Goal: Task Accomplishment & Management: Use online tool/utility

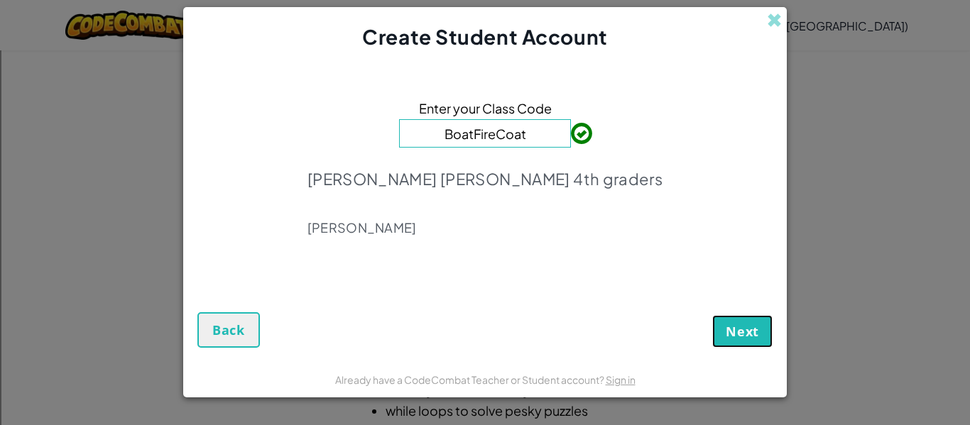
click at [730, 326] on span "Next" at bounding box center [742, 331] width 33 height 17
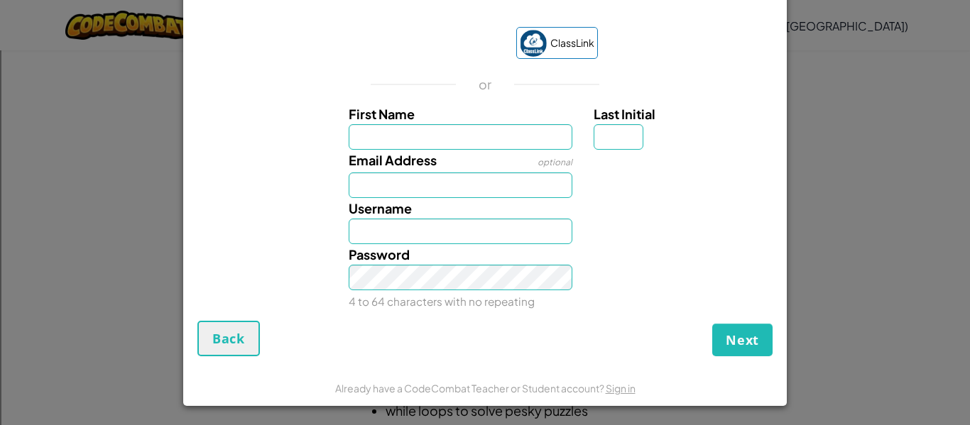
scroll to position [24, 0]
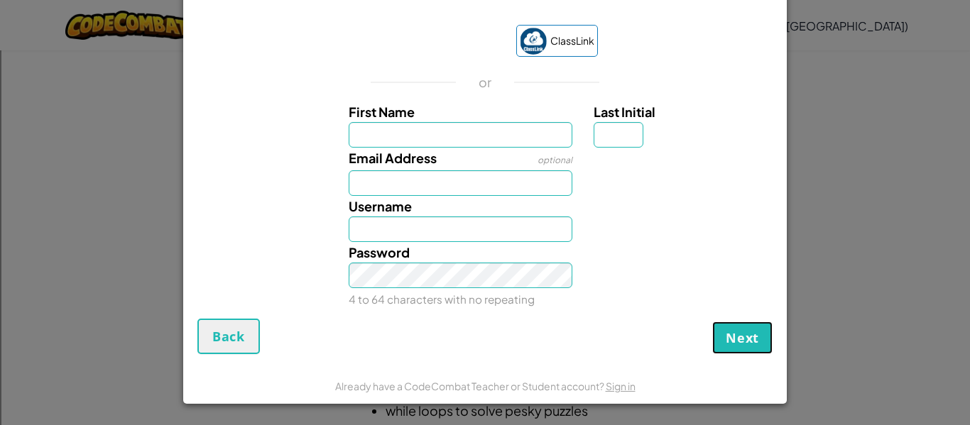
click at [752, 342] on span "Next" at bounding box center [742, 337] width 33 height 17
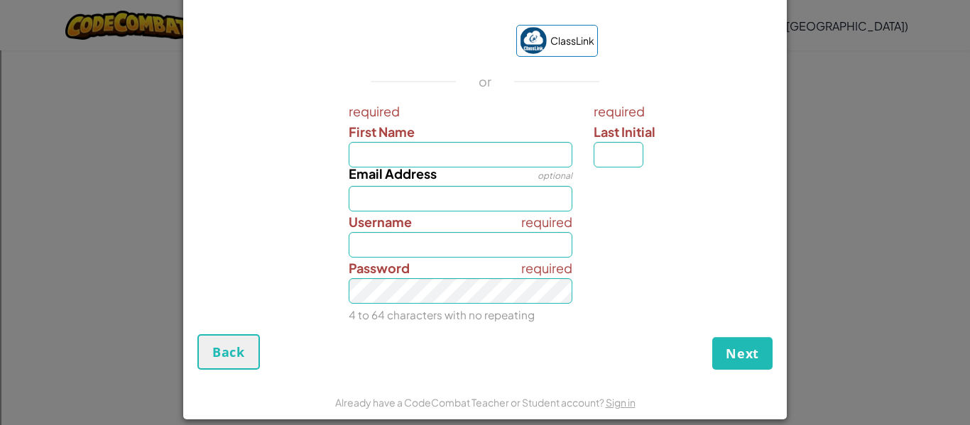
scroll to position [0, 0]
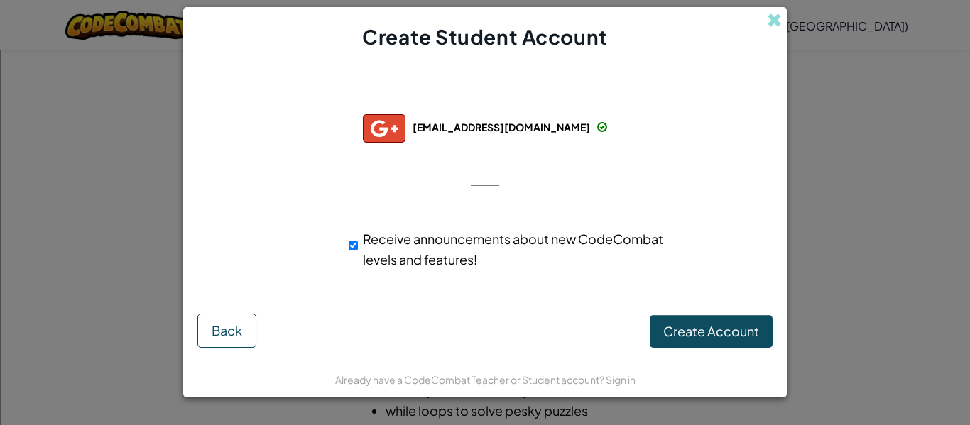
click at [721, 360] on form "Successfully connected with: duka1311@franklinschools.org duka1311@franklinscho…" at bounding box center [484, 206] width 603 height 310
click at [739, 325] on span "Create Account" at bounding box center [711, 331] width 96 height 16
click at [686, 316] on button "Create Account" at bounding box center [711, 331] width 123 height 33
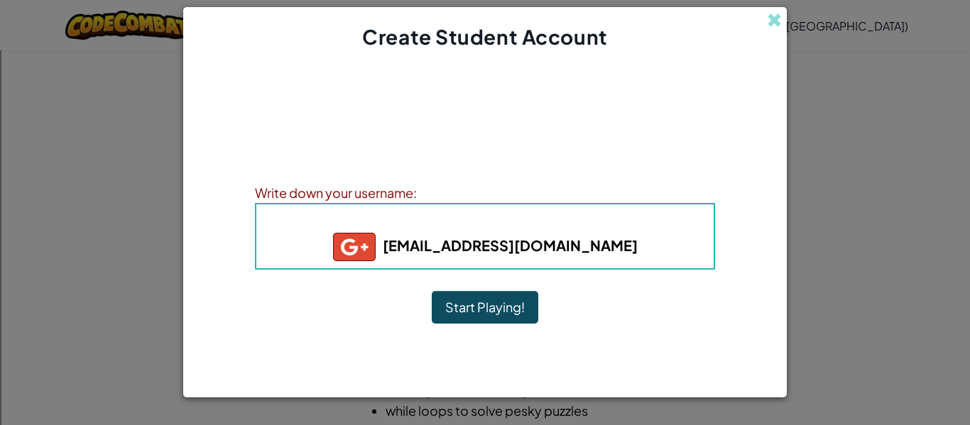
click at [489, 302] on button "Start Playing!" at bounding box center [485, 307] width 106 height 33
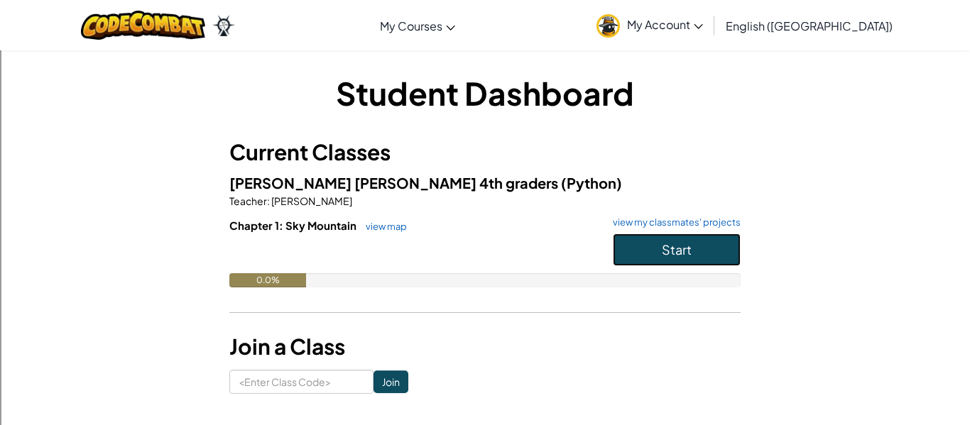
click at [657, 242] on button "Start" at bounding box center [677, 250] width 128 height 33
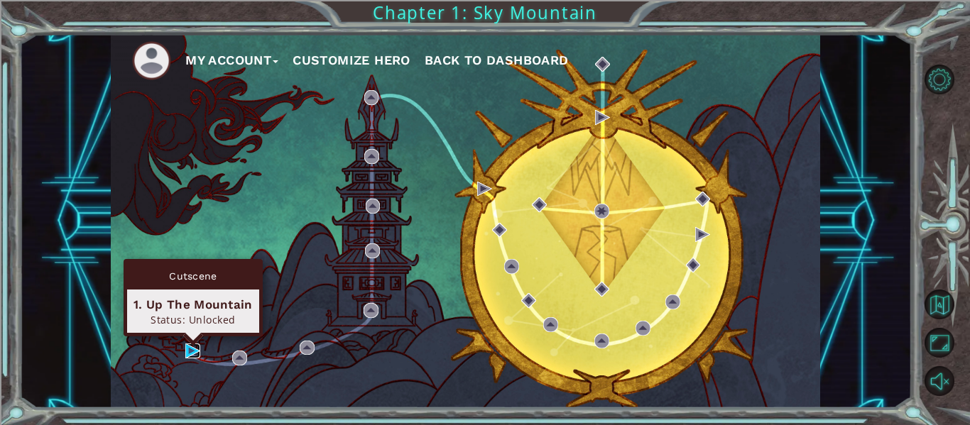
click at [186, 349] on img at bounding box center [192, 351] width 15 height 15
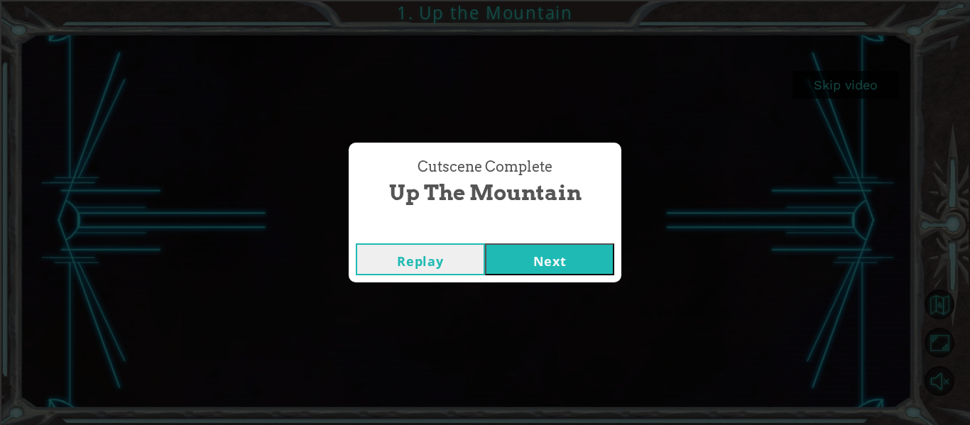
click at [529, 256] on button "Next" at bounding box center [549, 260] width 129 height 32
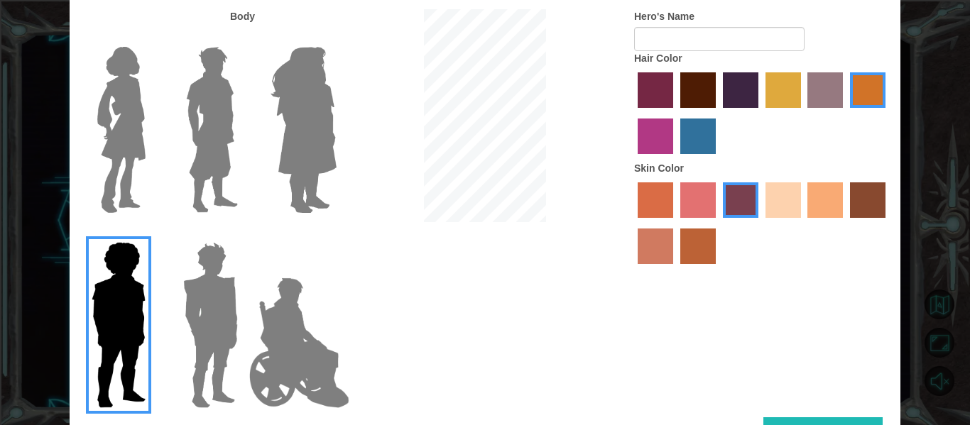
click at [218, 177] on img at bounding box center [211, 129] width 63 height 177
click at [244, 38] on input "Hero Lars" at bounding box center [244, 38] width 0 height 0
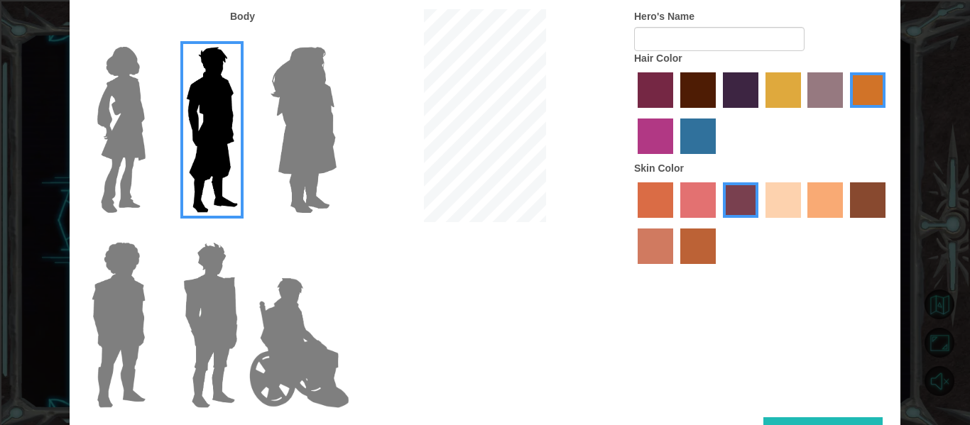
click at [786, 202] on label "sandy beach skin color" at bounding box center [782, 199] width 35 height 35
click at [760, 223] on input "sandy beach skin color" at bounding box center [760, 223] width 0 height 0
click at [829, 217] on label "tacao skin color" at bounding box center [824, 199] width 35 height 35
click at [803, 223] on input "tacao skin color" at bounding box center [803, 223] width 0 height 0
click at [784, 205] on label "sandy beach skin color" at bounding box center [782, 199] width 35 height 35
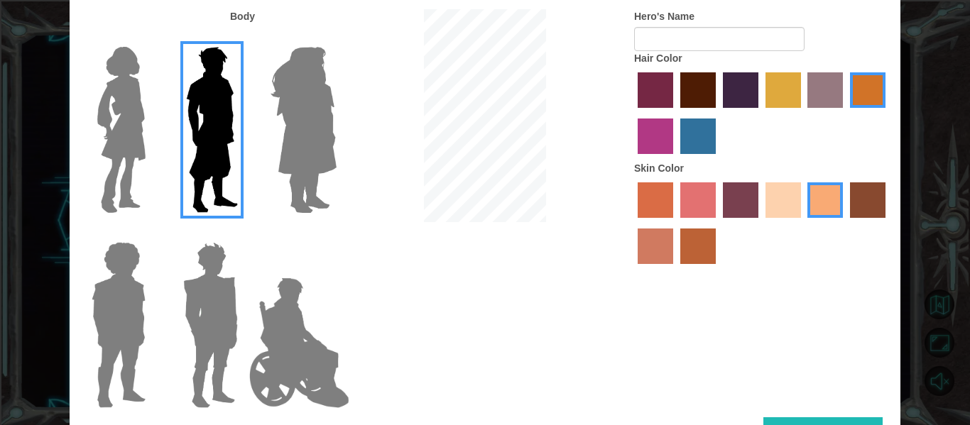
click at [760, 223] on input "sandy beach skin color" at bounding box center [760, 223] width 0 height 0
click at [696, 84] on label "maroon hair color" at bounding box center [697, 89] width 35 height 35
click at [675, 113] on input "maroon hair color" at bounding box center [675, 113] width 0 height 0
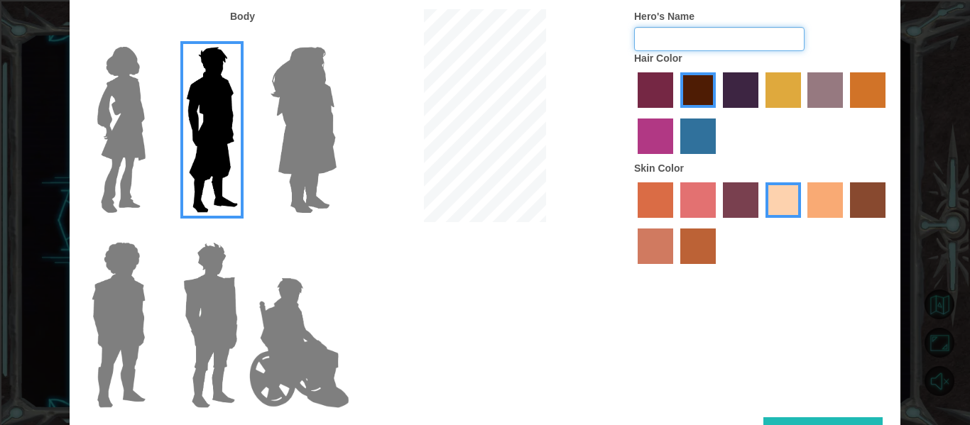
click at [773, 40] on input "Hero's Name" at bounding box center [719, 39] width 170 height 24
type input "c"
type input "[PERSON_NAME]"
click at [937, 235] on div "Customize Your Hero Body Hero's Name [PERSON_NAME] Hair Color Skin Color Done" at bounding box center [485, 212] width 970 height 425
drag, startPoint x: 898, startPoint y: 244, endPoint x: 905, endPoint y: 313, distance: 69.9
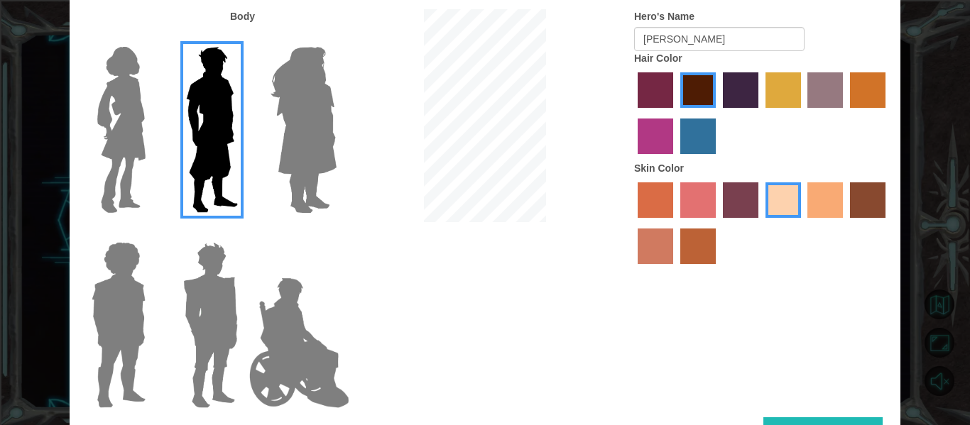
click at [905, 313] on div "Customize Your Hero Body Hero's Name [PERSON_NAME] Hair Color Skin Color Done" at bounding box center [485, 212] width 970 height 425
click at [787, 420] on button "Done" at bounding box center [822, 433] width 119 height 32
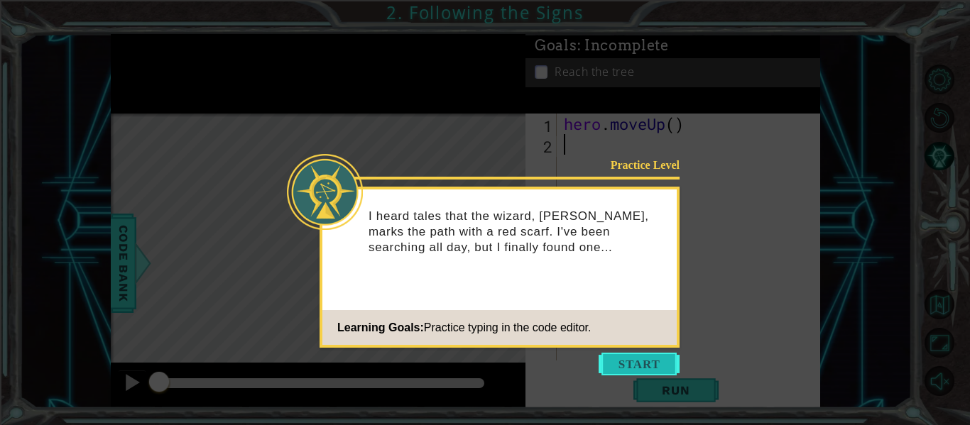
click at [608, 369] on button "Start" at bounding box center [638, 364] width 81 height 23
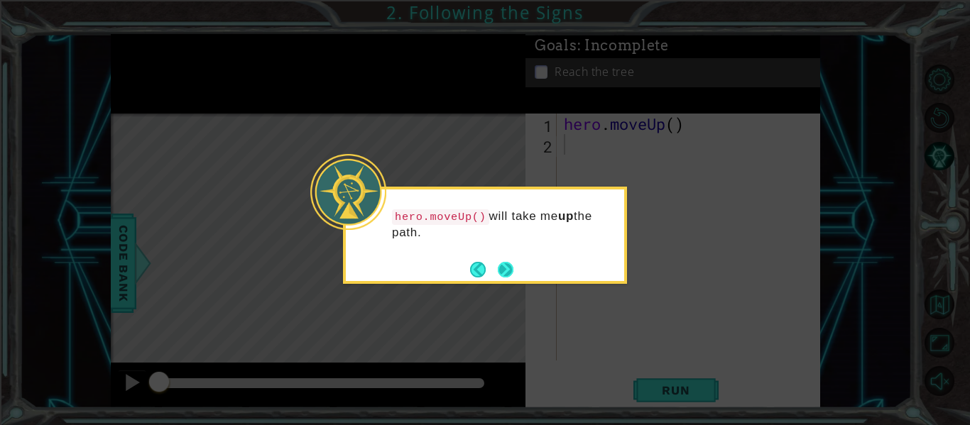
click at [502, 264] on button "Next" at bounding box center [505, 269] width 23 height 23
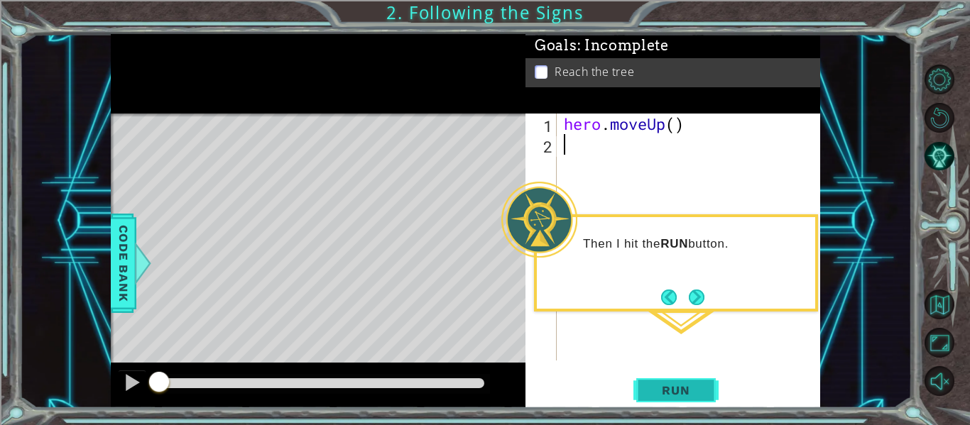
click at [669, 381] on button "Run" at bounding box center [675, 390] width 85 height 29
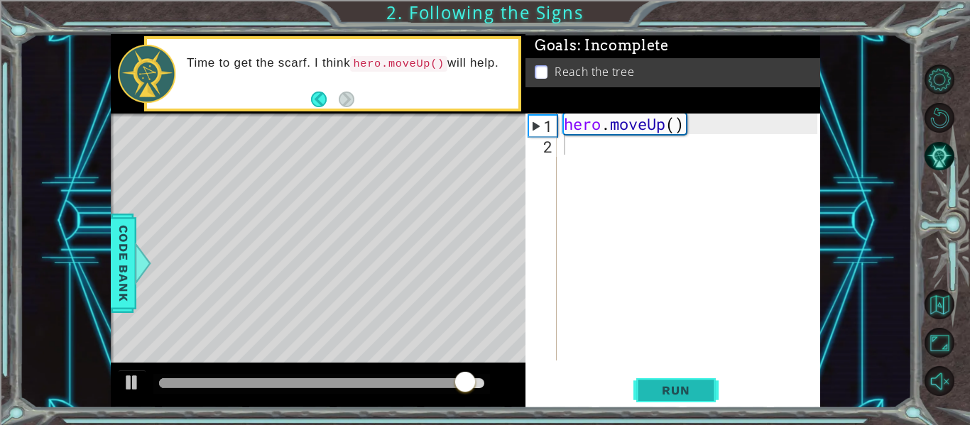
click at [683, 394] on span "Run" at bounding box center [675, 390] width 56 height 14
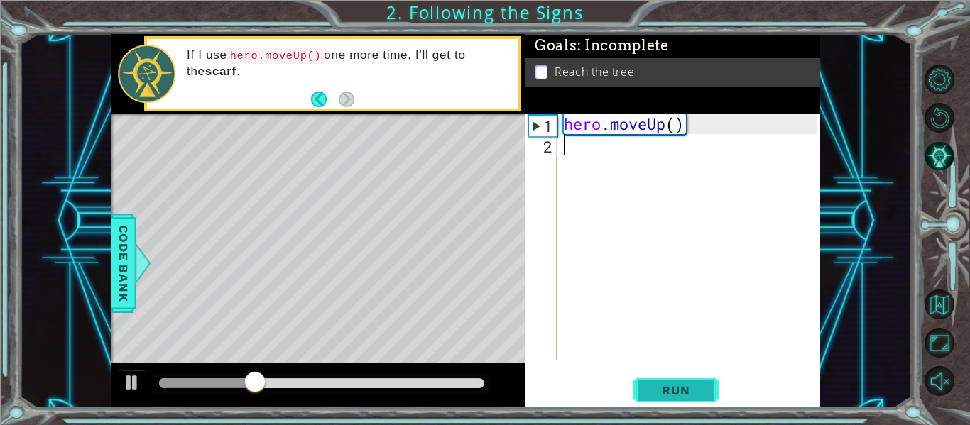
click at [674, 393] on span "Run" at bounding box center [675, 390] width 56 height 14
click at [322, 177] on div "Level Map" at bounding box center [439, 323] width 656 height 418
click at [542, 126] on div "1" at bounding box center [543, 126] width 28 height 21
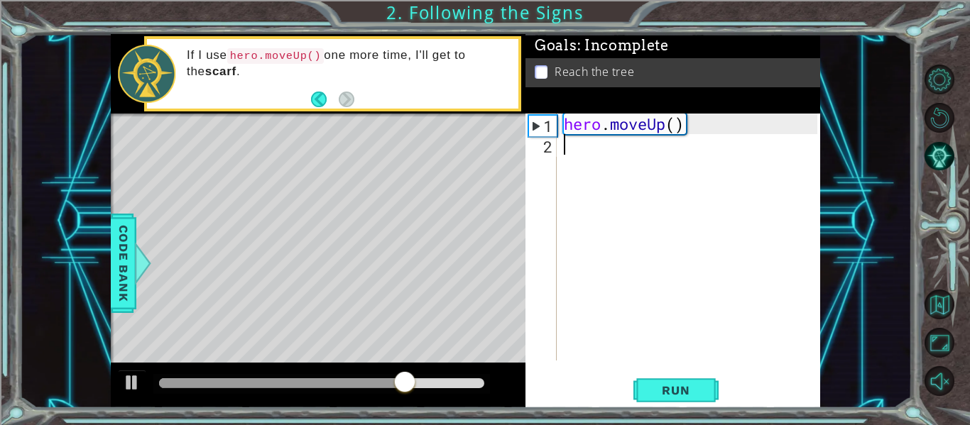
click at [542, 126] on div "1" at bounding box center [543, 126] width 28 height 21
type textarea "hero.moveUp()"
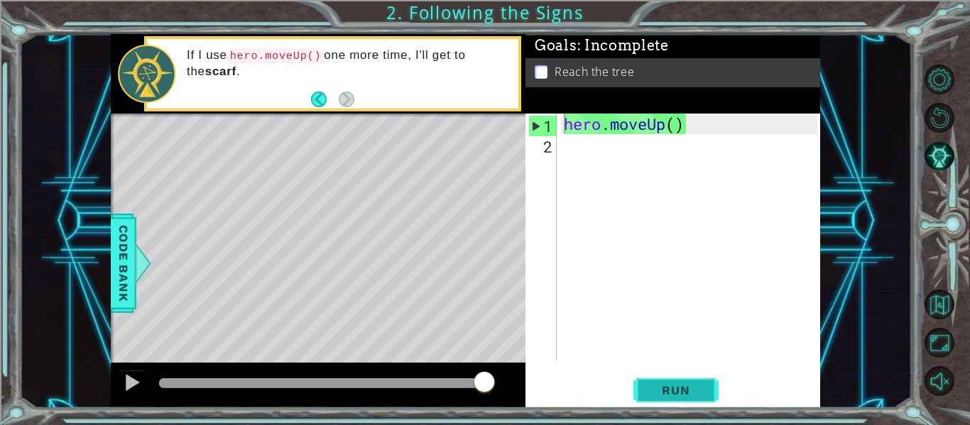
click at [640, 402] on button "Run" at bounding box center [675, 390] width 85 height 29
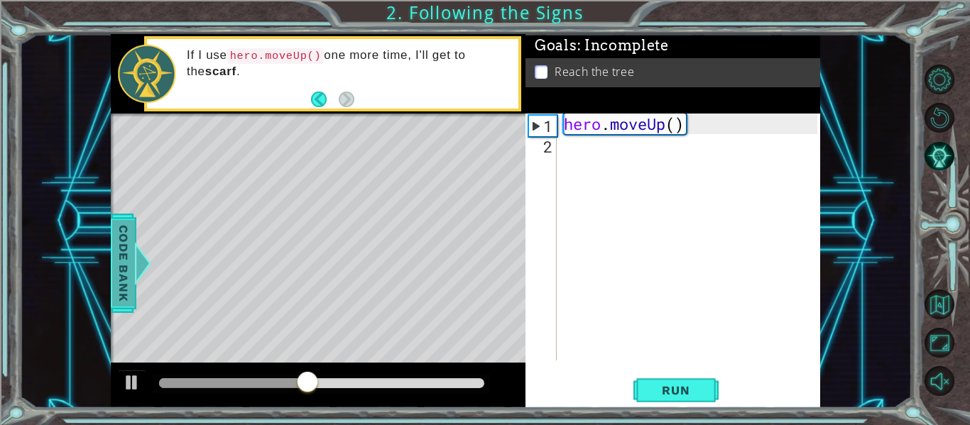
click at [124, 300] on span "Code Bank" at bounding box center [123, 263] width 23 height 87
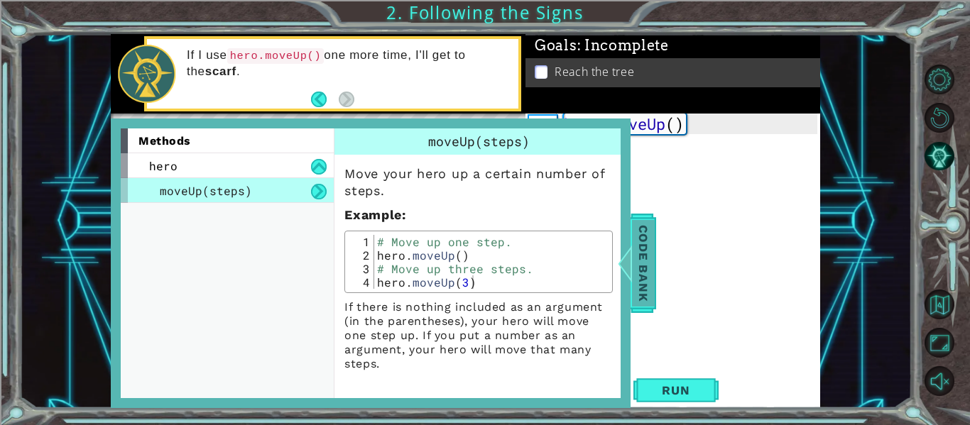
click at [653, 253] on span "Code Bank" at bounding box center [643, 263] width 23 height 87
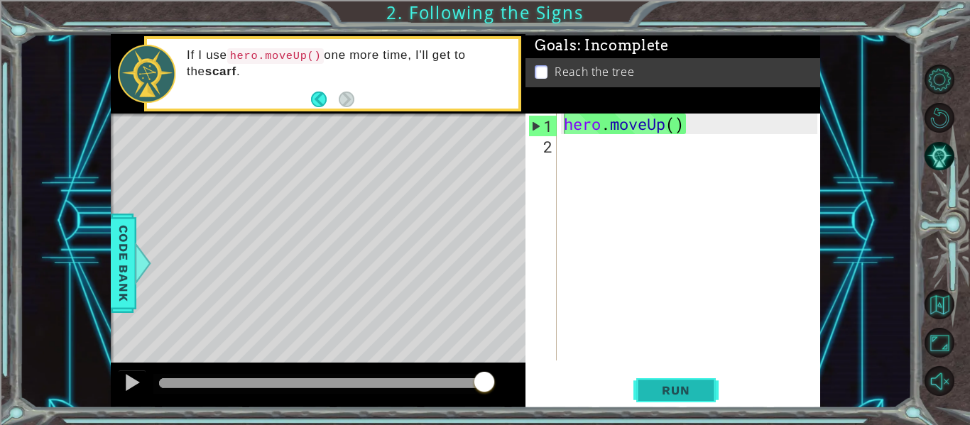
click at [672, 383] on span "Run" at bounding box center [675, 390] width 56 height 14
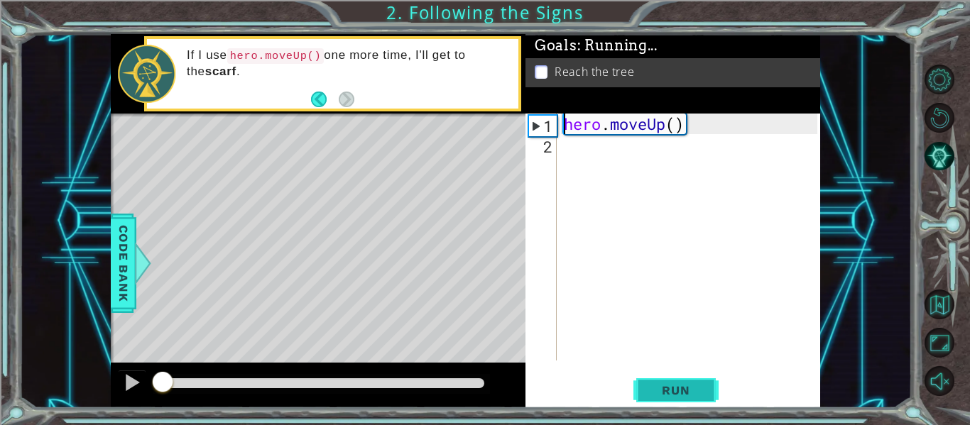
click at [672, 383] on span "Run" at bounding box center [675, 390] width 56 height 14
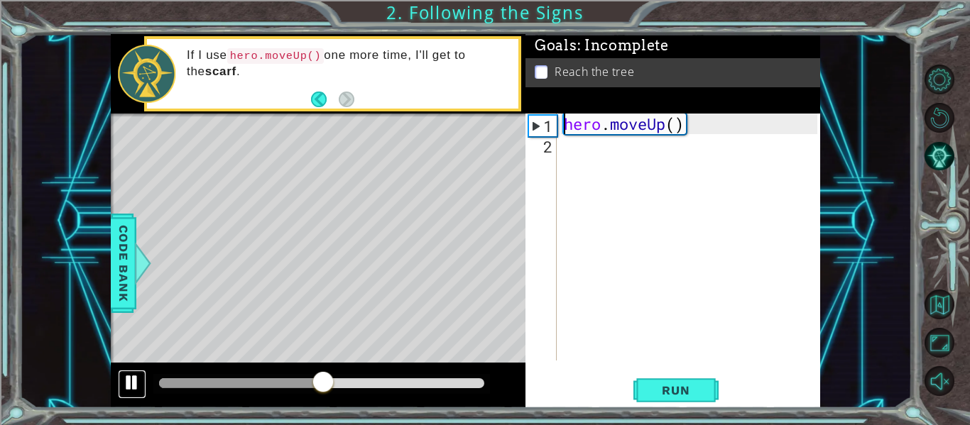
click at [128, 388] on div at bounding box center [132, 382] width 18 height 18
click at [676, 384] on span "Run" at bounding box center [675, 390] width 56 height 14
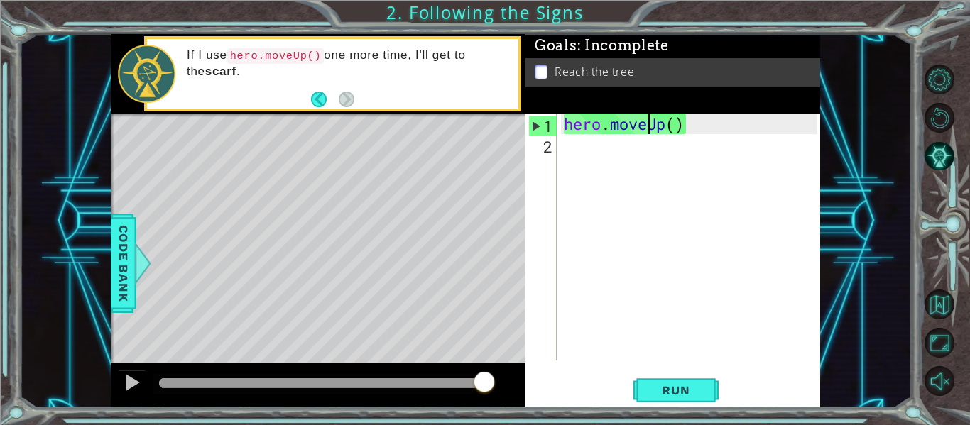
click at [646, 129] on div "hero . moveUp ( )" at bounding box center [692, 258] width 263 height 288
click at [662, 381] on button "Run" at bounding box center [675, 390] width 85 height 29
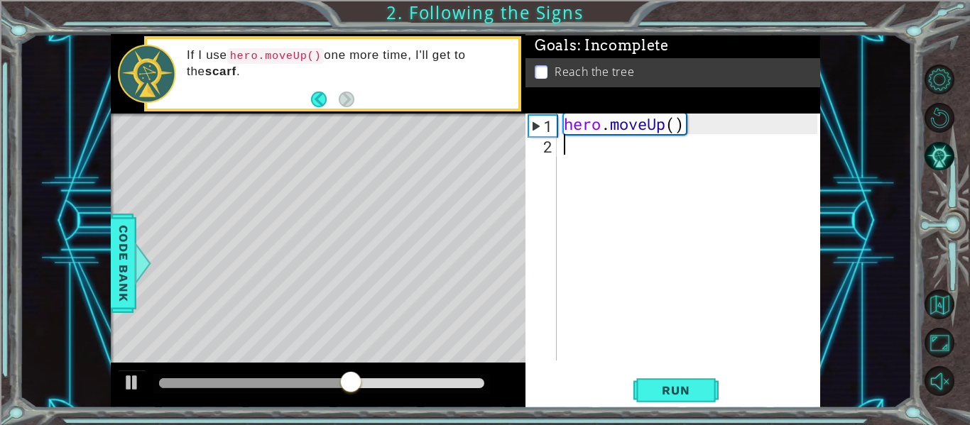
type textarea "hero.moveUp()"
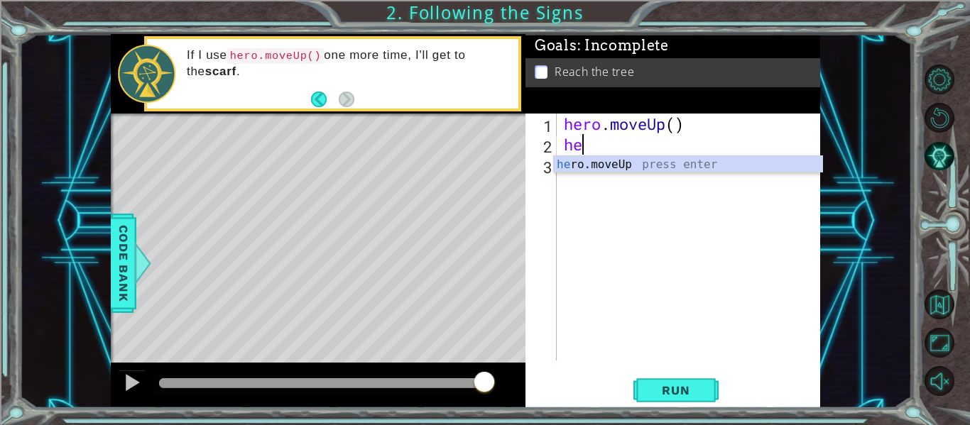
type textarea "her"
click at [694, 169] on div "her o.moveUp press enter" at bounding box center [688, 181] width 268 height 51
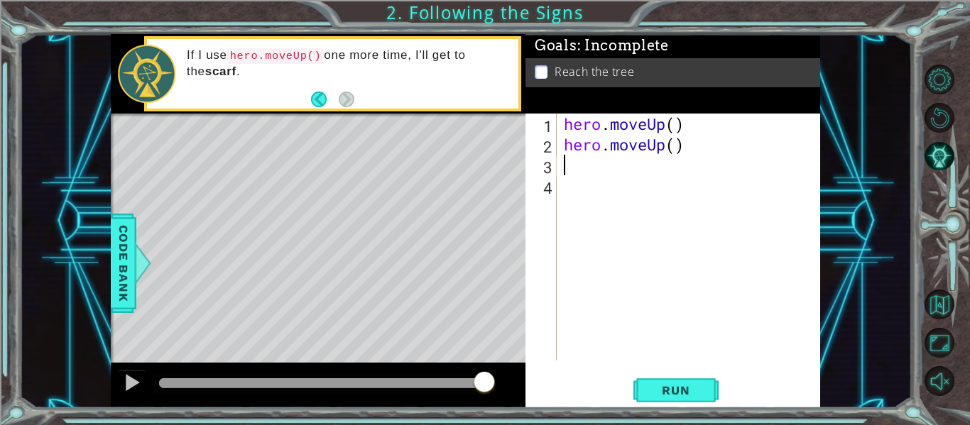
scroll to position [0, 0]
click at [695, 393] on span "Run" at bounding box center [675, 390] width 56 height 14
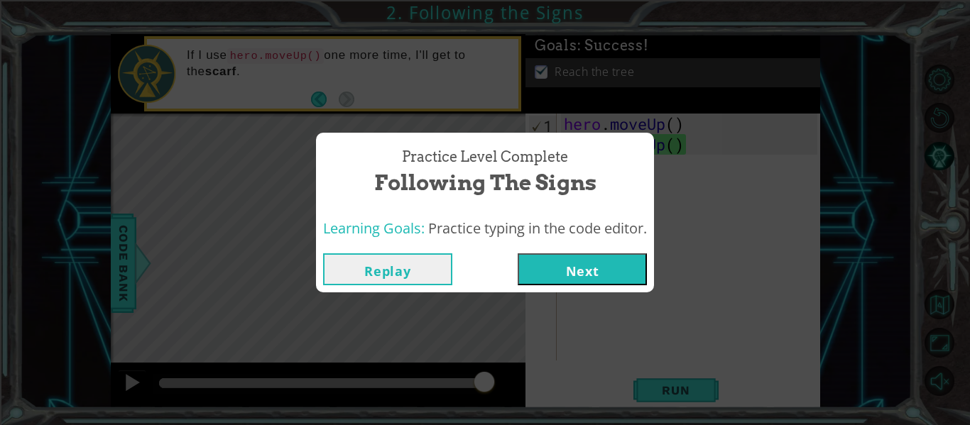
click at [612, 285] on button "Next" at bounding box center [582, 269] width 129 height 32
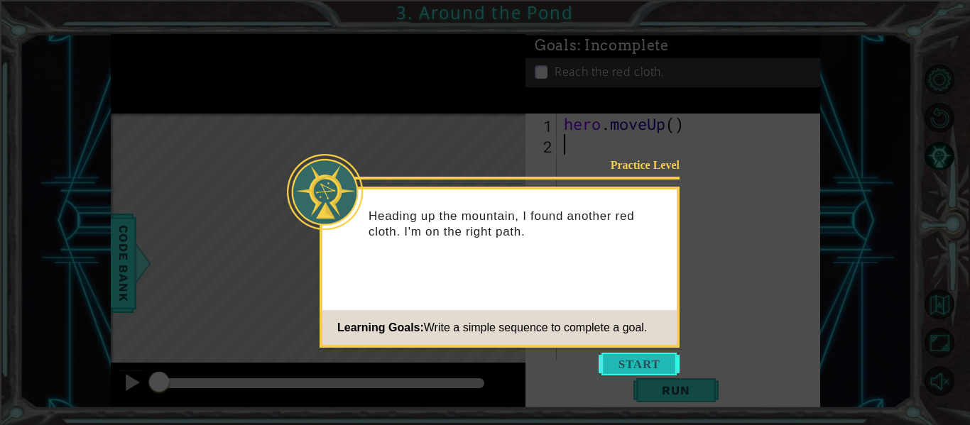
click at [669, 374] on button "Start" at bounding box center [638, 364] width 81 height 23
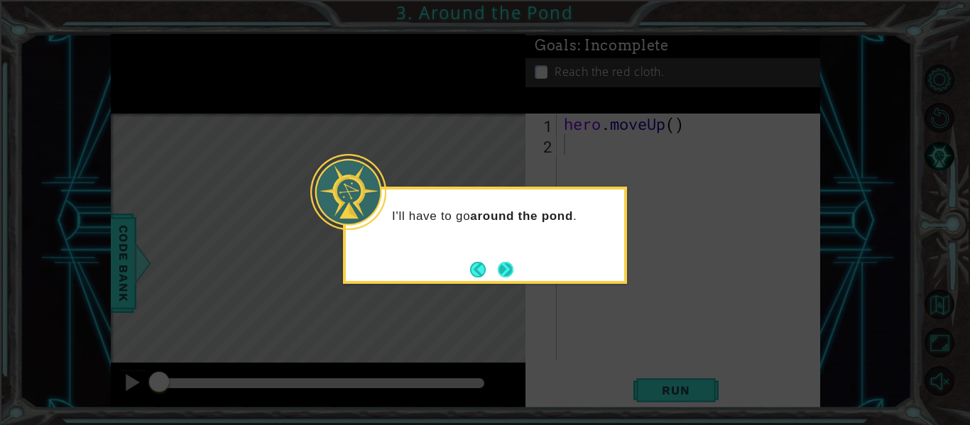
click at [499, 278] on button "Next" at bounding box center [506, 270] width 16 height 16
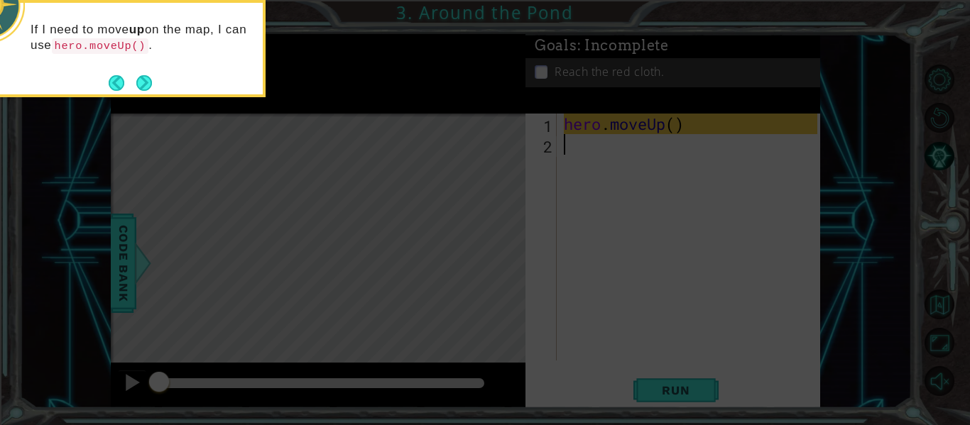
click at [153, 101] on icon at bounding box center [485, 63] width 970 height 723
click at [137, 97] on icon at bounding box center [485, 63] width 970 height 723
click at [146, 82] on button "Next" at bounding box center [144, 82] width 19 height 19
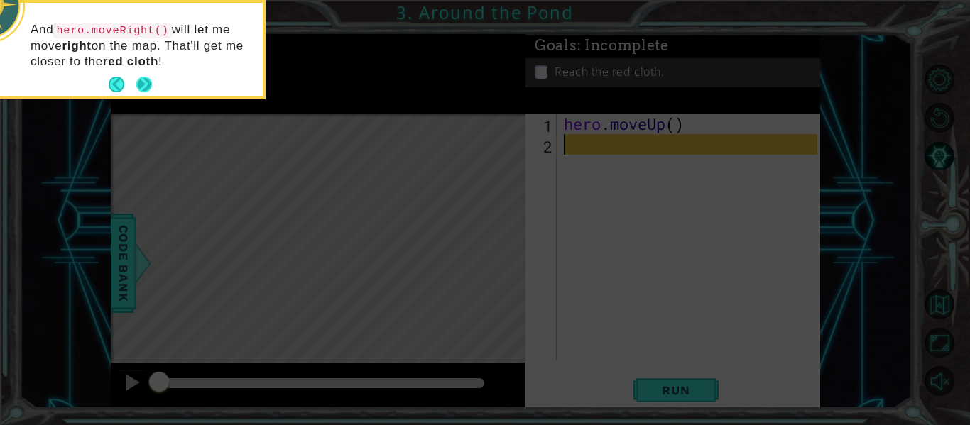
click at [152, 83] on button "Next" at bounding box center [144, 85] width 16 height 16
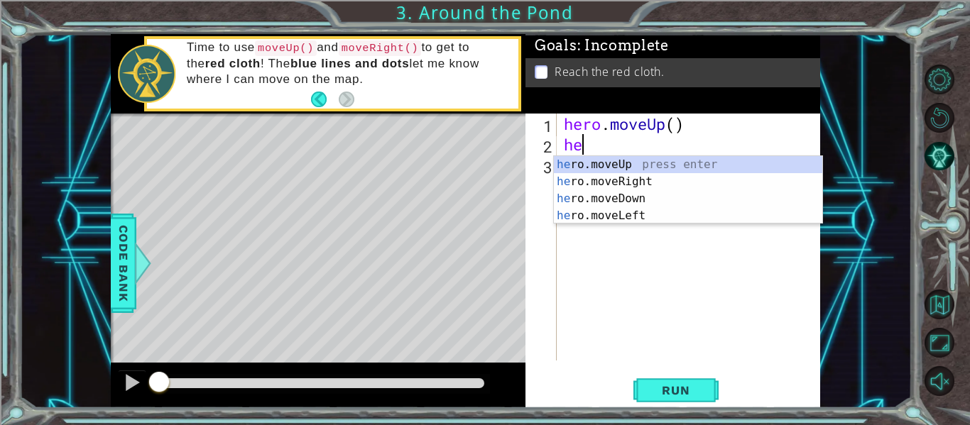
type textarea "her"
click at [698, 168] on div "her o.moveUp press enter her o.moveRight press enter her o.moveDown press enter…" at bounding box center [688, 207] width 268 height 102
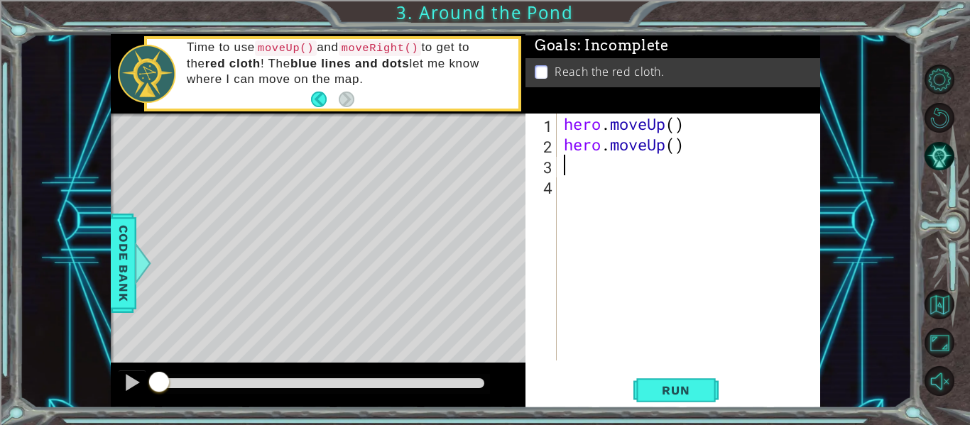
type textarea "h"
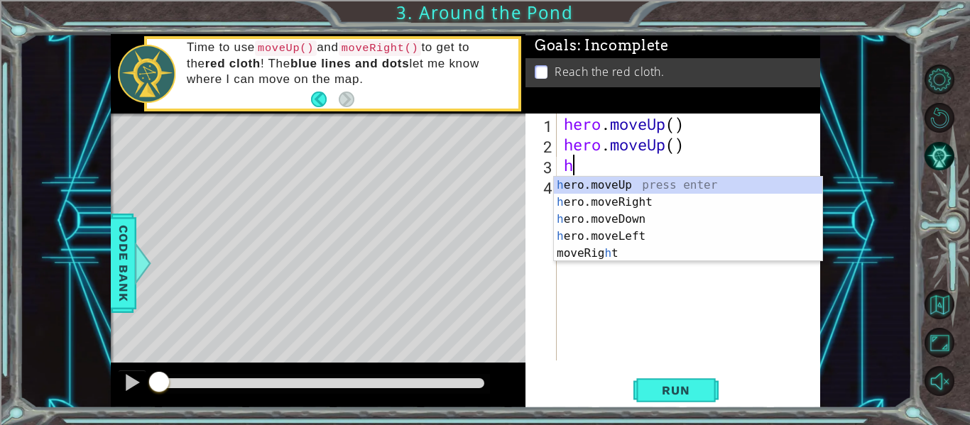
click at [648, 204] on div "h ero.moveUp press enter h ero.moveRight press enter h ero.moveDown press enter…" at bounding box center [688, 236] width 268 height 119
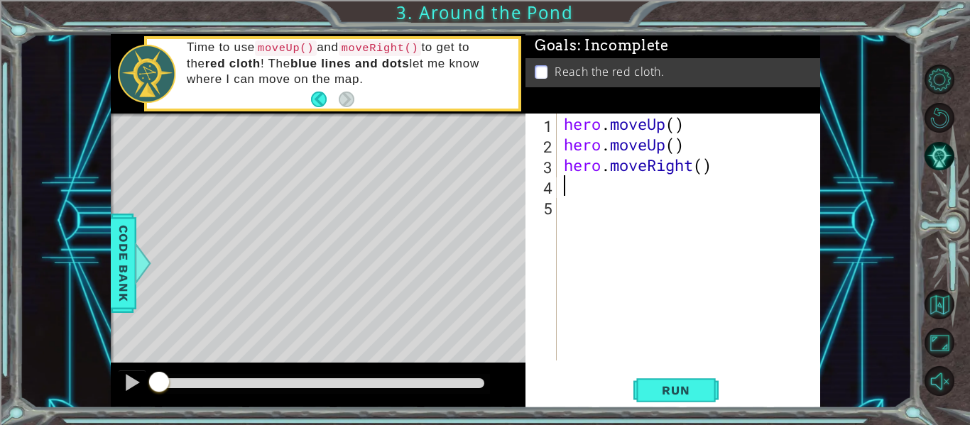
type textarea "h"
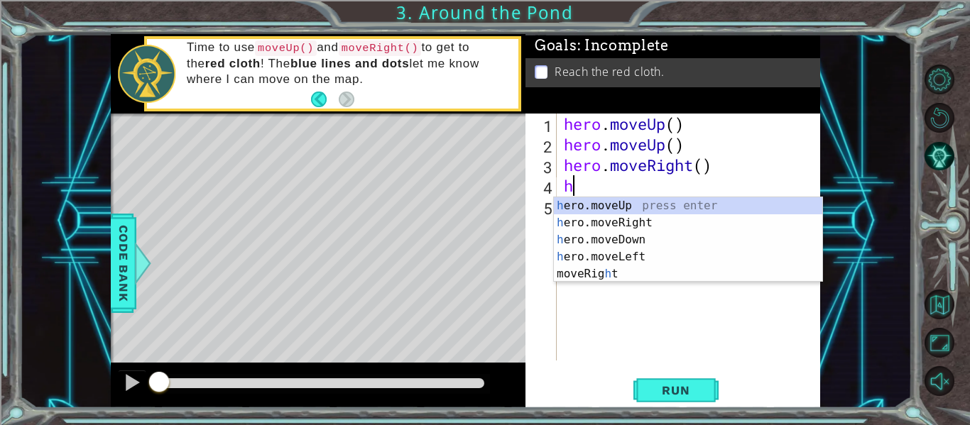
click at [672, 212] on div "h ero.moveUp press enter h ero.moveRight press enter h ero.moveDown press enter…" at bounding box center [688, 256] width 268 height 119
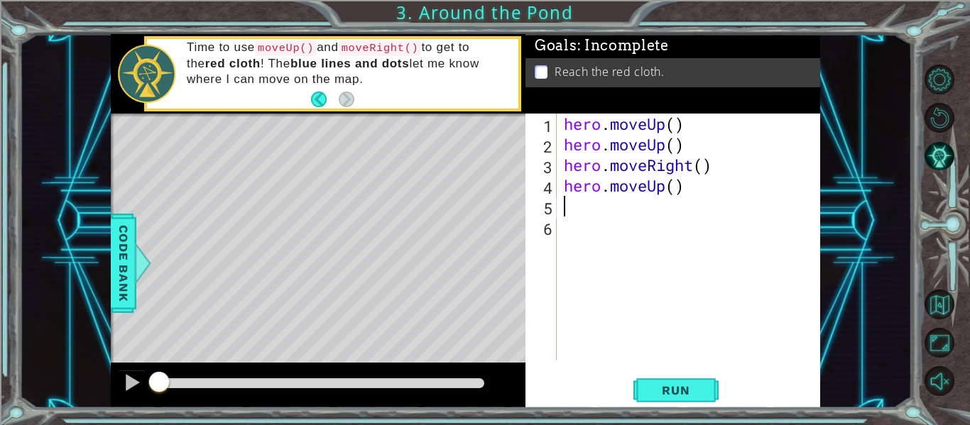
type textarea "h"
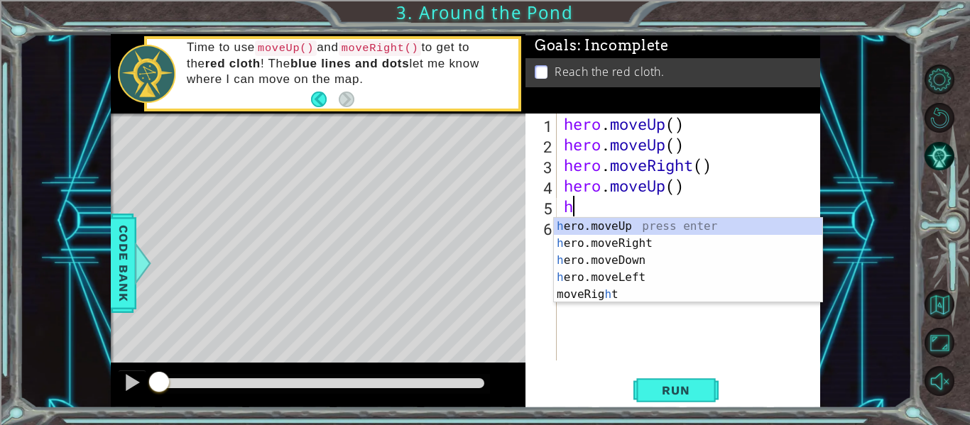
click at [684, 232] on div "h ero.moveUp press enter h ero.moveRight press enter h ero.moveDown press enter…" at bounding box center [688, 277] width 268 height 119
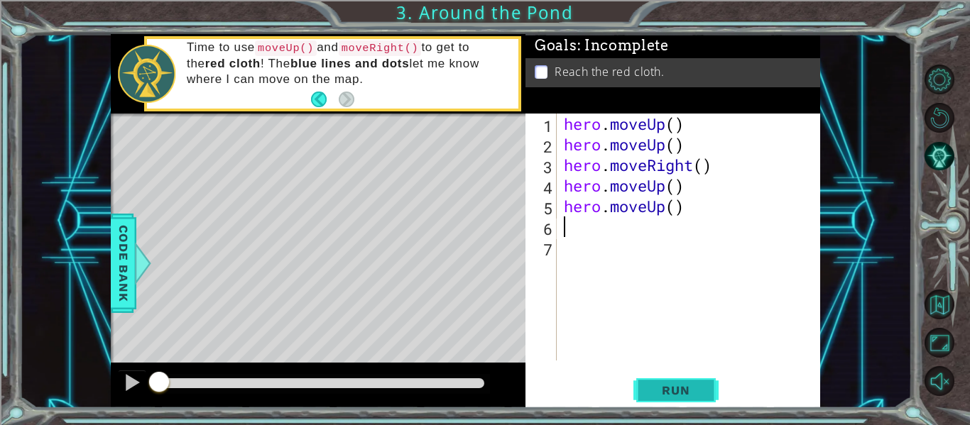
click at [708, 384] on button "Run" at bounding box center [675, 390] width 85 height 29
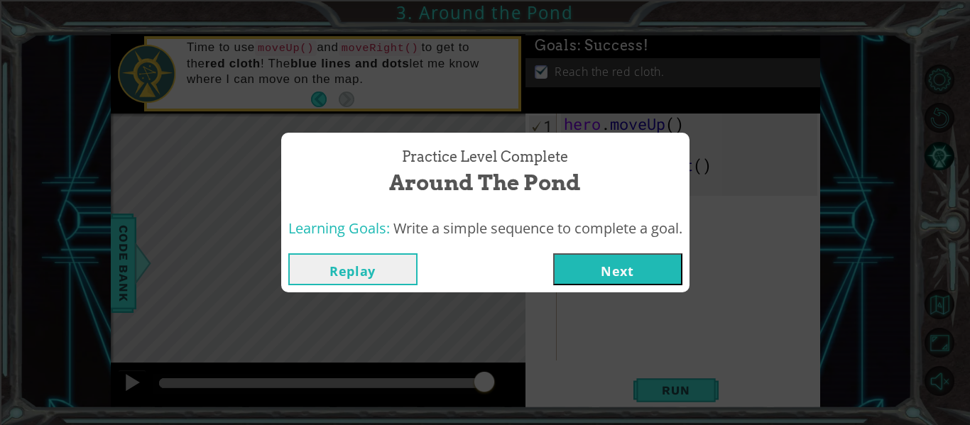
click at [662, 268] on button "Next" at bounding box center [617, 269] width 129 height 32
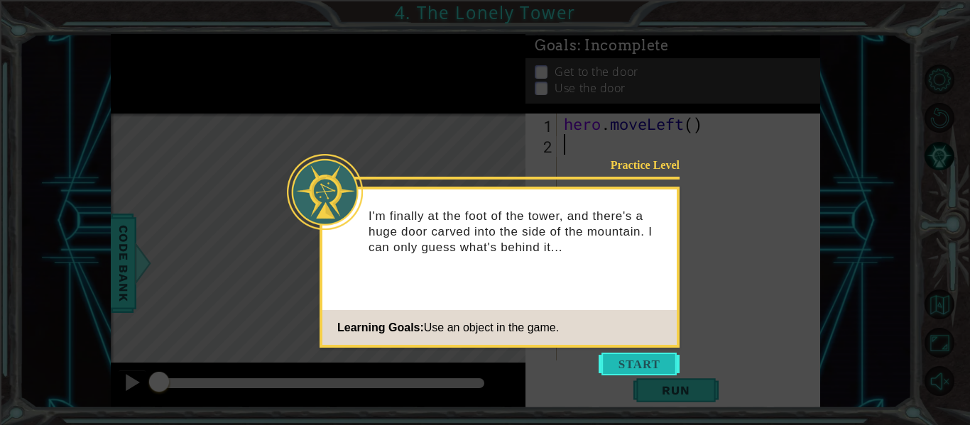
click at [647, 370] on button "Start" at bounding box center [638, 364] width 81 height 23
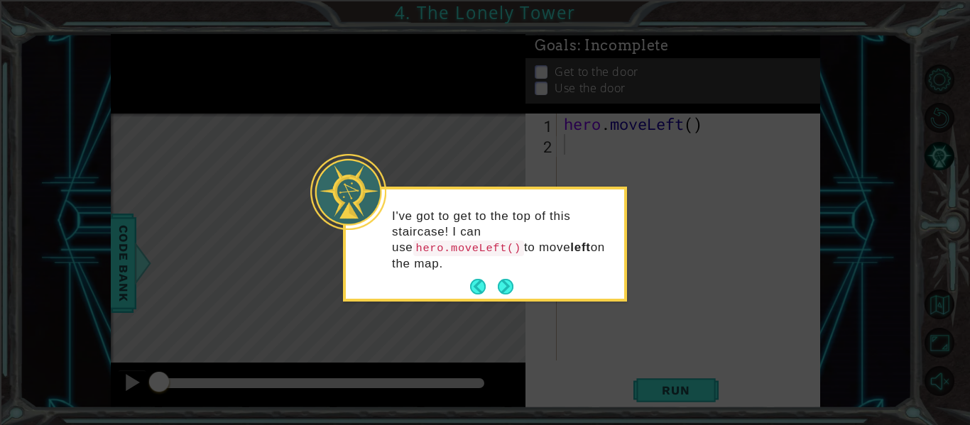
click at [518, 297] on div "I've got to get to the top of this staircase! I can use hero.moveLeft() to move…" at bounding box center [485, 247] width 278 height 104
click at [509, 290] on button "Next" at bounding box center [506, 287] width 16 height 16
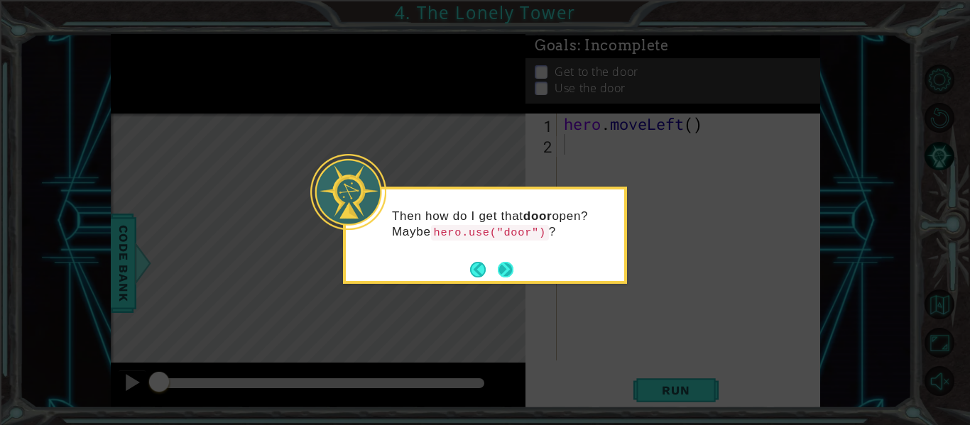
click at [508, 271] on button "Next" at bounding box center [506, 270] width 16 height 16
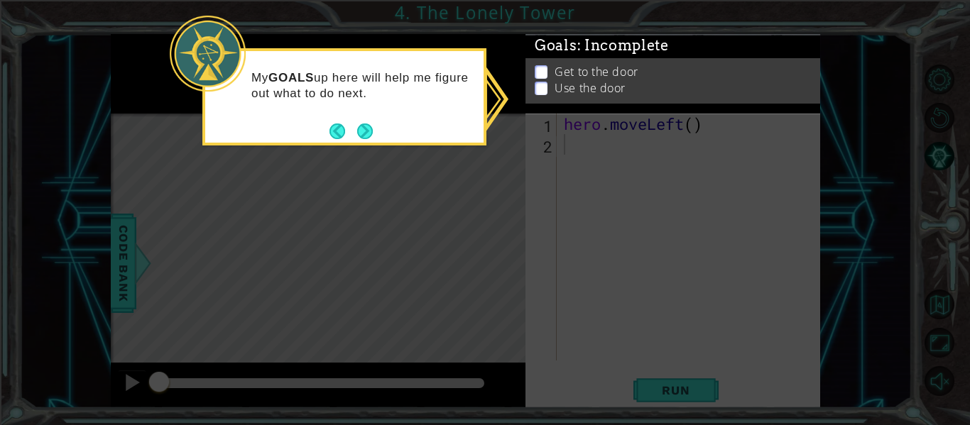
click at [635, 83] on p "Get to the door" at bounding box center [595, 78] width 83 height 16
click at [627, 72] on p "Get to the door" at bounding box center [595, 80] width 83 height 16
click at [367, 138] on button "Next" at bounding box center [364, 131] width 16 height 16
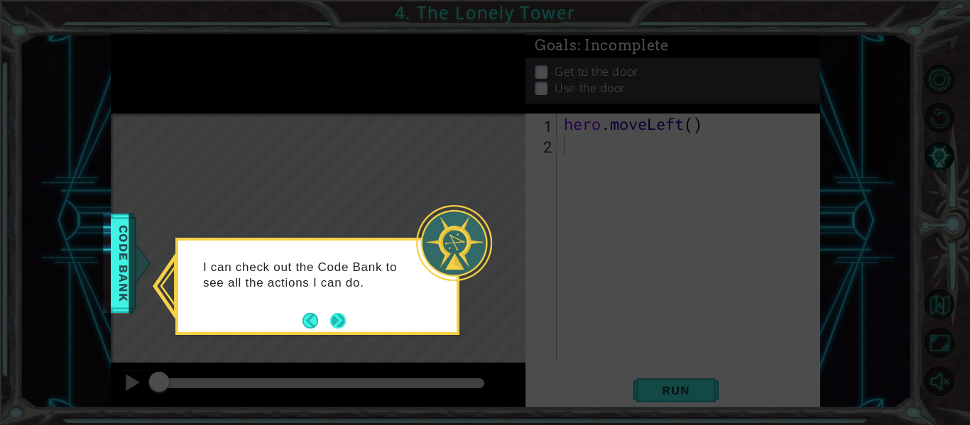
click at [342, 328] on button "Next" at bounding box center [337, 320] width 17 height 17
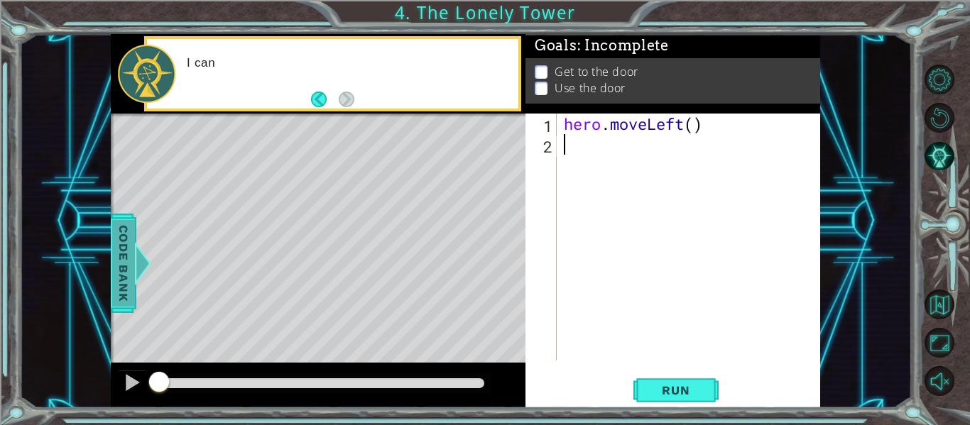
click at [120, 277] on span "Code Bank" at bounding box center [119, 263] width 23 height 87
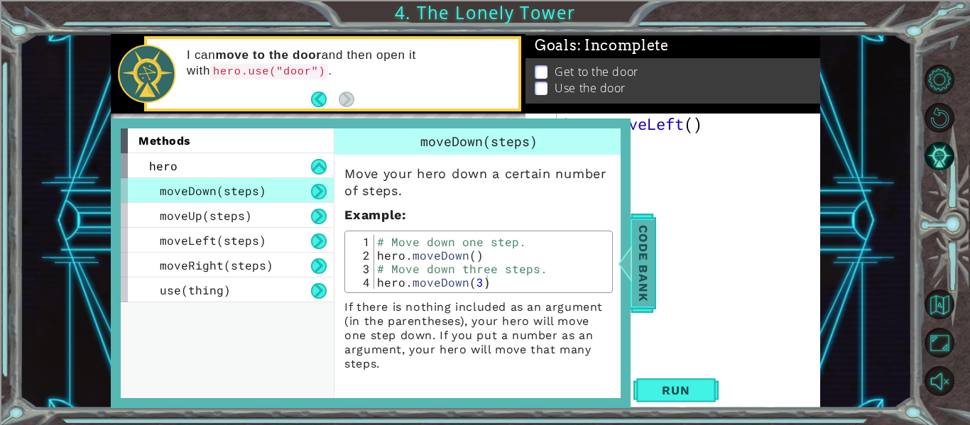
click at [642, 276] on span "Code Bank" at bounding box center [631, 263] width 23 height 87
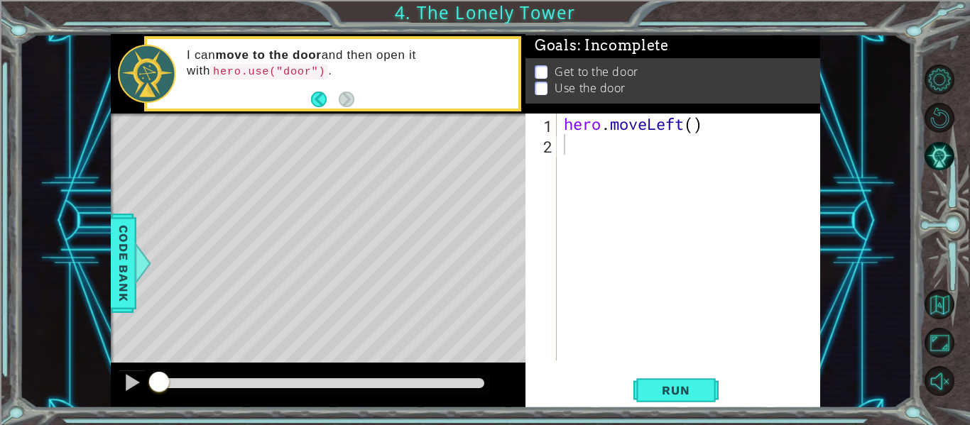
click at [594, 155] on div "hero . moveLeft ( )" at bounding box center [692, 258] width 263 height 288
type textarea "h"
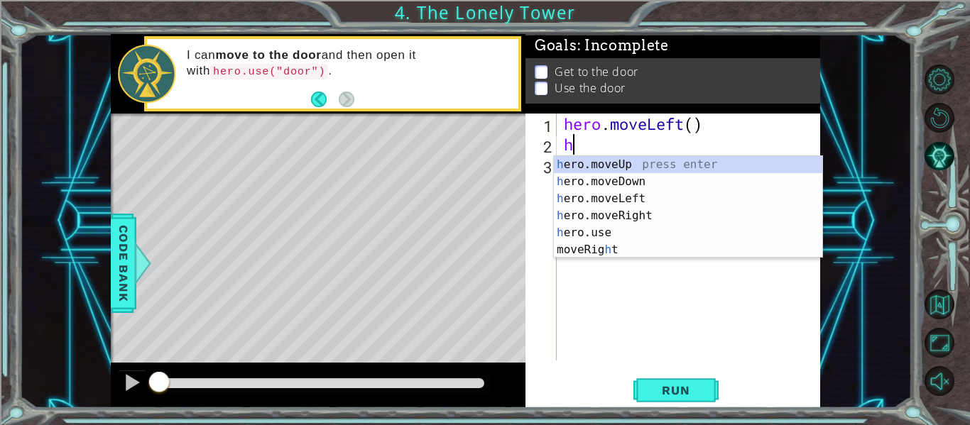
click at [646, 200] on div "h ero.moveUp press enter h ero.moveDown press enter h ero.moveLeft press enter …" at bounding box center [688, 224] width 268 height 136
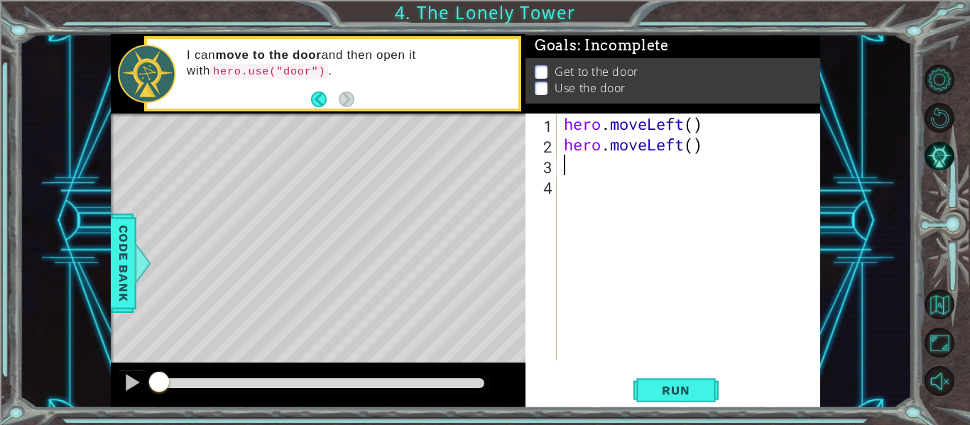
type textarea "h"
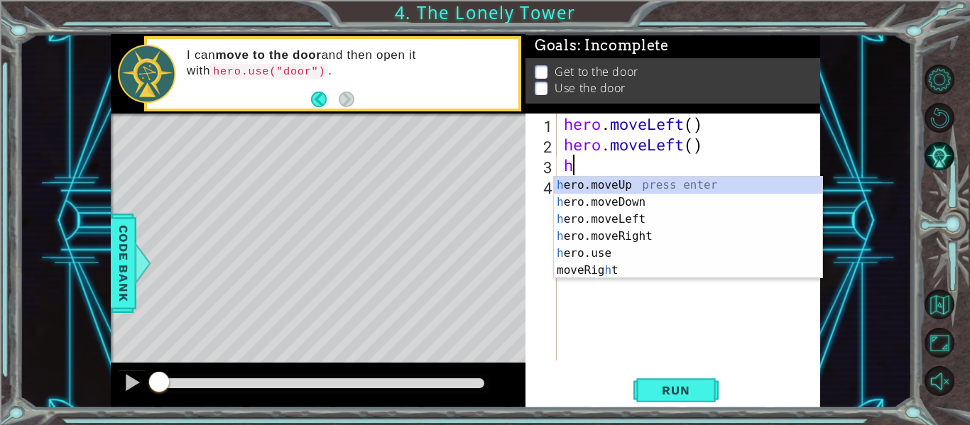
click at [645, 225] on div "h ero.moveUp press enter h ero.moveDown press enter h ero.moveLeft press enter …" at bounding box center [688, 245] width 268 height 136
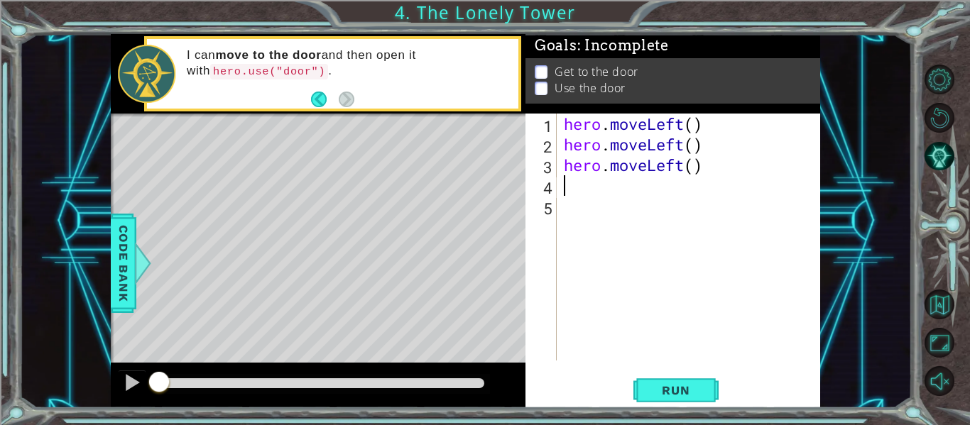
type textarea "h"
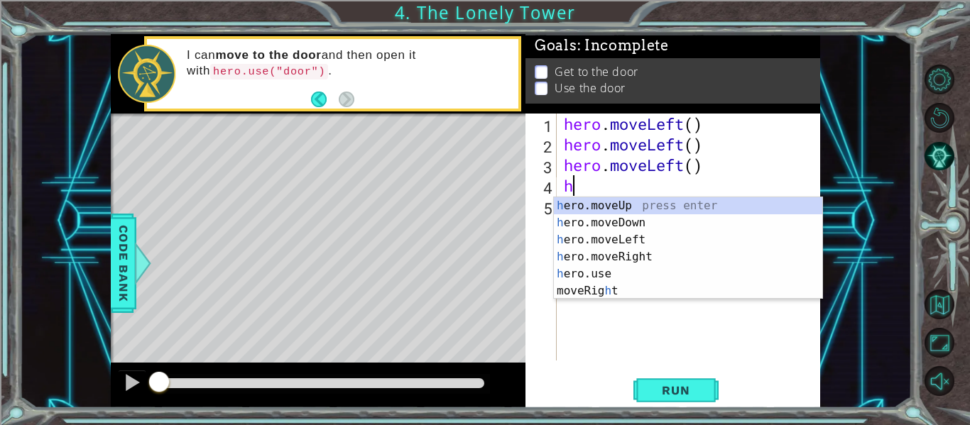
click at [692, 210] on div "h ero.moveUp press enter h ero.moveDown press enter h ero.moveLeft press enter …" at bounding box center [688, 265] width 268 height 136
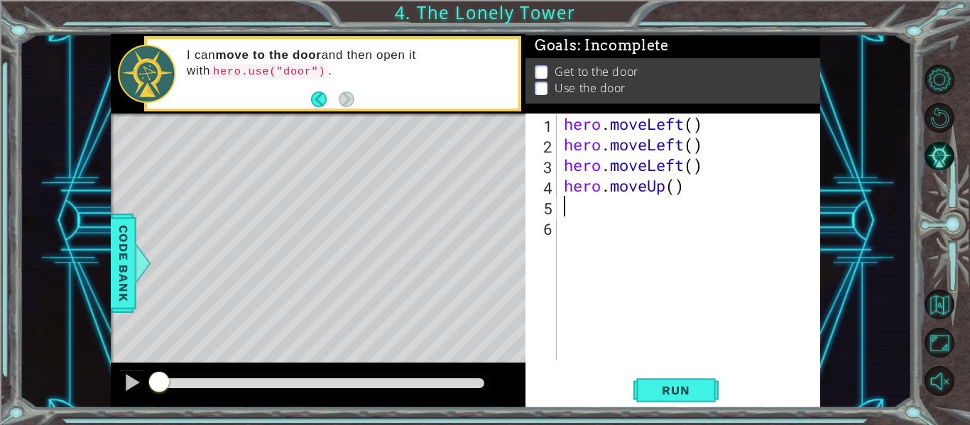
type textarea "h"
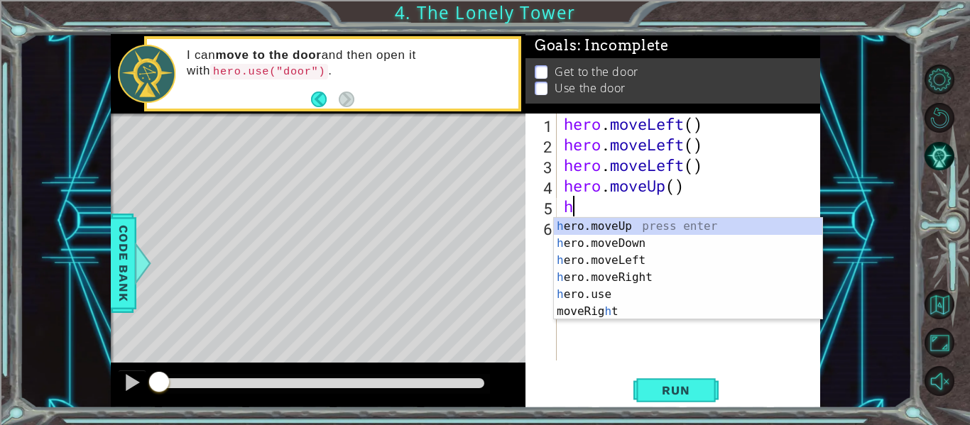
click at [647, 285] on div "h ero.moveUp press enter h ero.moveDown press enter h ero.moveLeft press enter …" at bounding box center [688, 286] width 268 height 136
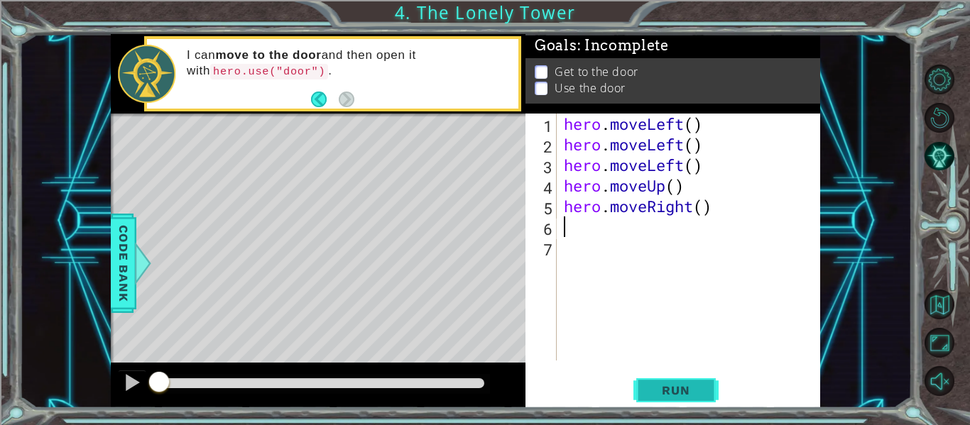
click at [682, 397] on span "Run" at bounding box center [675, 390] width 56 height 14
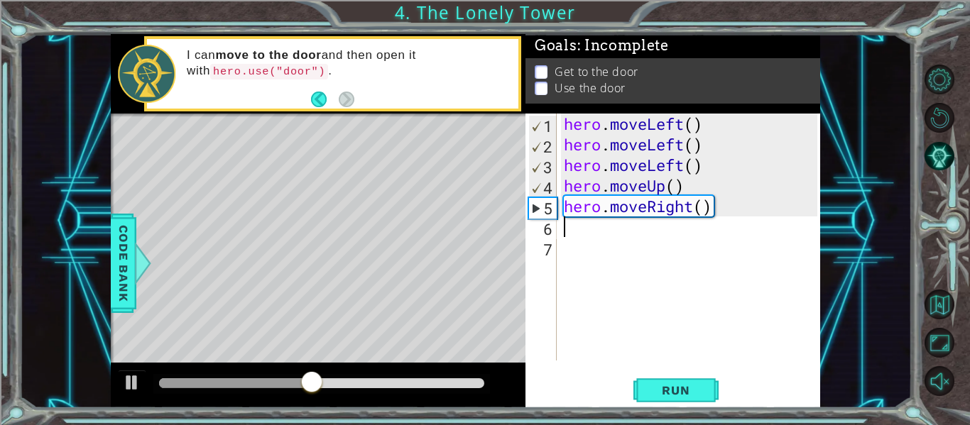
click at [701, 207] on div "hero . moveLeft ( ) hero . moveLeft ( ) hero . moveLeft ( ) hero . moveUp ( ) h…" at bounding box center [692, 258] width 263 height 288
click at [129, 392] on div at bounding box center [132, 382] width 18 height 18
click at [620, 207] on div "hero . moveLeft ( ) hero . moveLeft ( ) hero . moveLeft ( ) hero . moveUp ( ) h…" at bounding box center [692, 258] width 263 height 288
click at [594, 213] on div "hero . moveLeft ( ) hero . moveLeft ( ) hero . moveLeft ( ) hero . moveUp ( ) h…" at bounding box center [692, 258] width 263 height 288
click at [614, 213] on div "hero . moveLeft ( ) hero . moveLeft ( ) hero . moveLeft ( ) hero . moveUp ( ) h…" at bounding box center [692, 258] width 263 height 288
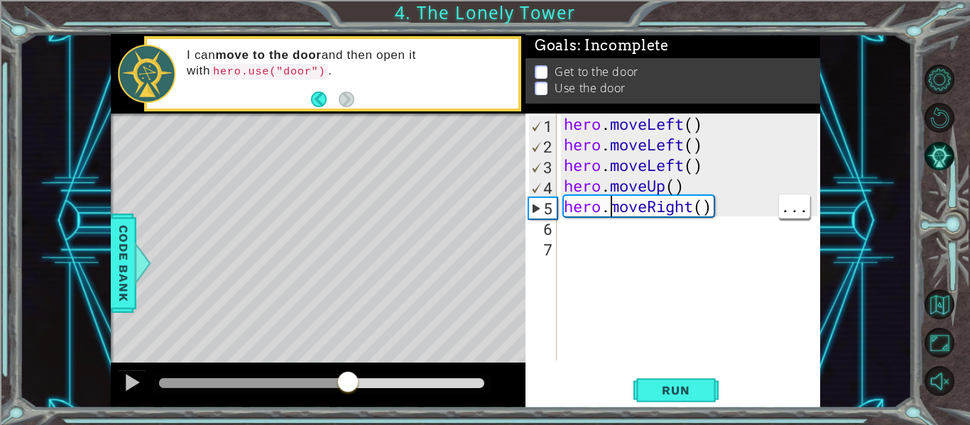
click at [701, 214] on div "hero . moveLeft ( ) hero . moveLeft ( ) hero . moveLeft ( ) hero . moveUp ( ) h…" at bounding box center [692, 258] width 263 height 288
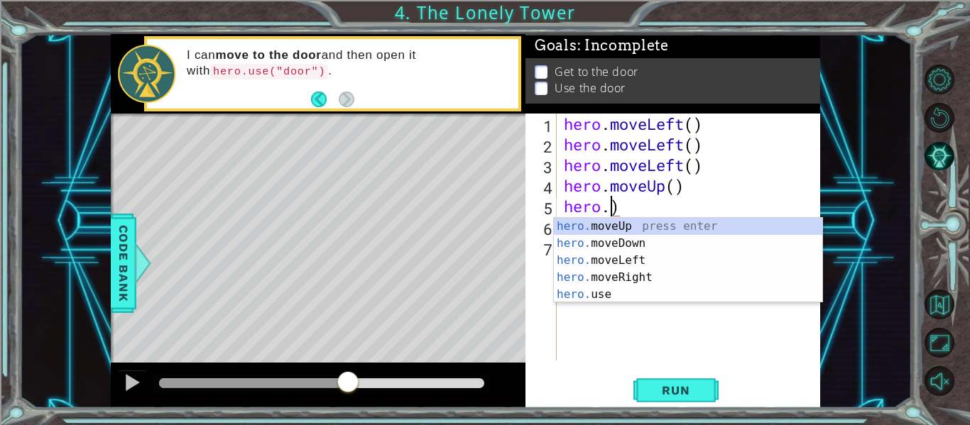
click at [696, 232] on div "hero. moveUp press enter hero. moveDown press enter hero. moveLeft press enter …" at bounding box center [688, 277] width 268 height 119
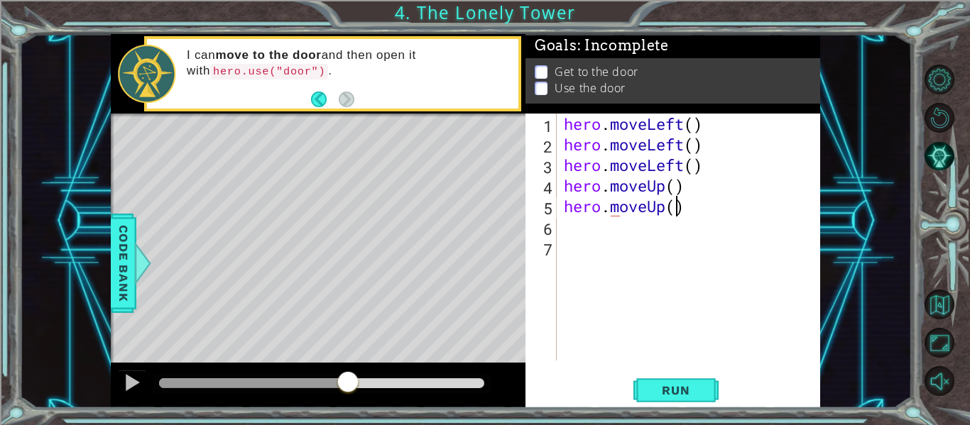
type textarea "hero.moveUp()"
click at [572, 229] on div "hero . moveLeft ( ) hero . moveLeft ( ) hero . moveLeft ( ) hero . moveUp ( ) h…" at bounding box center [692, 258] width 263 height 288
type textarea "h"
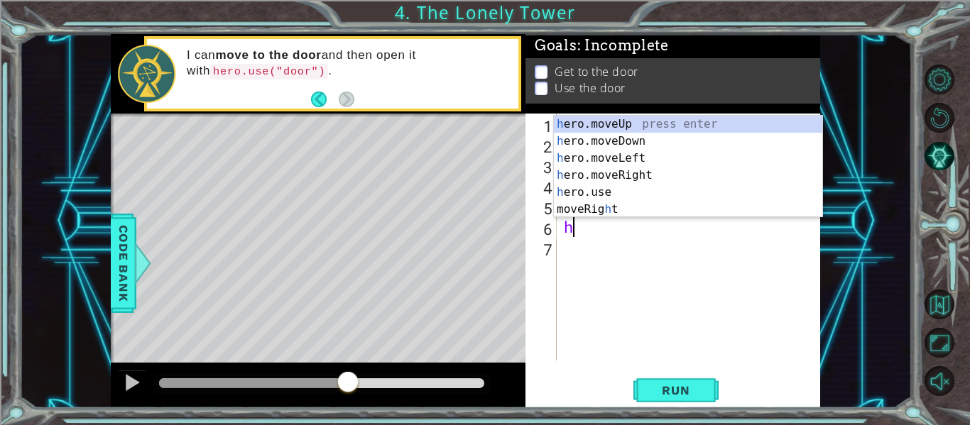
click at [647, 164] on div "h ero.moveUp press enter h ero.moveDown press enter h ero.moveLeft press enter …" at bounding box center [688, 184] width 268 height 136
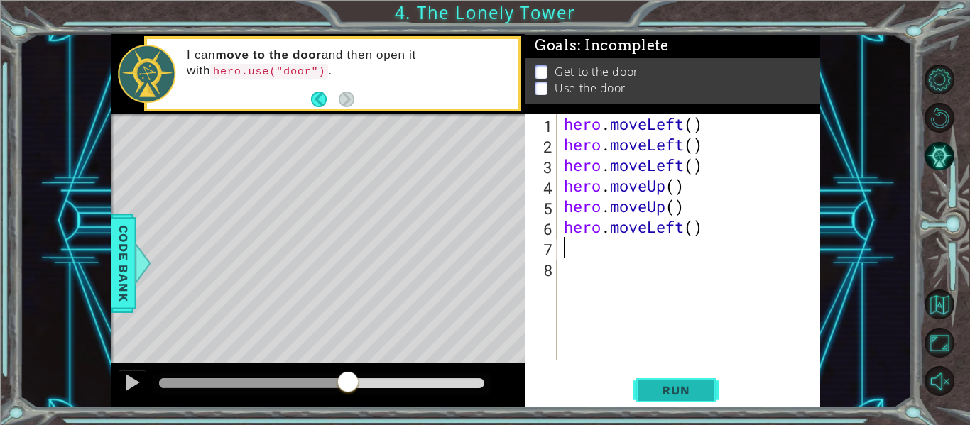
click at [693, 393] on span "Run" at bounding box center [675, 390] width 56 height 14
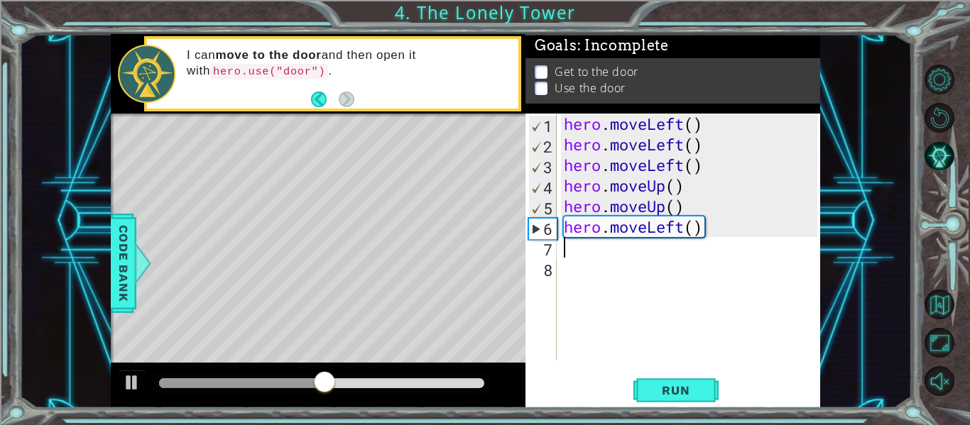
click at [678, 240] on div "hero . moveLeft ( ) hero . moveLeft ( ) hero . moveLeft ( ) hero . moveUp ( ) h…" at bounding box center [692, 258] width 263 height 288
click at [601, 229] on div "hero . moveLeft ( ) hero . moveLeft ( ) hero . moveLeft ( ) hero . moveUp ( ) h…" at bounding box center [692, 258] width 263 height 288
click at [698, 232] on div "hero . moveLeft ( ) hero . moveLeft ( ) hero . moveLeft ( ) hero . moveUp ( ) h…" at bounding box center [692, 258] width 263 height 288
click at [706, 226] on div "hero . moveLeft ( ) hero . moveLeft ( ) hero . moveLeft ( ) hero . moveUp ( ) h…" at bounding box center [692, 258] width 263 height 288
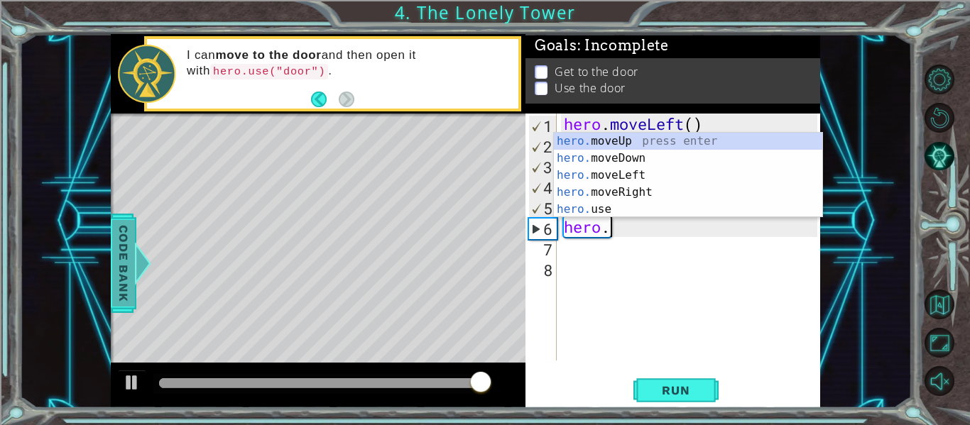
click at [121, 275] on span "Code Bank" at bounding box center [110, 263] width 23 height 87
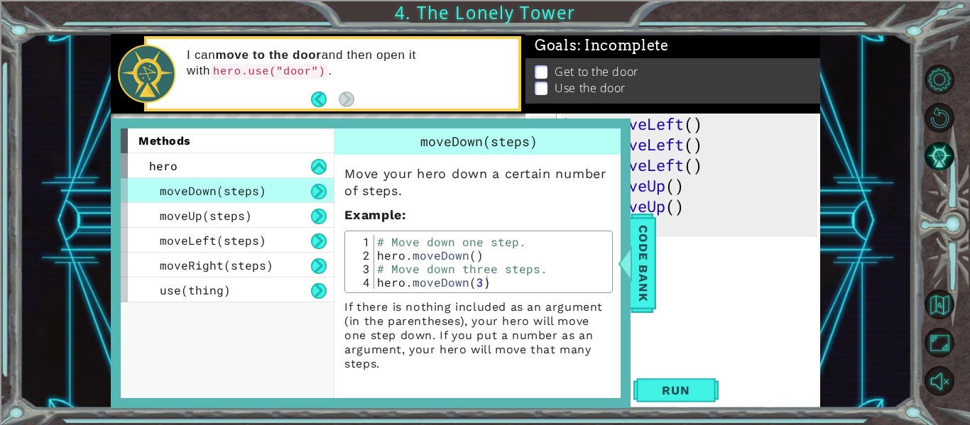
click at [316, 199] on button at bounding box center [319, 192] width 16 height 16
click at [312, 199] on button at bounding box center [319, 192] width 16 height 16
click at [319, 199] on button at bounding box center [319, 192] width 16 height 16
click at [321, 222] on button at bounding box center [319, 217] width 16 height 16
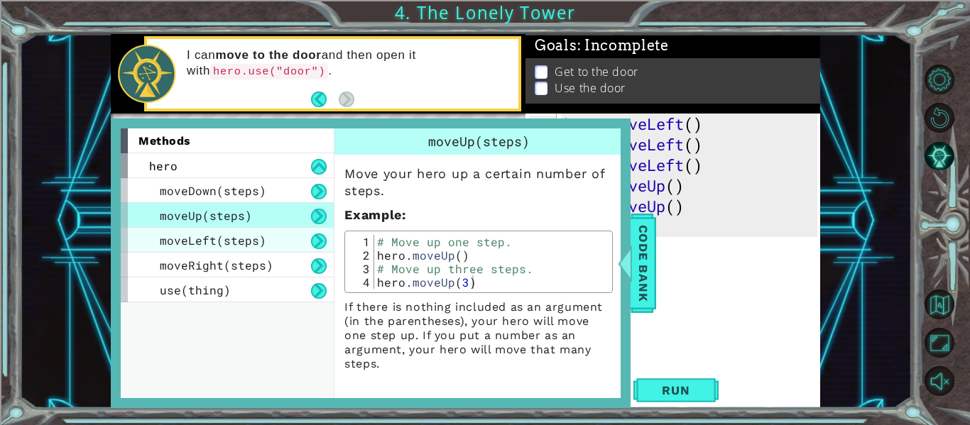
click at [297, 251] on div "moveLeft(steps)" at bounding box center [227, 240] width 213 height 25
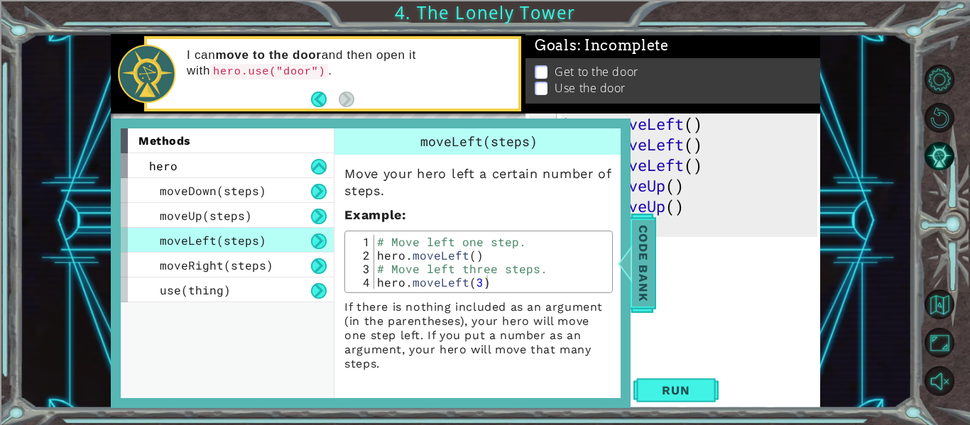
click at [638, 273] on span "Code Bank" at bounding box center [641, 263] width 23 height 87
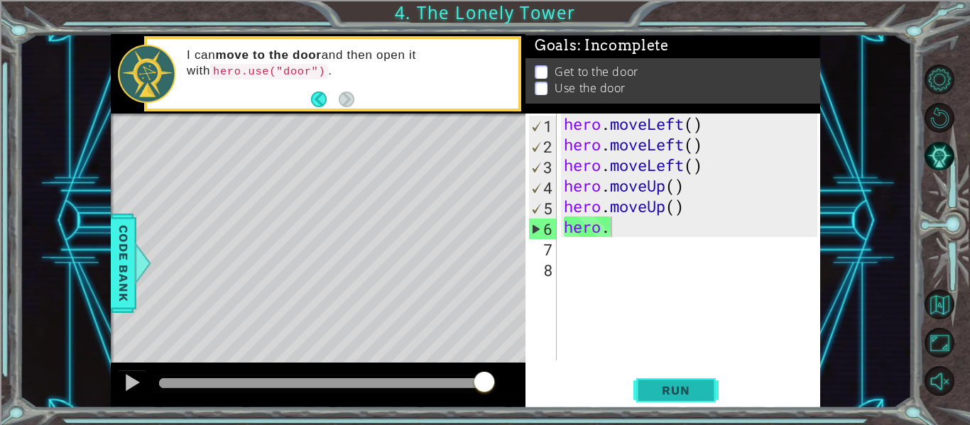
click at [683, 395] on span "Run" at bounding box center [675, 390] width 56 height 14
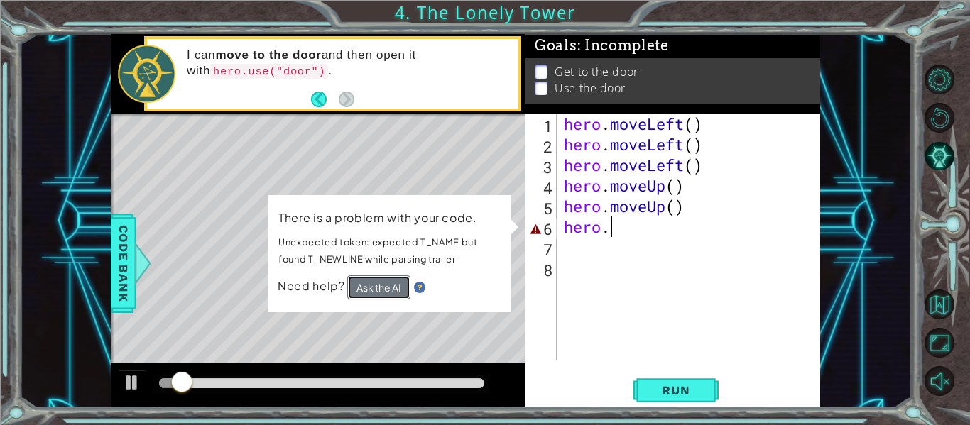
click at [398, 294] on button "Ask the AI" at bounding box center [378, 287] width 63 height 24
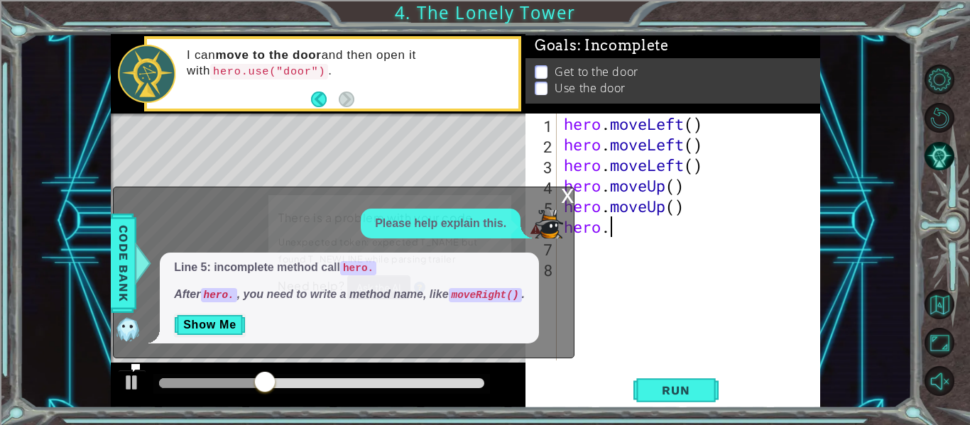
click at [537, 265] on div "Line 5: incomplete method call hero. After hero. , you need to write a method n…" at bounding box center [349, 298] width 379 height 91
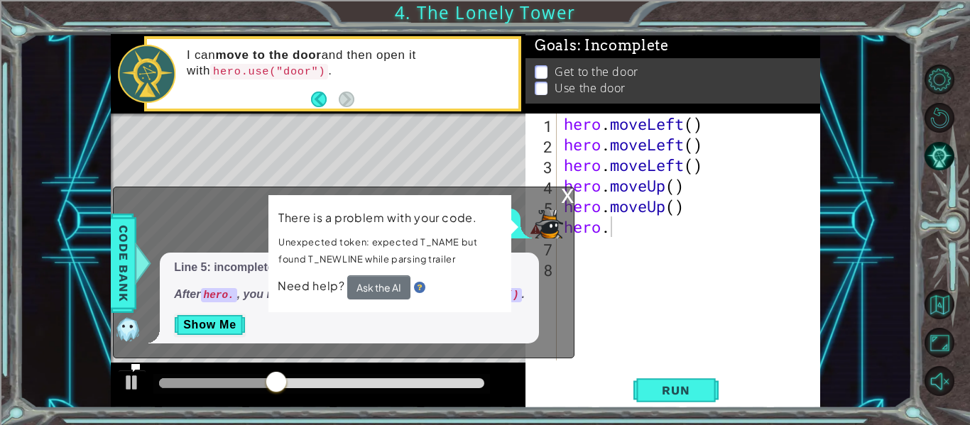
click at [539, 277] on div "Line 5: incomplete method call hero. After hero. , you need to write a method n…" at bounding box center [349, 298] width 379 height 91
click at [569, 202] on div "x" at bounding box center [567, 194] width 13 height 14
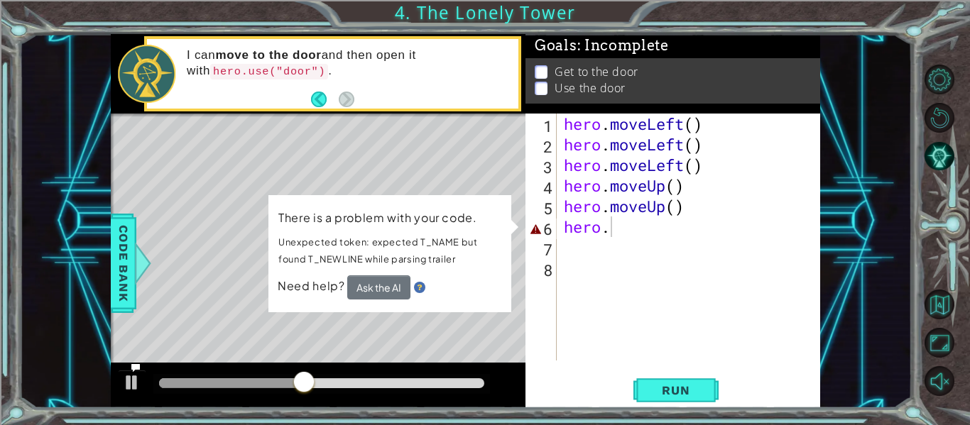
click at [511, 224] on div "There is a problem with your code. Unexpected token: expected T_NAME but found …" at bounding box center [389, 253] width 243 height 117
click at [540, 233] on div "6" at bounding box center [542, 229] width 28 height 21
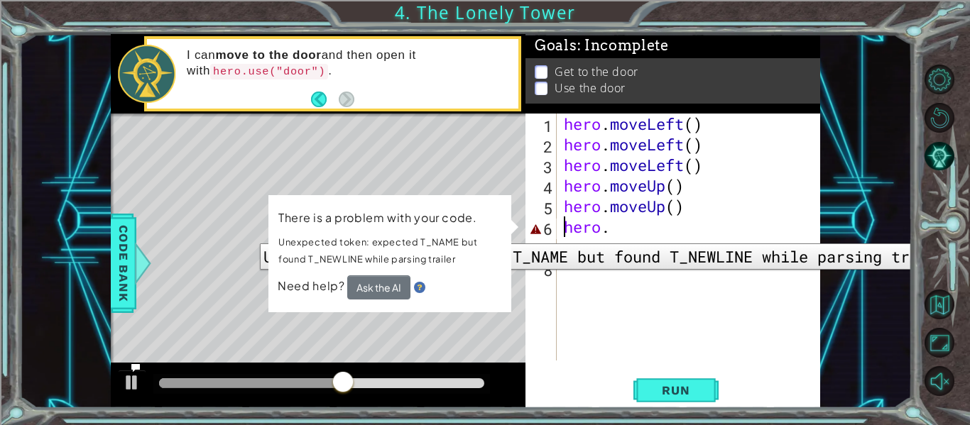
click at [643, 234] on div "hero . moveLeft ( ) hero . moveLeft ( ) hero . moveLeft ( ) hero . moveUp ( ) h…" at bounding box center [692, 258] width 263 height 288
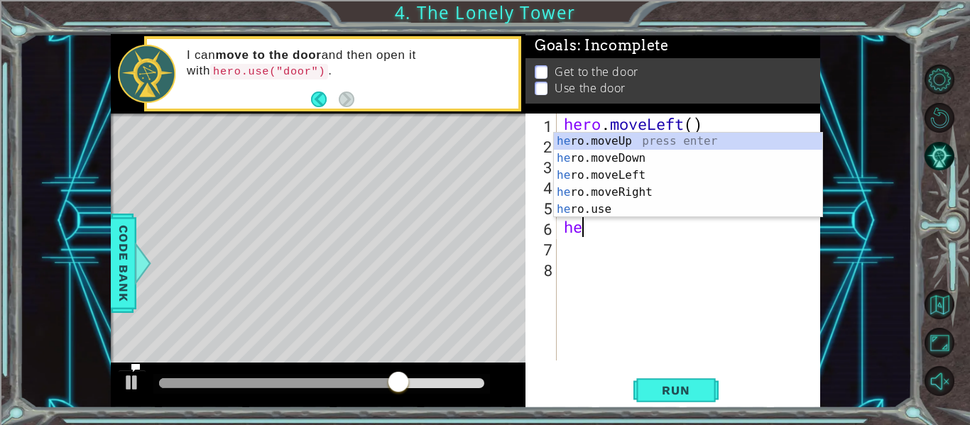
type textarea "h"
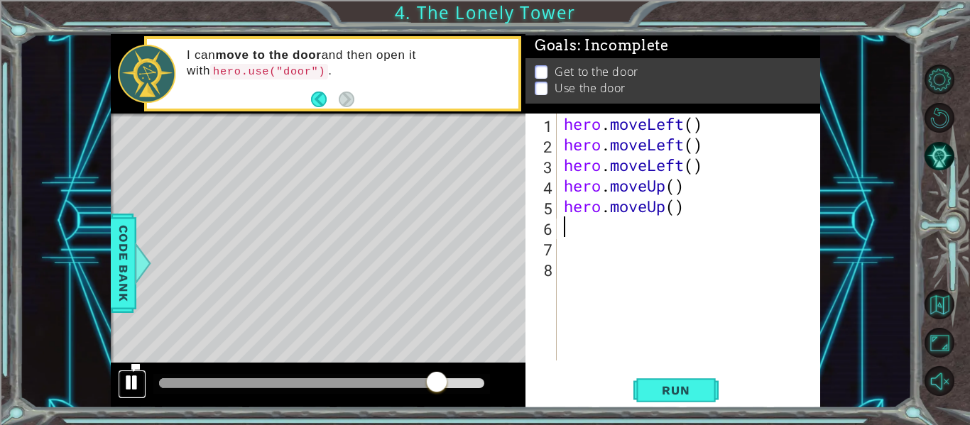
click at [134, 390] on div at bounding box center [132, 382] width 18 height 18
type textarea "h"
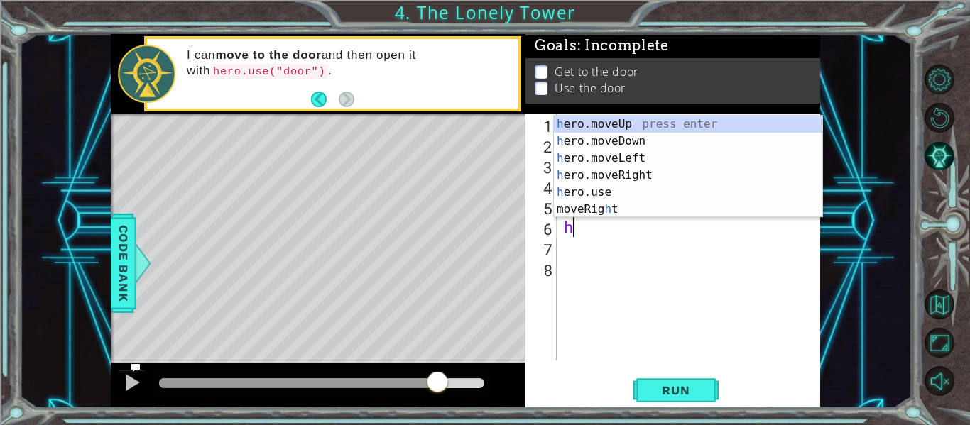
click at [727, 121] on div "h ero.moveUp press enter h ero.moveDown press enter h ero.moveLeft press enter …" at bounding box center [688, 184] width 268 height 136
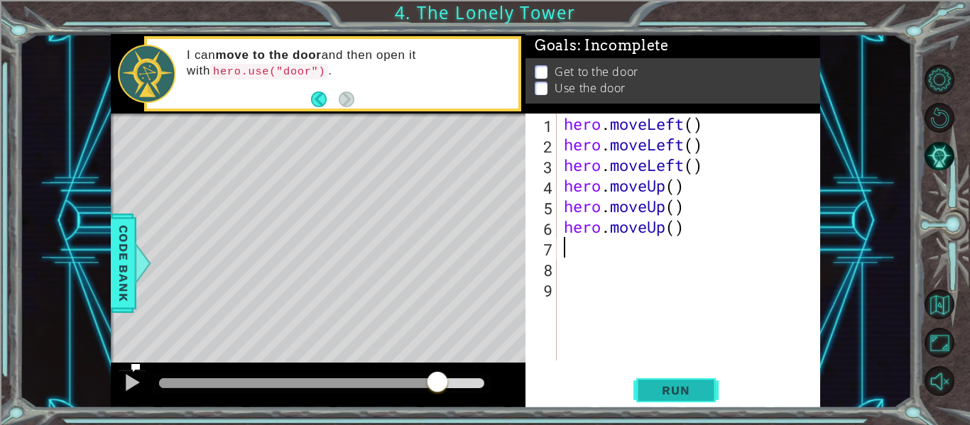
click at [677, 384] on span "Run" at bounding box center [675, 390] width 56 height 14
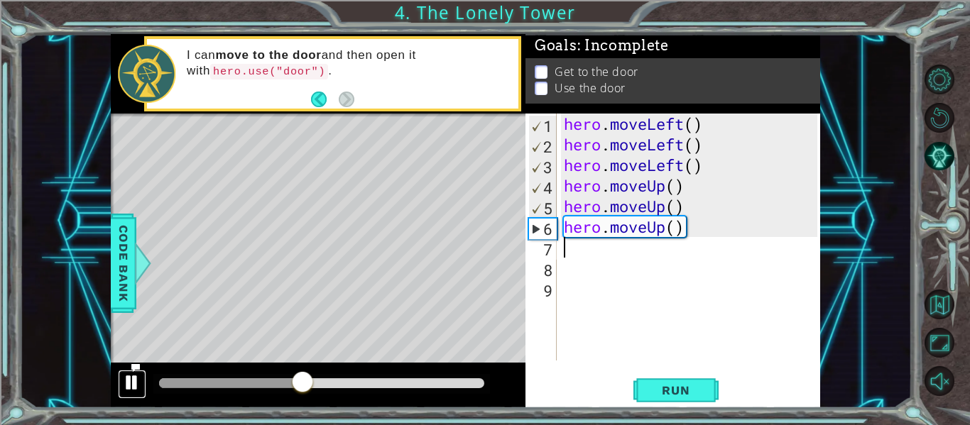
click at [127, 381] on div at bounding box center [132, 382] width 18 height 18
type textarea "h"
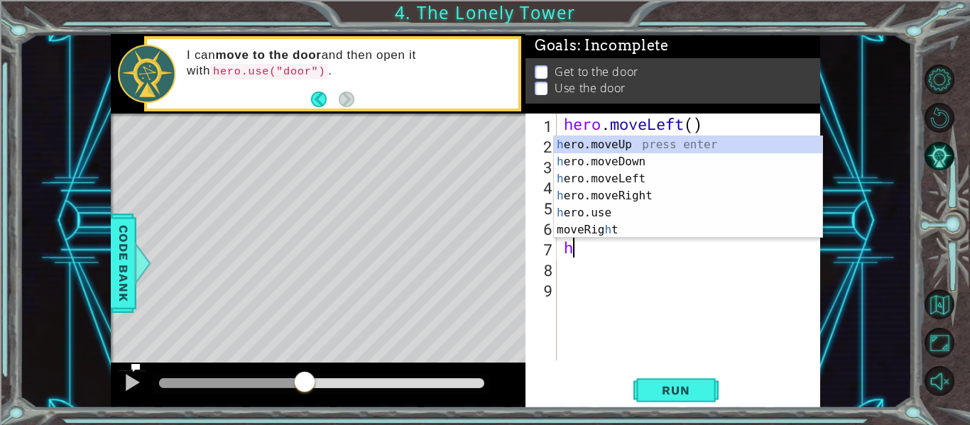
click at [633, 183] on div "h ero.moveUp press enter h ero.moveDown press enter h ero.moveLeft press enter …" at bounding box center [688, 204] width 268 height 136
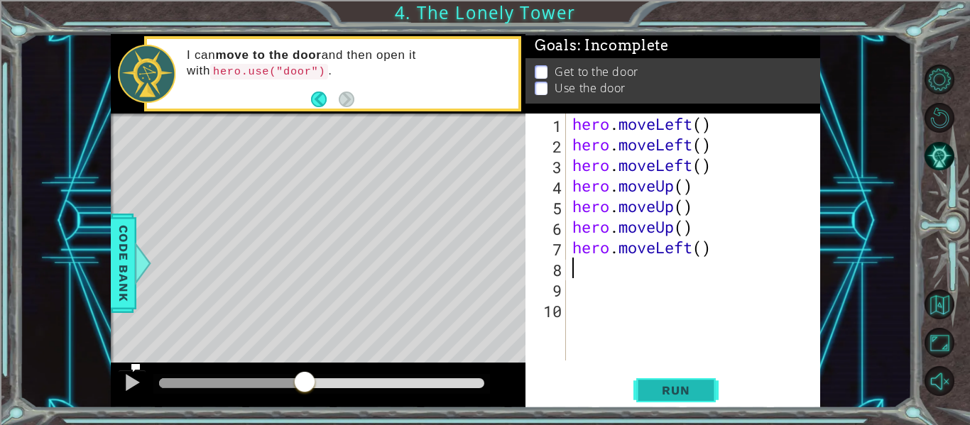
click at [693, 398] on span "Run" at bounding box center [675, 390] width 56 height 14
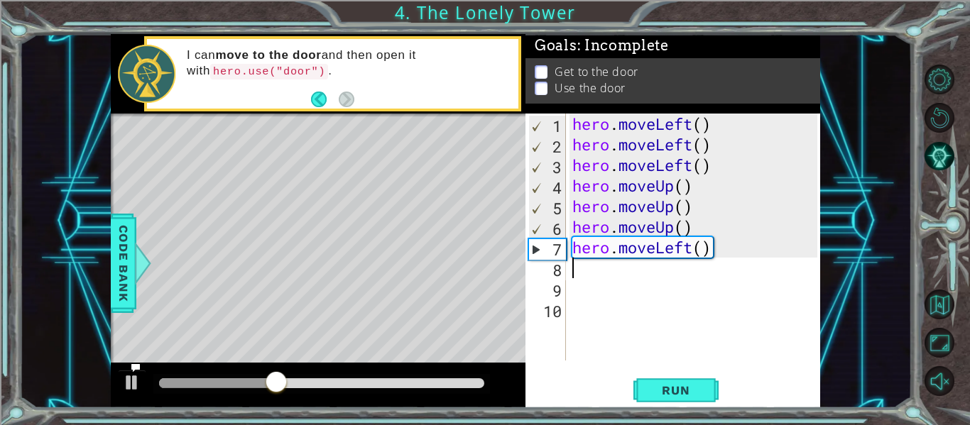
click at [689, 248] on div "hero . moveLeft ( ) hero . moveLeft ( ) hero . moveLeft ( ) hero . moveUp ( ) h…" at bounding box center [696, 258] width 255 height 288
click at [699, 248] on div "hero . moveLeft ( ) hero . moveLeft ( ) hero . moveLeft ( ) hero . moveUp ( ) h…" at bounding box center [696, 258] width 255 height 288
click at [711, 253] on div "hero . moveLeft ( ) hero . moveLeft ( ) hero . moveLeft ( ) hero . moveUp ( ) h…" at bounding box center [696, 258] width 255 height 288
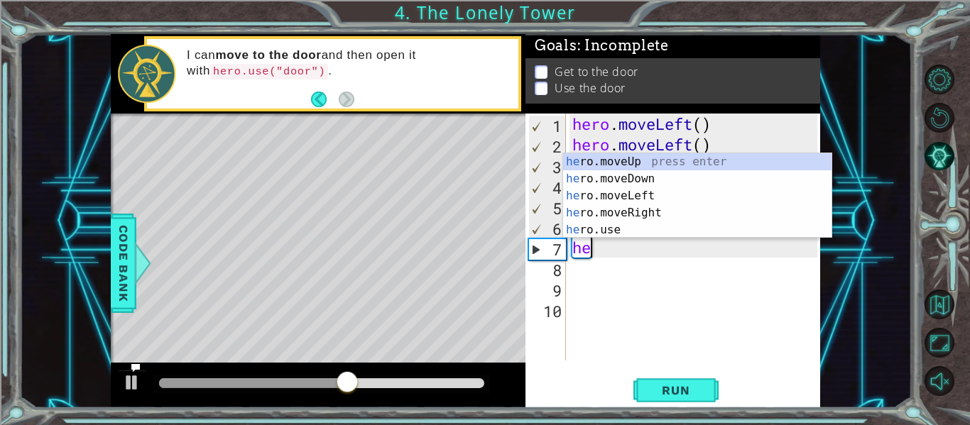
type textarea "h"
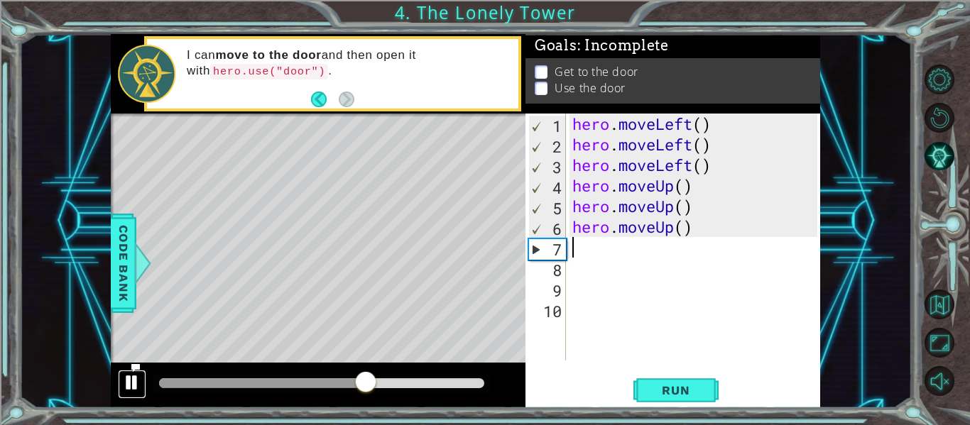
click at [128, 385] on div at bounding box center [132, 382] width 18 height 18
type textarea "h"
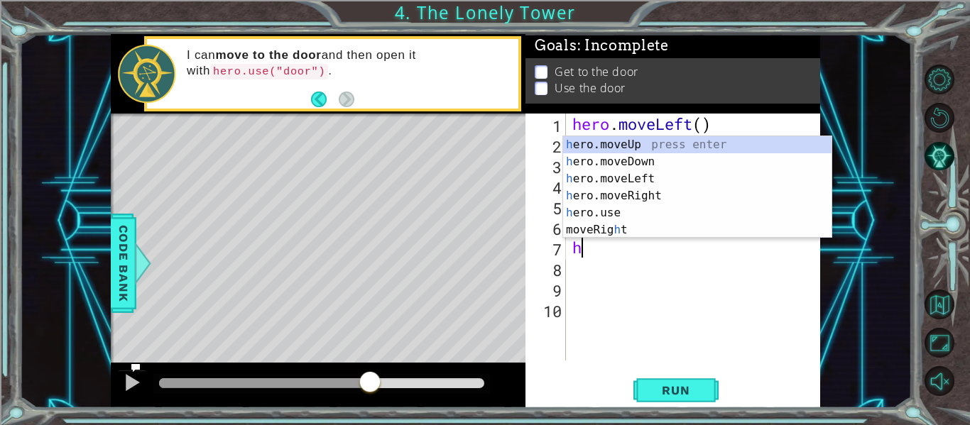
click at [616, 242] on div "hero . moveLeft ( ) hero . moveLeft ( ) hero . moveLeft ( ) hero . moveUp ( ) h…" at bounding box center [696, 258] width 255 height 288
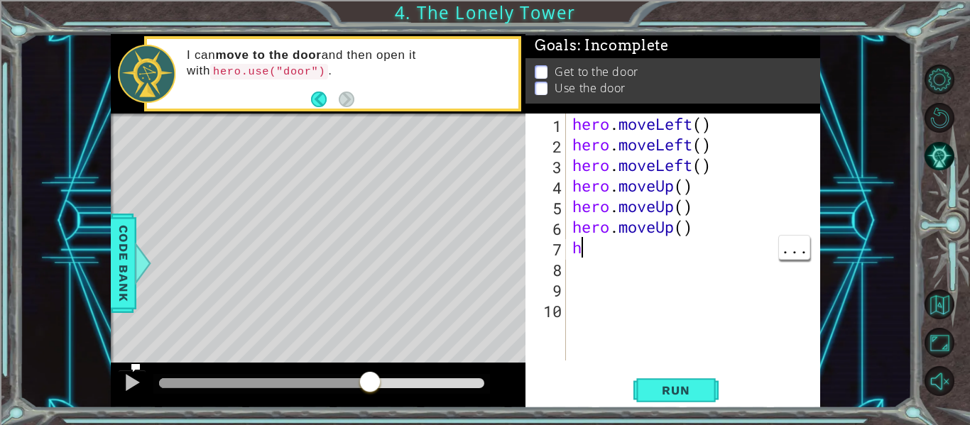
click at [600, 258] on div "hero . moveLeft ( ) hero . moveLeft ( ) hero . moveLeft ( ) hero . moveUp ( ) h…" at bounding box center [696, 258] width 255 height 288
click at [611, 266] on div "hero . moveLeft ( ) hero . moveLeft ( ) hero . moveLeft ( ) hero . moveUp ( ) h…" at bounding box center [696, 258] width 255 height 288
click at [590, 264] on div "hero . moveLeft ( ) hero . moveLeft ( ) hero . moveLeft ( ) hero . moveUp ( ) h…" at bounding box center [696, 258] width 255 height 288
type textarea "h"
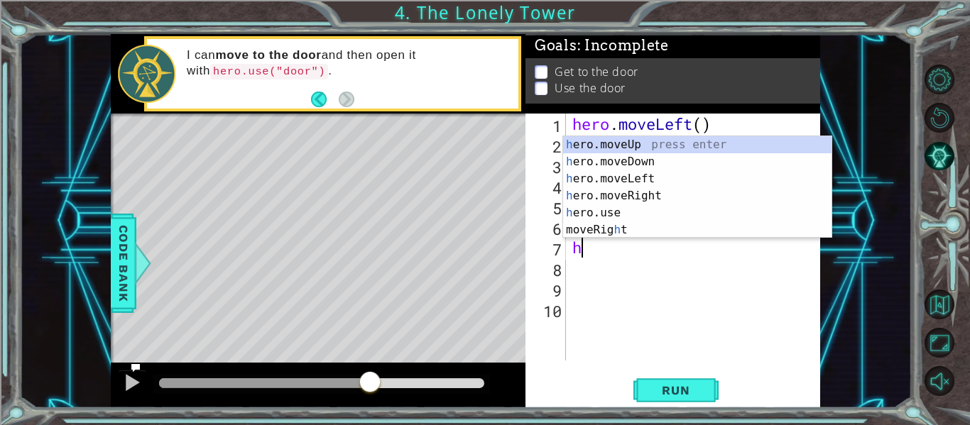
click at [618, 236] on div "h ero.moveUp press enter h ero.moveDown press enter h ero.moveLeft press enter …" at bounding box center [697, 204] width 268 height 136
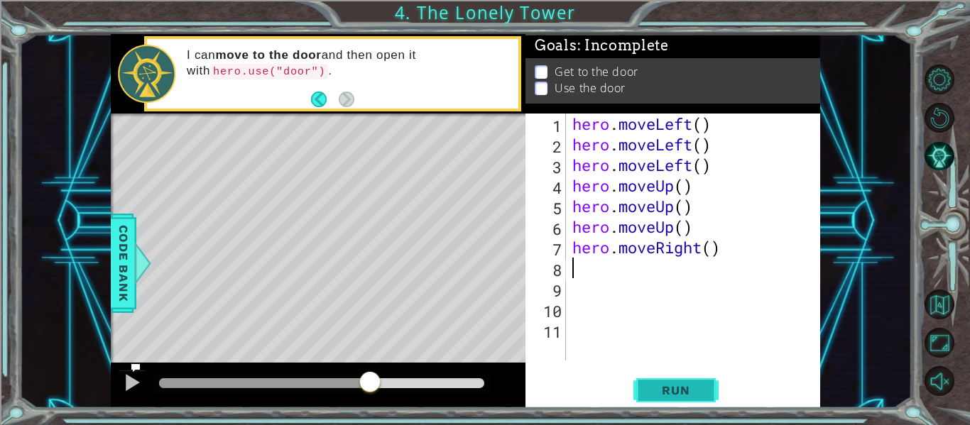
click at [679, 388] on span "Run" at bounding box center [675, 390] width 56 height 14
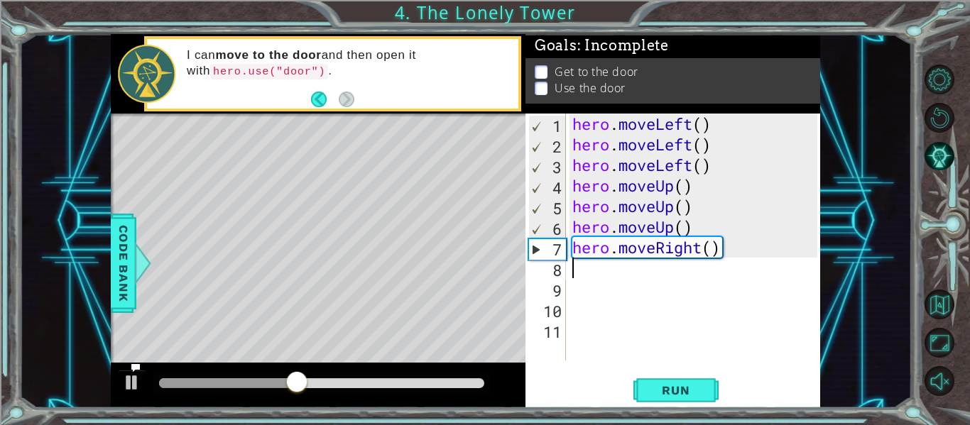
click at [688, 146] on div "hero . moveLeft ( ) hero . moveLeft ( ) hero . moveLeft ( ) hero . moveUp ( ) h…" at bounding box center [696, 258] width 255 height 288
click at [701, 251] on div "hero . moveLeft ( ) hero . moveLeft ( ) hero . moveLeft ( ) hero . moveUp ( ) h…" at bounding box center [696, 258] width 255 height 288
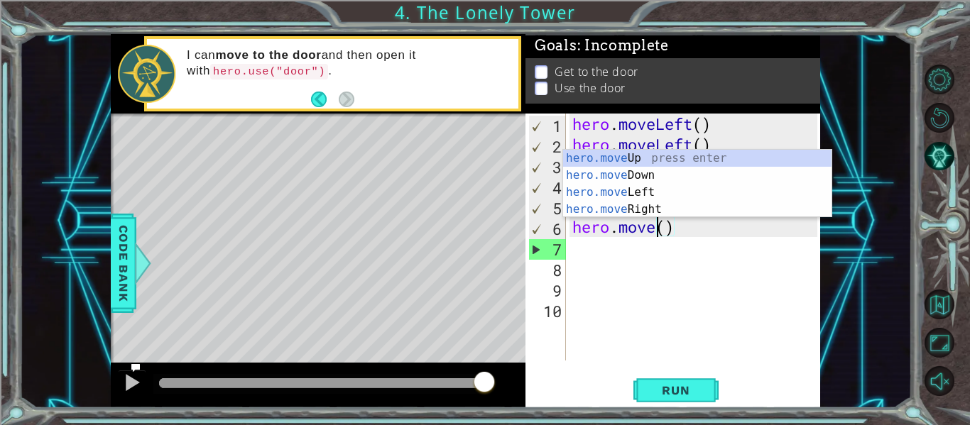
click at [669, 155] on div "hero.move Up press enter hero.move Down press enter hero.move Left press enter …" at bounding box center [697, 201] width 268 height 102
type textarea "hero.moveUp"
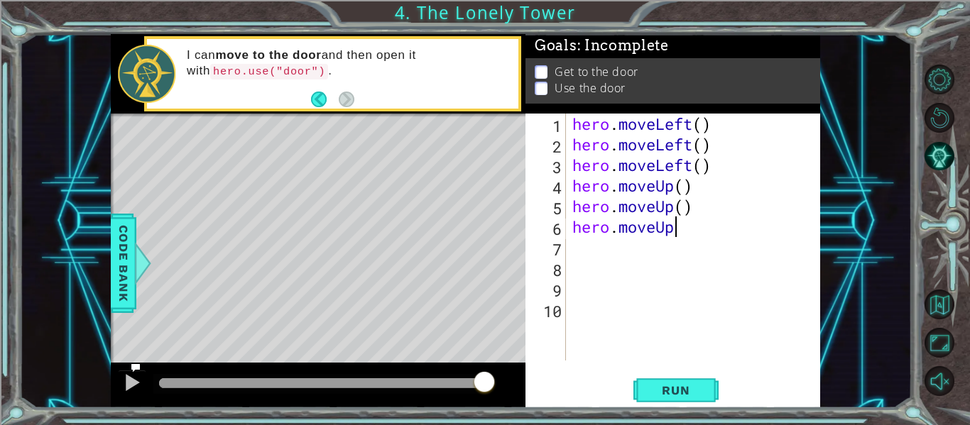
click at [601, 263] on div "hero . moveLeft ( ) hero . moveLeft ( ) hero . moveLeft ( ) hero . moveUp ( ) h…" at bounding box center [696, 258] width 255 height 288
click at [586, 251] on div "hero . moveLeft ( ) hero . moveLeft ( ) hero . moveLeft ( ) hero . moveUp ( ) h…" at bounding box center [696, 258] width 255 height 288
type textarea "h"
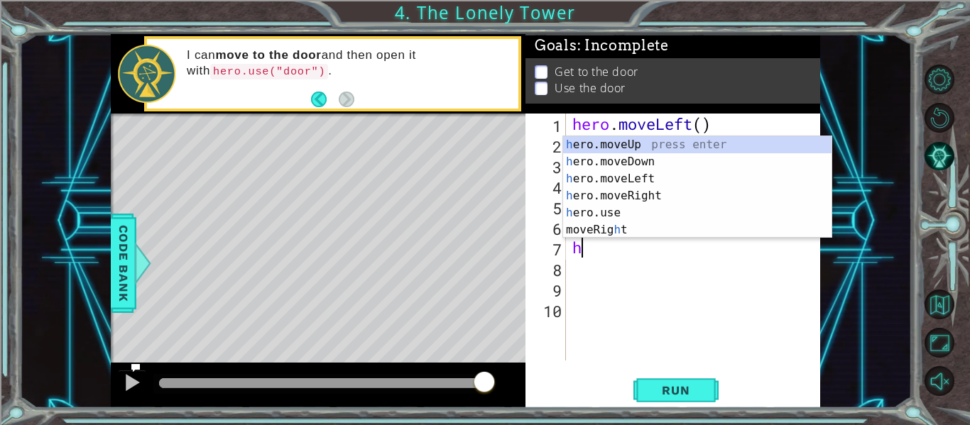
click at [622, 237] on div "h ero.moveUp press enter h ero.moveDown press enter h ero.moveLeft press enter …" at bounding box center [697, 204] width 268 height 136
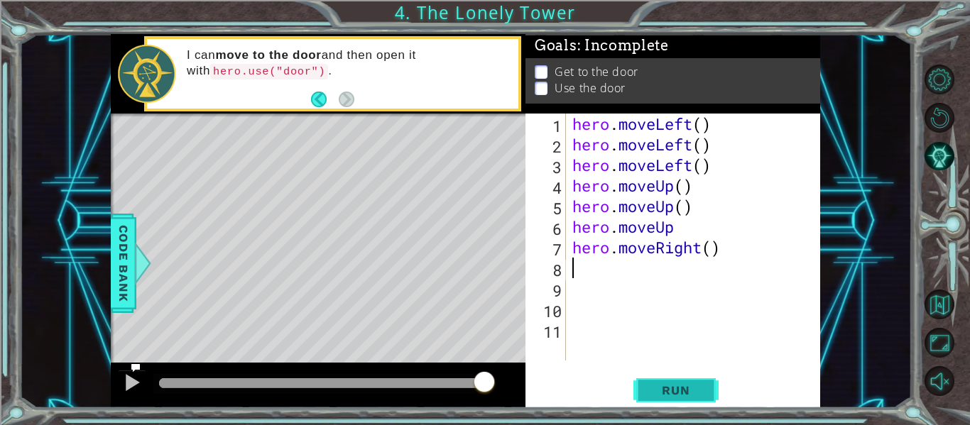
click at [694, 395] on span "Run" at bounding box center [675, 390] width 56 height 14
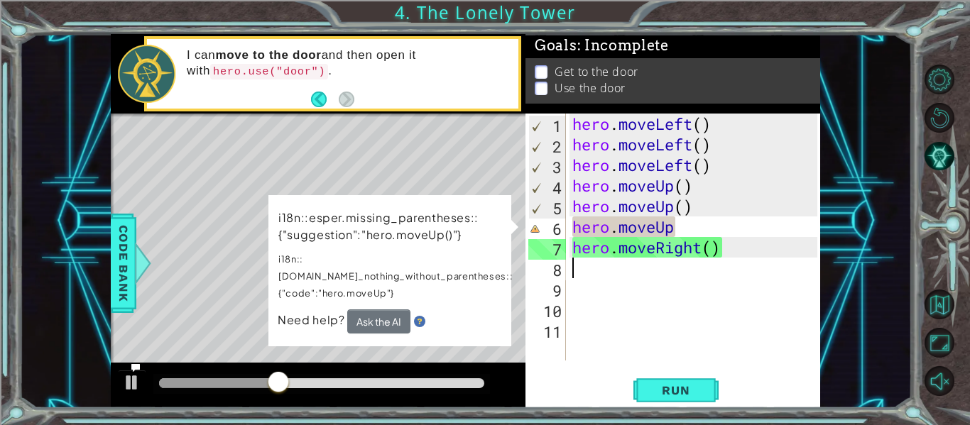
click at [683, 278] on div "hero . moveLeft ( ) hero . moveLeft ( ) hero . moveLeft ( ) hero . moveUp ( ) h…" at bounding box center [696, 258] width 255 height 288
type textarea "h"
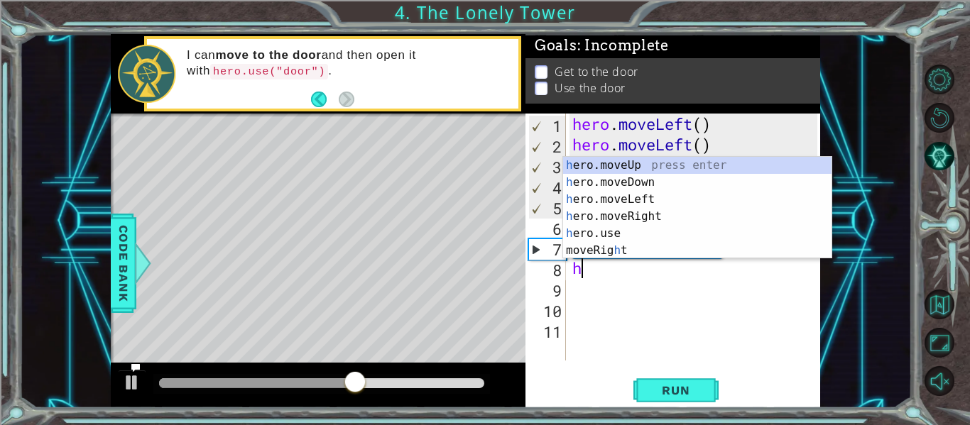
click at [611, 253] on div "h ero.moveUp press enter h ero.moveDown press enter h ero.moveLeft press enter …" at bounding box center [697, 225] width 268 height 136
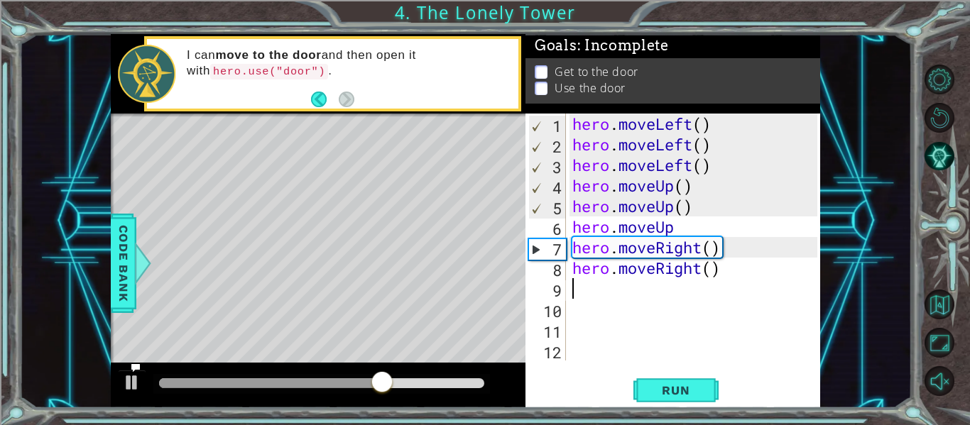
click at [671, 276] on div "hero . moveLeft ( ) hero . moveLeft ( ) hero . moveLeft ( ) hero . moveUp ( ) h…" at bounding box center [696, 258] width 255 height 288
type textarea "hero.moveRight()"
click at [744, 277] on div "hero . moveLeft ( ) hero . moveLeft ( ) hero . moveLeft ( ) hero . moveUp ( ) h…" at bounding box center [696, 258] width 255 height 288
click at [615, 305] on div "hero . moveLeft ( ) hero . moveLeft ( ) hero . moveLeft ( ) hero . moveUp ( ) h…" at bounding box center [696, 258] width 255 height 288
click at [694, 405] on button "Run" at bounding box center [675, 390] width 85 height 29
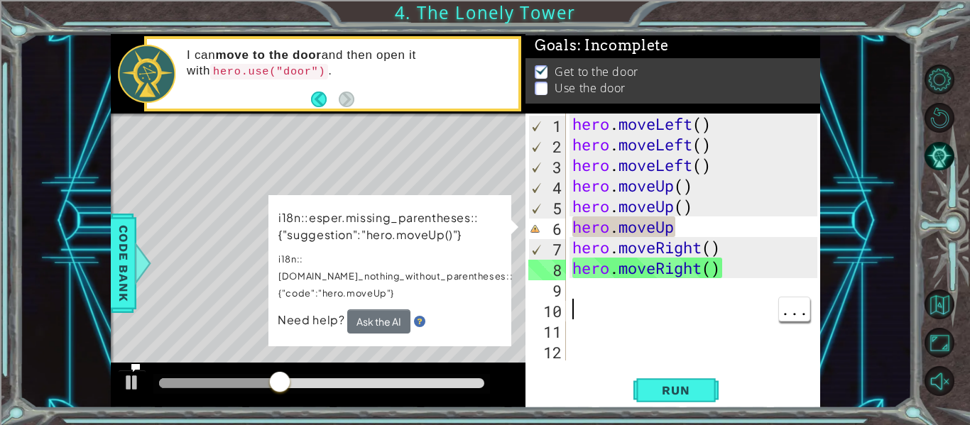
click at [472, 197] on div "i18n::esper.missing_parentheses::{"suggestion":"hero.moveUp()"} i18n::[DOMAIN_N…" at bounding box center [389, 270] width 243 height 151
click at [684, 275] on div "hero . moveLeft ( ) hero . moveLeft ( ) hero . moveLeft ( ) hero . moveUp ( ) h…" at bounding box center [696, 258] width 255 height 288
type textarea "hero.moveRight()"
click at [728, 283] on div "hero . moveLeft ( ) hero . moveLeft ( ) hero . moveLeft ( ) hero . moveUp ( ) h…" at bounding box center [696, 258] width 255 height 288
click at [758, 247] on div "hero . moveLeft ( ) hero . moveLeft ( ) hero . moveLeft ( ) hero . moveUp ( ) h…" at bounding box center [696, 258] width 255 height 288
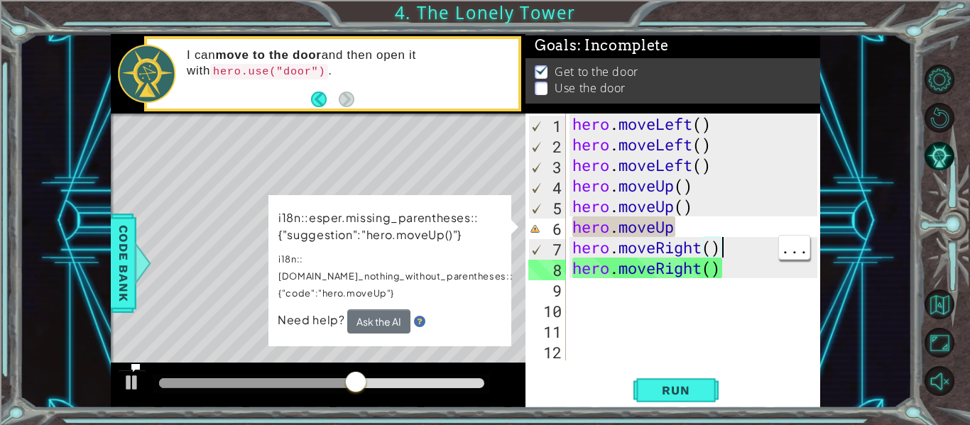
click at [767, 222] on div "hero . moveLeft ( ) hero . moveLeft ( ) hero . moveLeft ( ) hero . moveUp ( ) h…" at bounding box center [696, 258] width 255 height 288
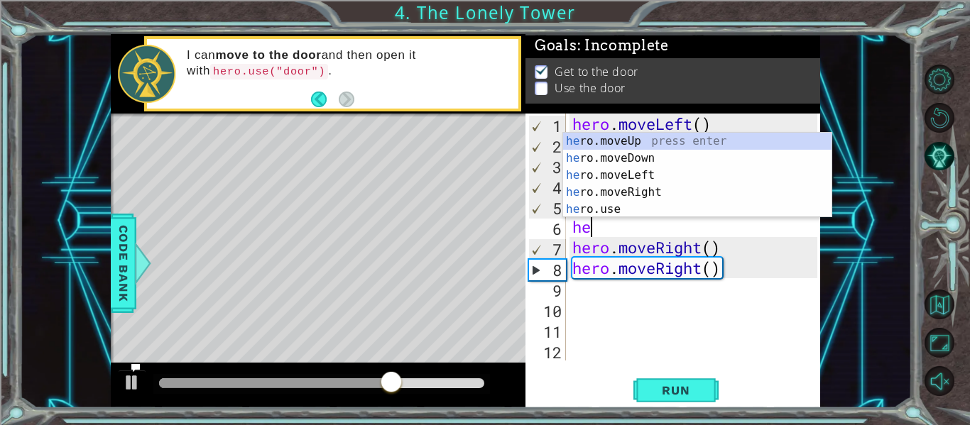
type textarea "h"
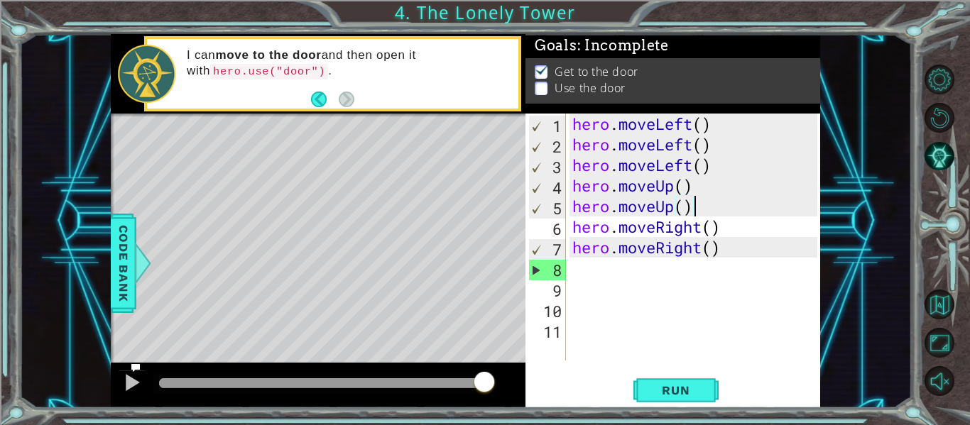
scroll to position [0, 5]
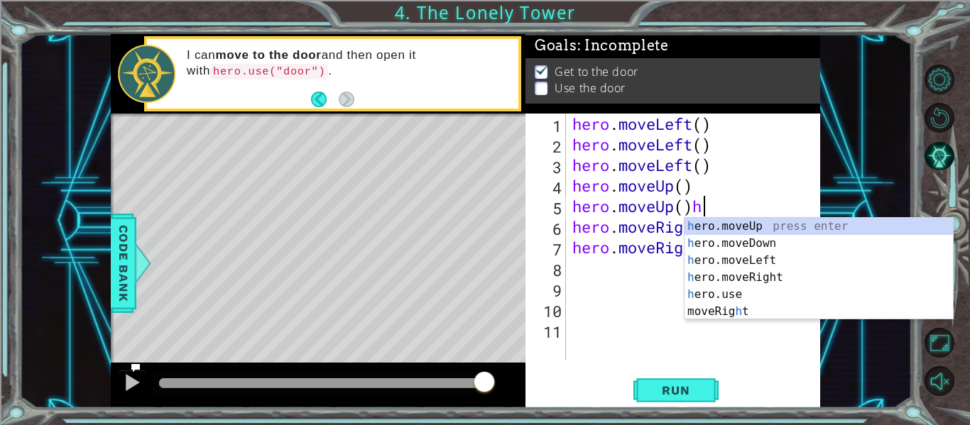
click at [858, 221] on div "h ero.moveUp press enter h ero.moveDown press enter h ero.moveLeft press enter …" at bounding box center [818, 286] width 268 height 136
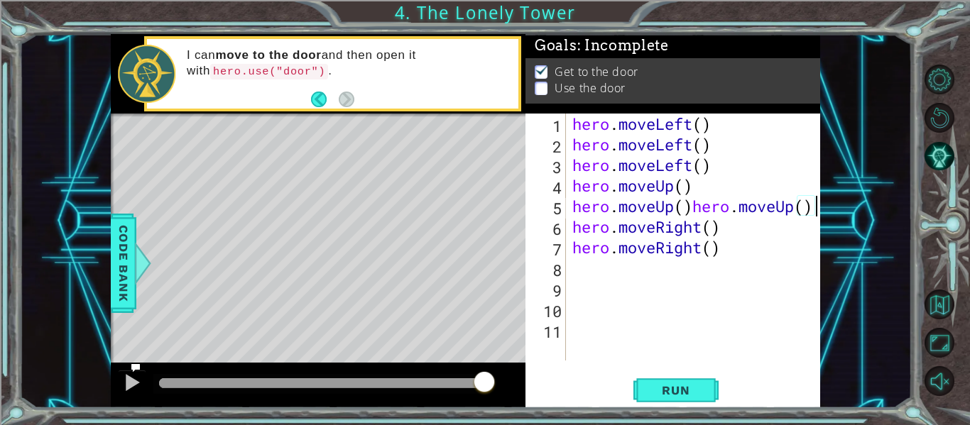
click at [797, 207] on div "hero . moveLeft ( ) hero . moveLeft ( ) hero . moveLeft ( ) hero . moveUp ( ) h…" at bounding box center [696, 258] width 255 height 288
click at [809, 204] on div "hero . moveLeft ( ) hero . moveLeft ( ) hero . moveLeft ( ) hero . moveUp ( ) h…" at bounding box center [696, 258] width 255 height 288
click at [814, 206] on div "hero . moveLeft ( ) hero . moveLeft ( ) hero . moveLeft ( ) hero . moveUp ( ) h…" at bounding box center [696, 258] width 255 height 288
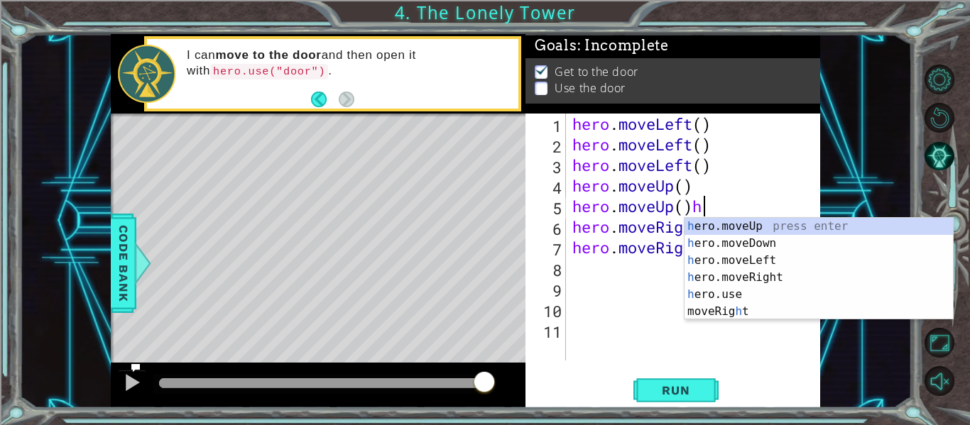
type textarea "hero.moveUp()"
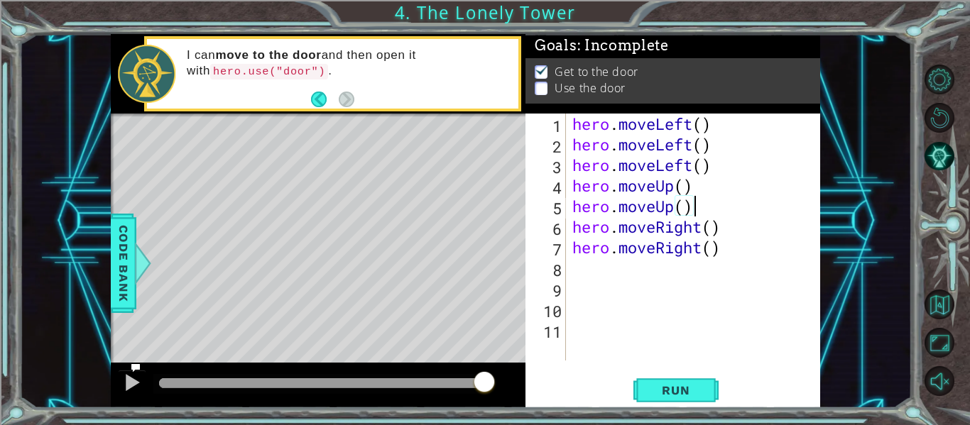
click at [584, 276] on div "hero . moveLeft ( ) hero . moveLeft ( ) hero . moveLeft ( ) hero . moveUp ( ) h…" at bounding box center [696, 258] width 255 height 288
type textarea "h"
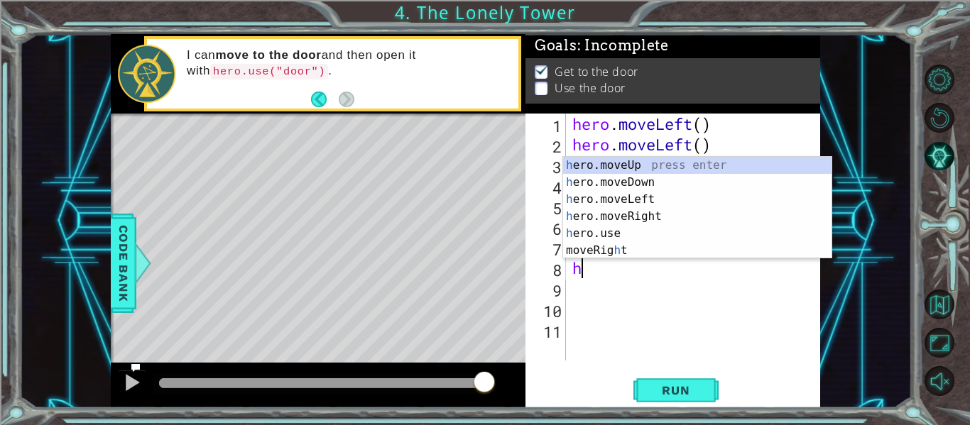
click at [700, 175] on div "h ero.moveUp press enter h ero.moveDown press enter h ero.moveLeft press enter …" at bounding box center [697, 225] width 268 height 136
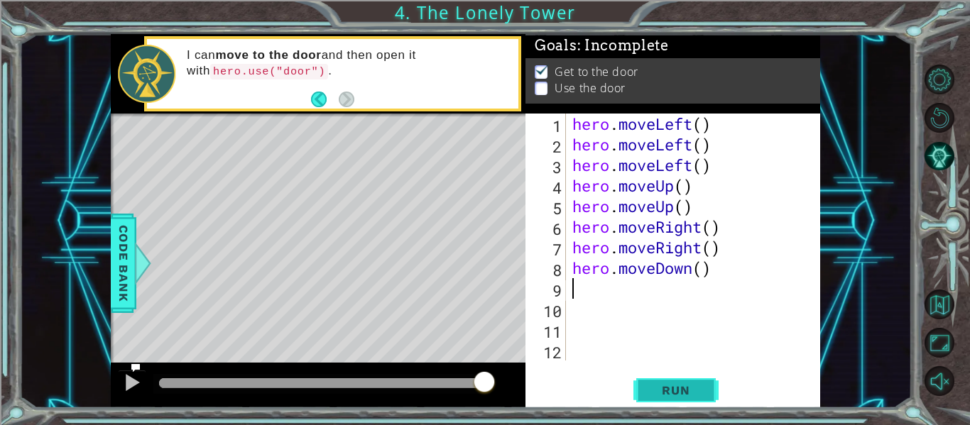
click at [683, 391] on span "Run" at bounding box center [675, 390] width 56 height 14
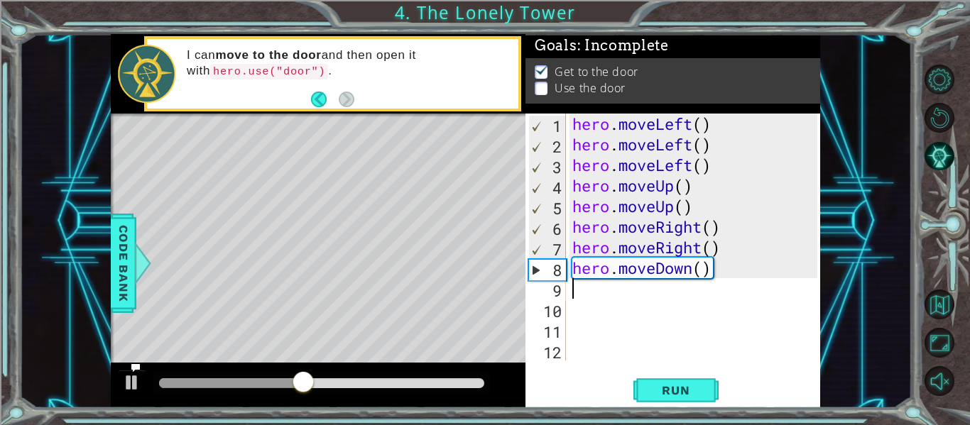
click at [688, 268] on div "hero . moveLeft ( ) hero . moveLeft ( ) hero . moveLeft ( ) hero . moveUp ( ) h…" at bounding box center [696, 258] width 255 height 288
click at [731, 270] on div "hero . moveLeft ( ) hero . moveLeft ( ) hero . moveLeft ( ) hero . moveUp ( ) h…" at bounding box center [696, 258] width 255 height 288
click at [726, 276] on div "hero . moveLeft ( ) hero . moveLeft ( ) hero . moveLeft ( ) hero . moveUp ( ) h…" at bounding box center [696, 258] width 255 height 288
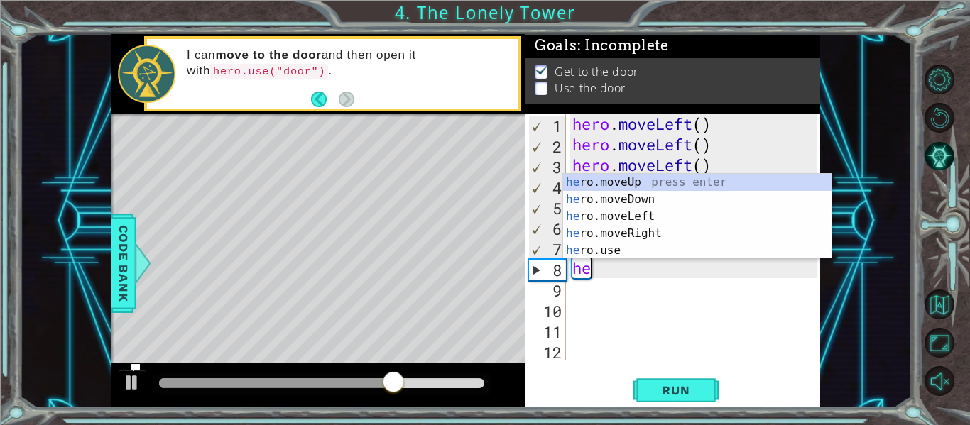
type textarea "h"
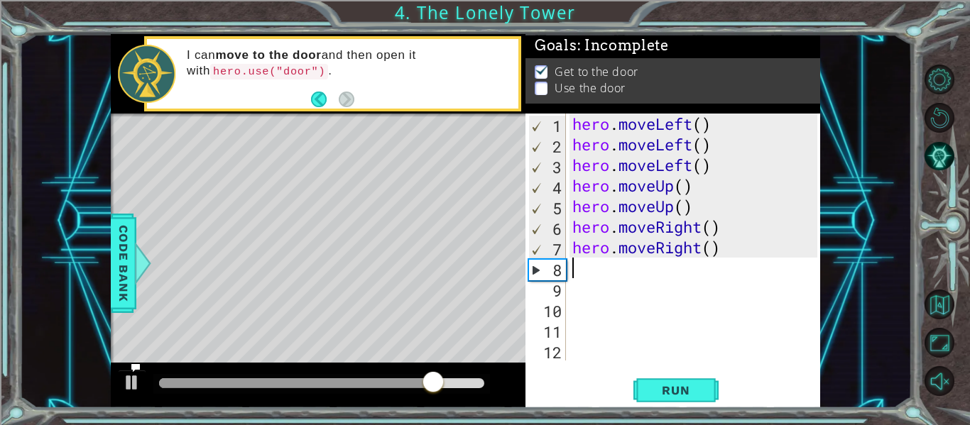
type textarea "h"
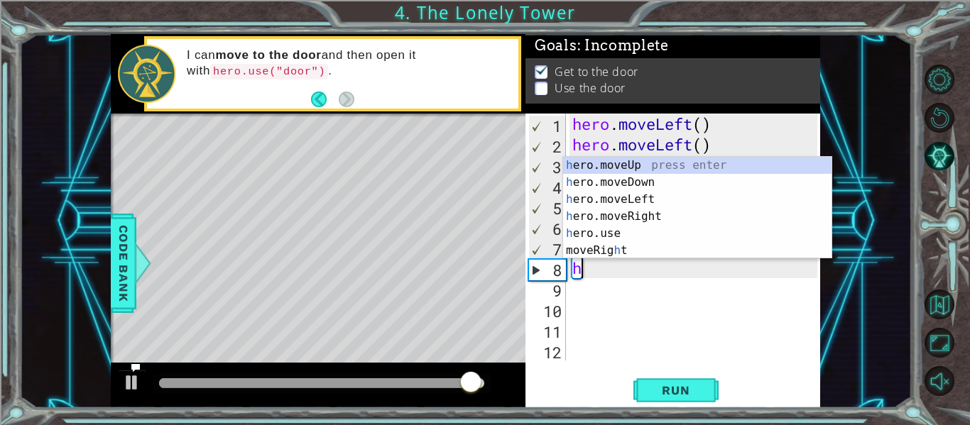
click at [662, 166] on div "h ero.moveUp press enter h ero.moveDown press enter h ero.moveLeft press enter …" at bounding box center [697, 225] width 268 height 136
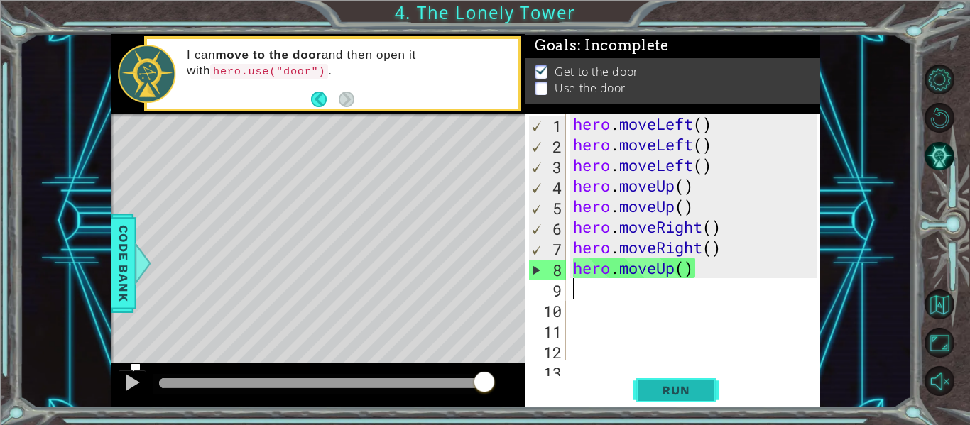
click at [692, 393] on span "Run" at bounding box center [675, 390] width 56 height 14
click at [139, 268] on div at bounding box center [148, 263] width 18 height 43
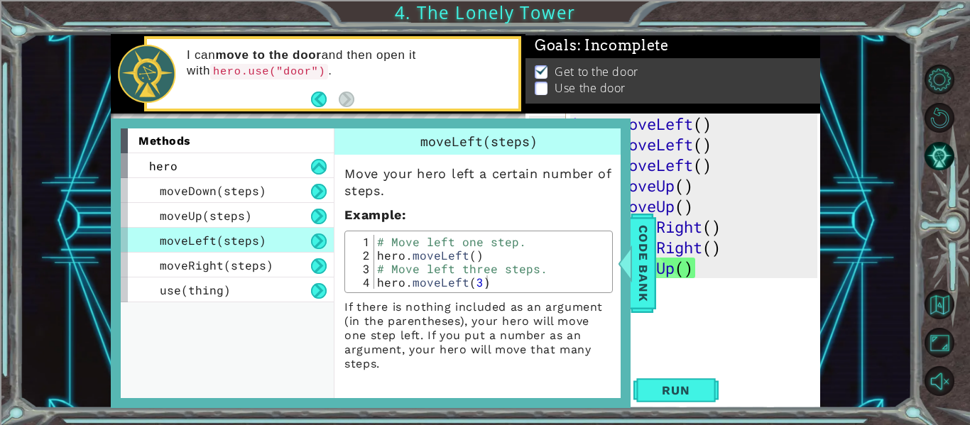
click at [271, 64] on code "hero.use("door")" at bounding box center [269, 72] width 118 height 16
click at [270, 209] on div "moveUp(steps)" at bounding box center [227, 215] width 213 height 25
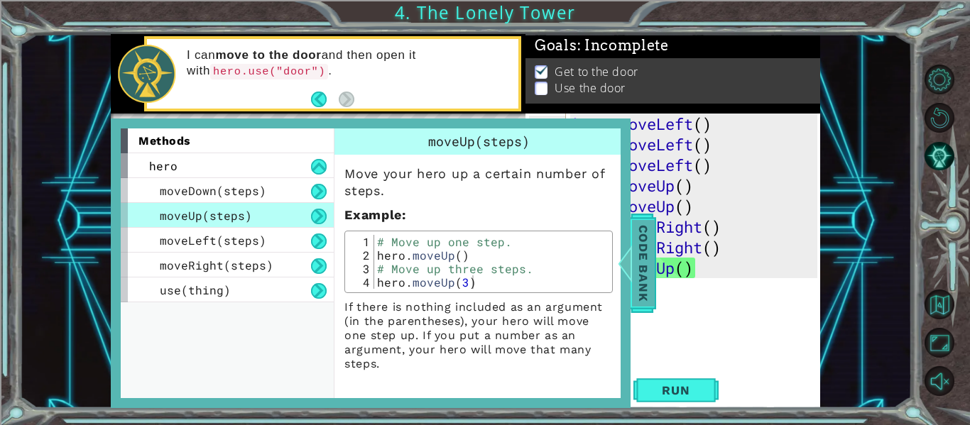
click at [642, 258] on span "Code Bank" at bounding box center [642, 263] width 23 height 87
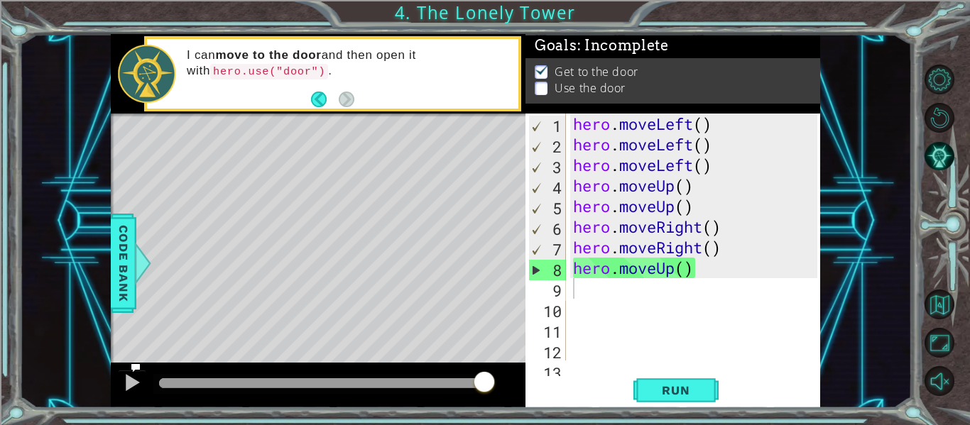
click at [721, 124] on div "hero . moveLeft ( ) hero . moveLeft ( ) hero . moveLeft ( ) hero . moveUp ( ) h…" at bounding box center [697, 258] width 254 height 288
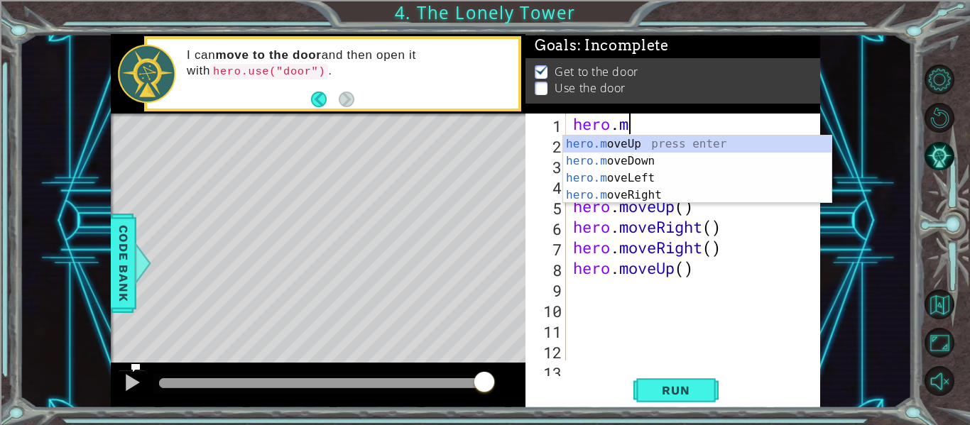
type textarea "h"
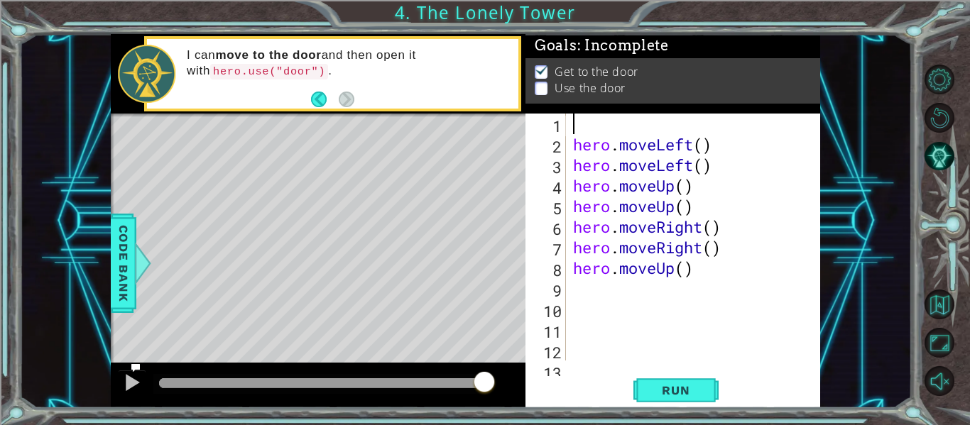
click at [721, 283] on div "hero . moveLeft ( ) hero . moveLeft ( ) hero . moveUp ( ) hero . moveUp ( ) her…" at bounding box center [697, 258] width 254 height 288
click at [712, 282] on div "hero . moveLeft ( ) hero . moveLeft ( ) hero . moveUp ( ) hero . moveUp ( ) her…" at bounding box center [697, 258] width 254 height 288
click at [720, 274] on div "hero . moveLeft ( ) hero . moveLeft ( ) hero . moveUp ( ) hero . moveUp ( ) her…" at bounding box center [697, 258] width 254 height 288
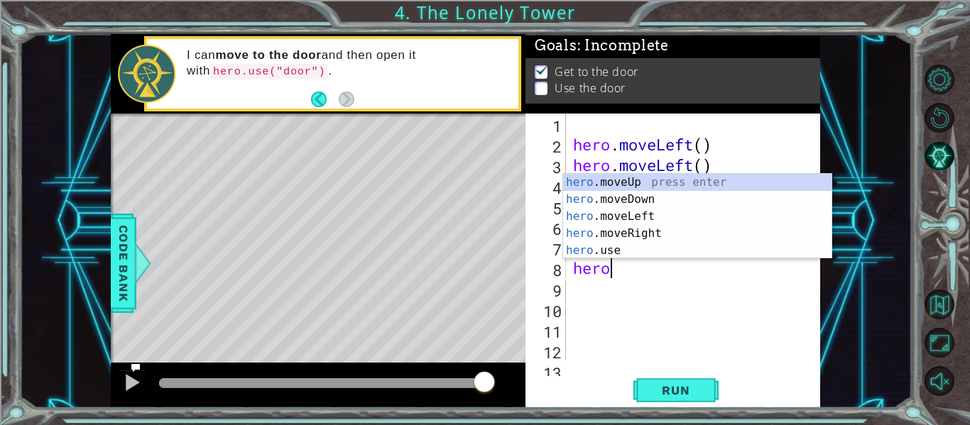
type textarea "h"
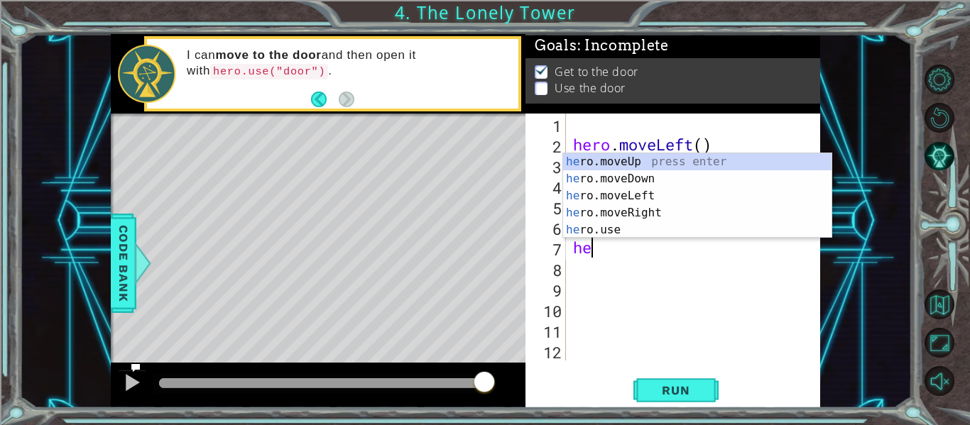
type textarea "h"
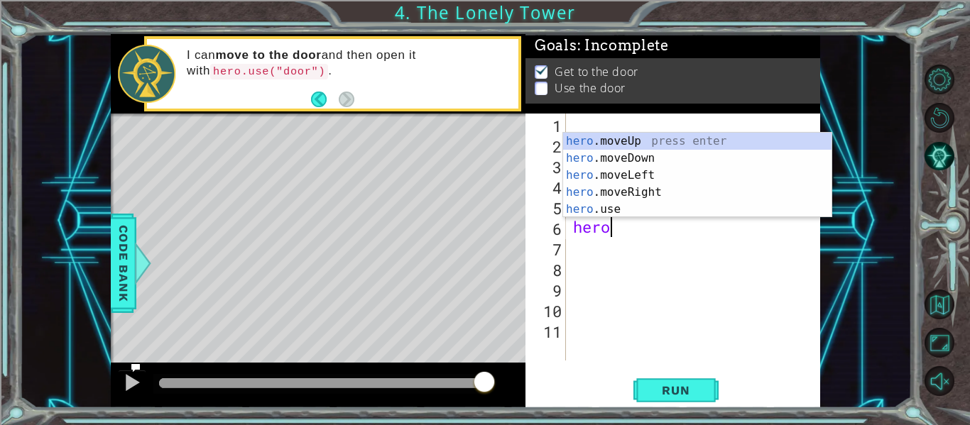
type textarea "h"
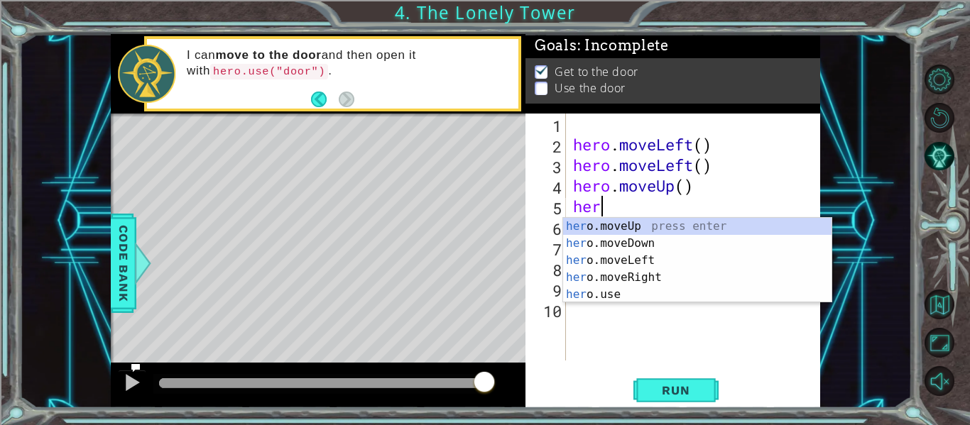
type textarea "h"
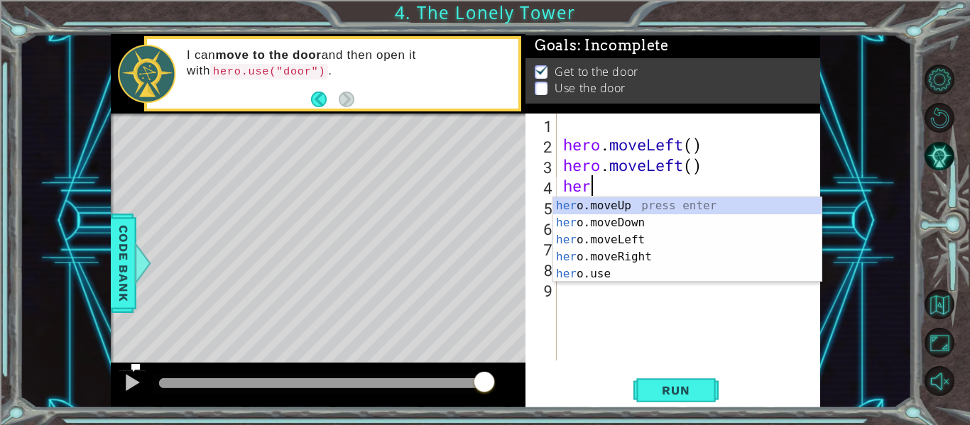
type textarea "h"
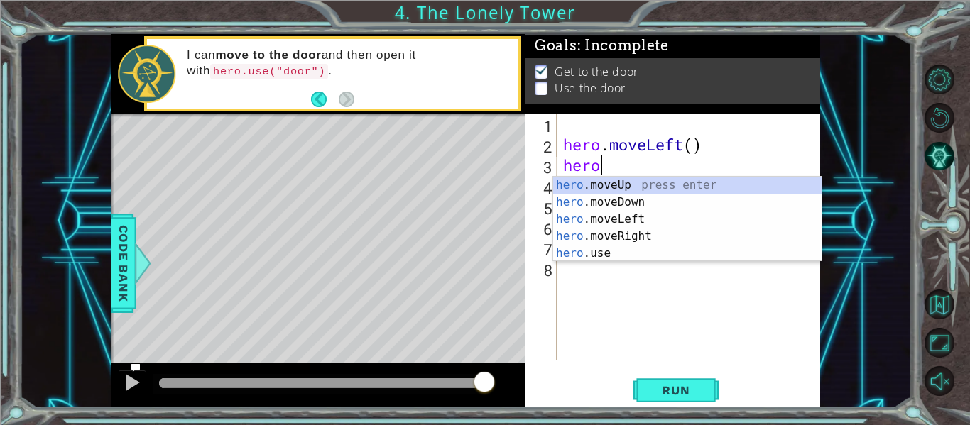
type textarea "h"
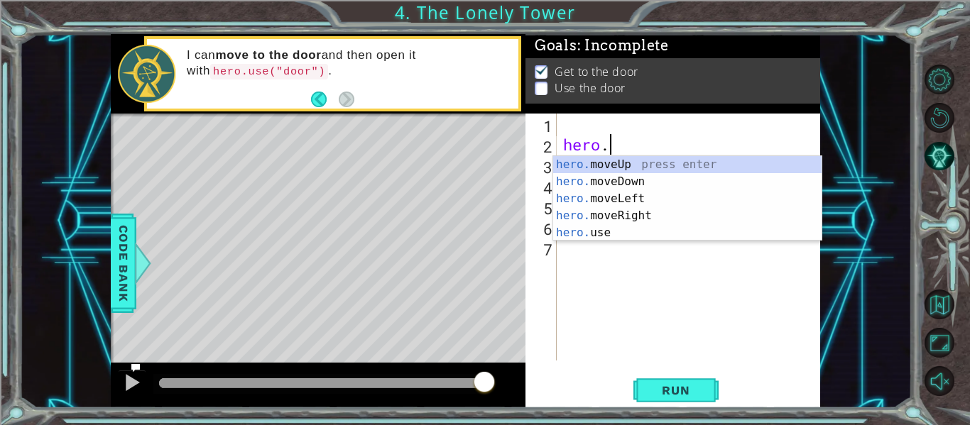
type textarea "h"
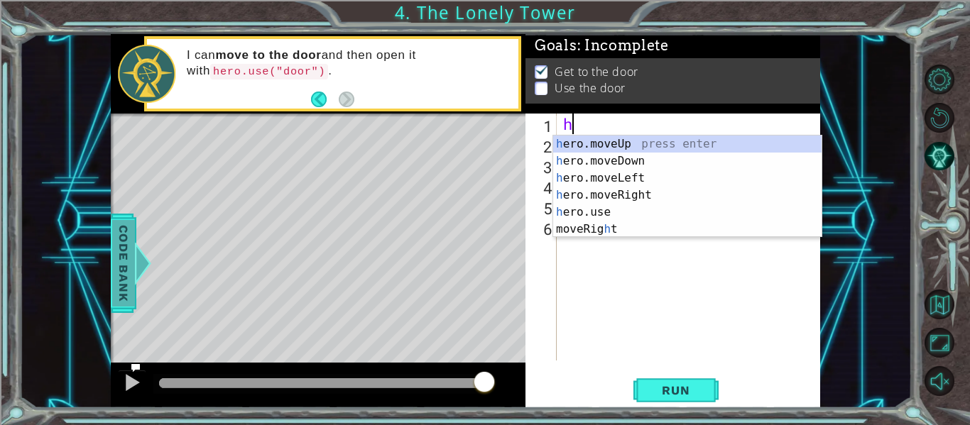
type textarea "h"
click at [133, 270] on div at bounding box center [137, 263] width 18 height 43
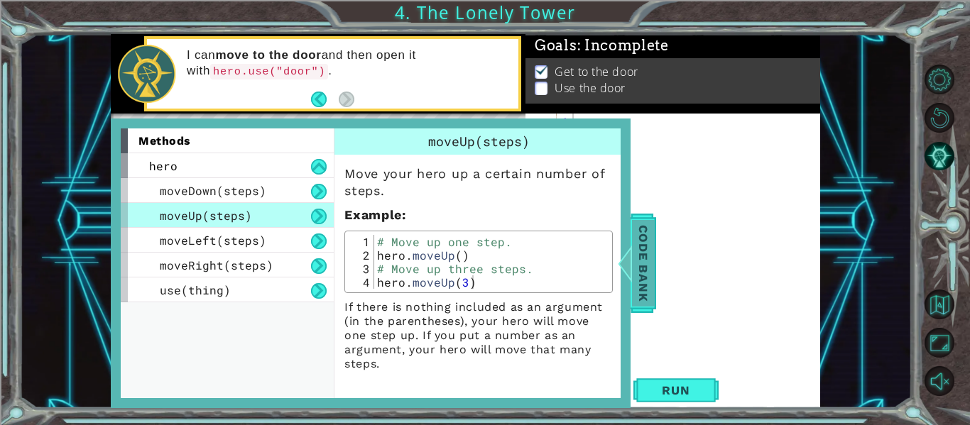
click at [635, 270] on span "Code Bank" at bounding box center [639, 263] width 23 height 87
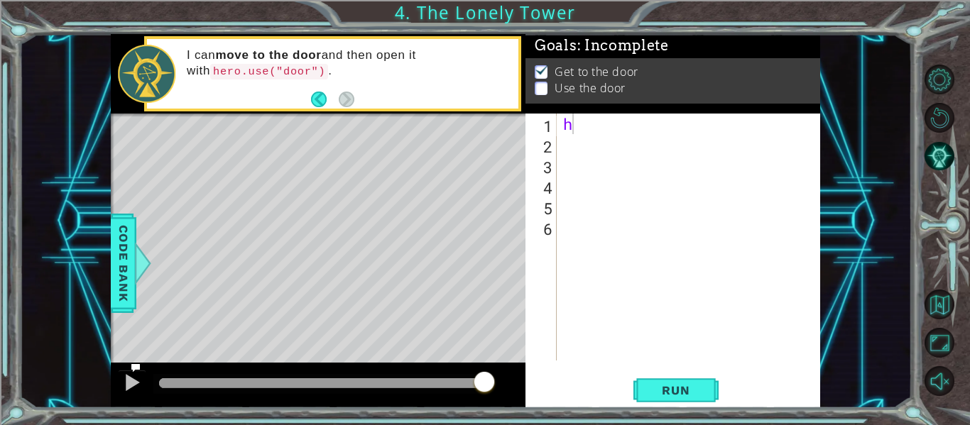
click at [664, 226] on div "h" at bounding box center [692, 258] width 264 height 288
click at [587, 132] on div "h" at bounding box center [692, 258] width 264 height 288
type textarea "h"
click at [697, 390] on span "Run" at bounding box center [675, 390] width 56 height 14
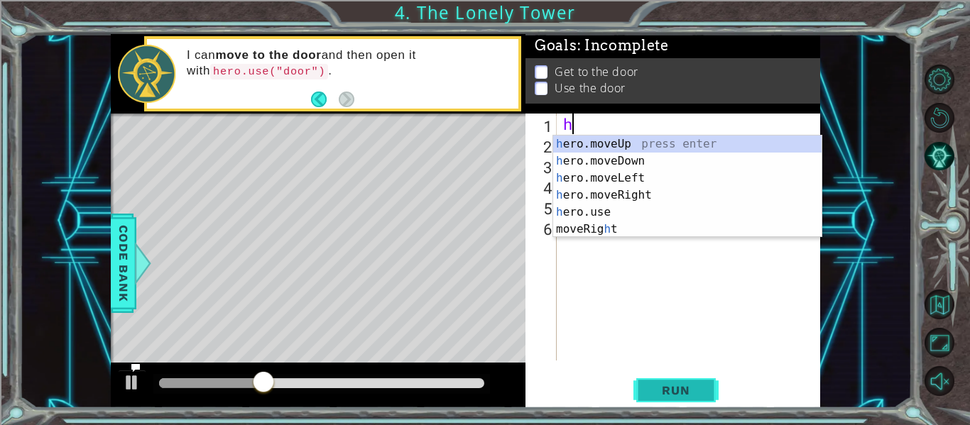
type textarea "h"
click at [131, 272] on span "Code Bank" at bounding box center [121, 263] width 23 height 87
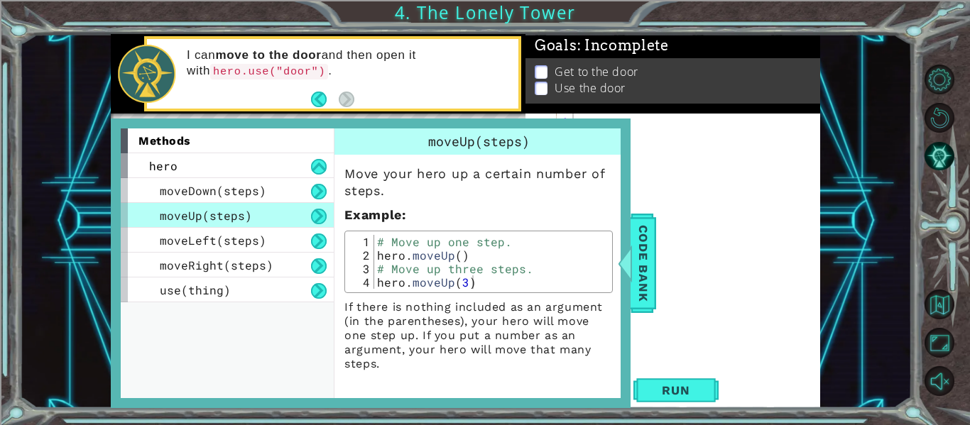
click at [623, 294] on div "methods hero moveDown(steps) moveUp(steps) moveLeft(steps) moveRight(steps) use…" at bounding box center [371, 264] width 520 height 290
click at [636, 277] on span "Code Bank" at bounding box center [642, 263] width 23 height 87
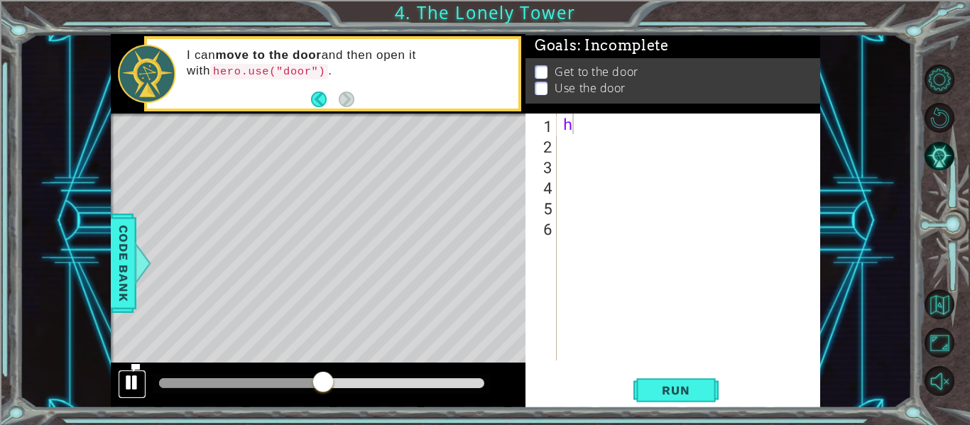
click at [128, 391] on div at bounding box center [132, 382] width 18 height 18
type textarea "h"
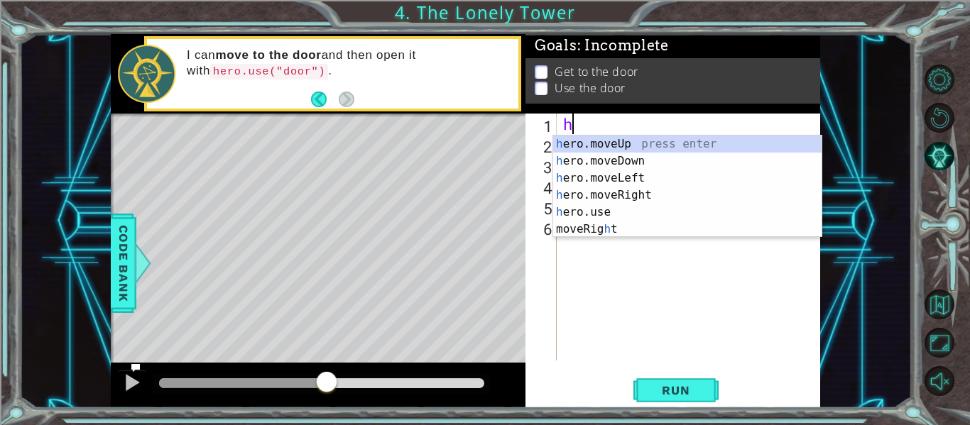
click at [633, 169] on div "h ero.moveUp press enter h ero.moveDown press enter h ero.moveLeft press enter …" at bounding box center [687, 204] width 268 height 136
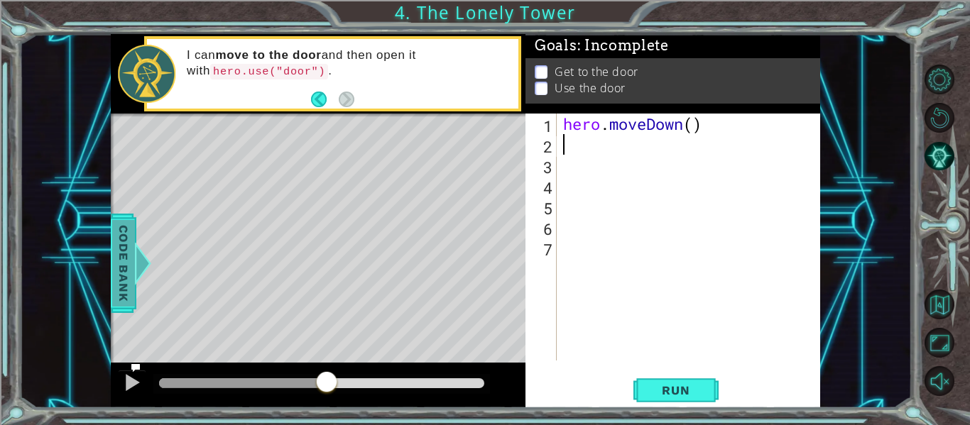
click at [119, 260] on span "Code Bank" at bounding box center [121, 263] width 23 height 87
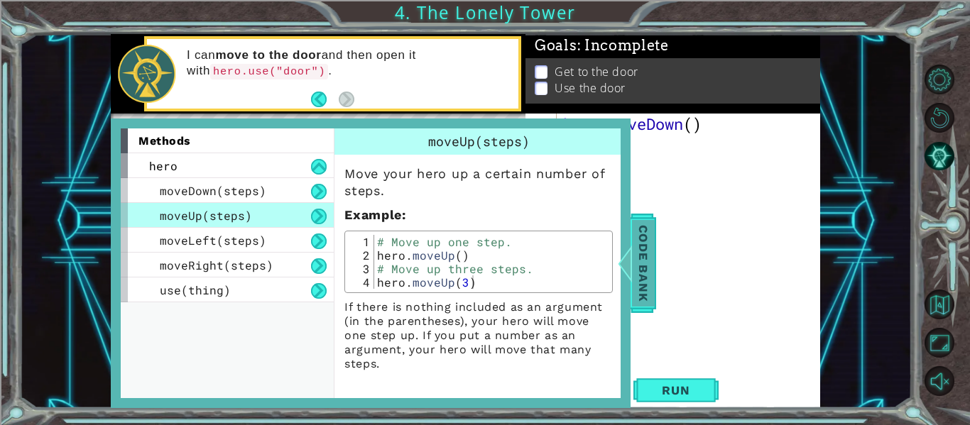
click at [650, 278] on span "Code Bank" at bounding box center [641, 263] width 23 height 87
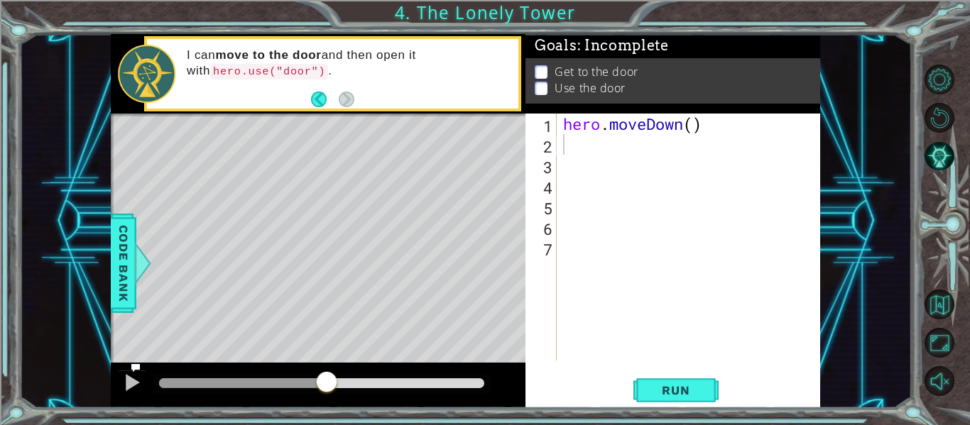
click at [576, 155] on div "hero . moveDown ( )" at bounding box center [692, 258] width 264 height 288
click at [561, 143] on div "hero . moveDown ( )" at bounding box center [692, 258] width 264 height 288
type textarea "h"
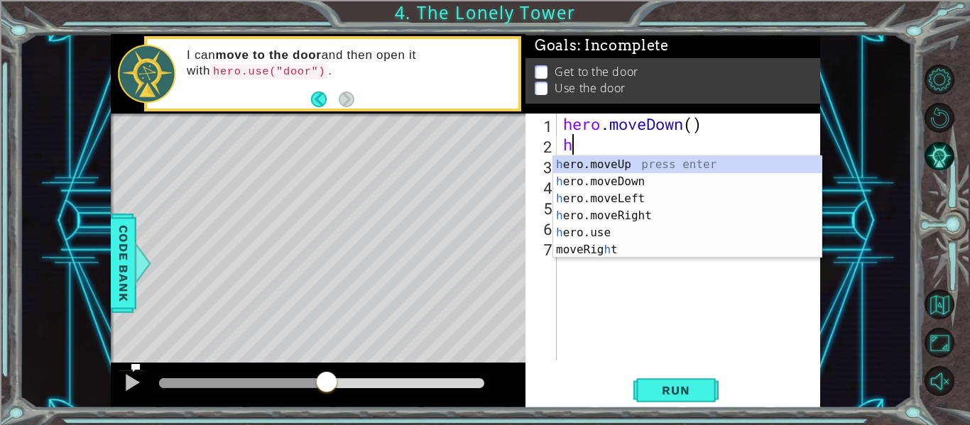
click at [700, 162] on div "h ero.moveUp press enter h ero.moveDown press enter h ero.moveLeft press enter …" at bounding box center [687, 224] width 268 height 136
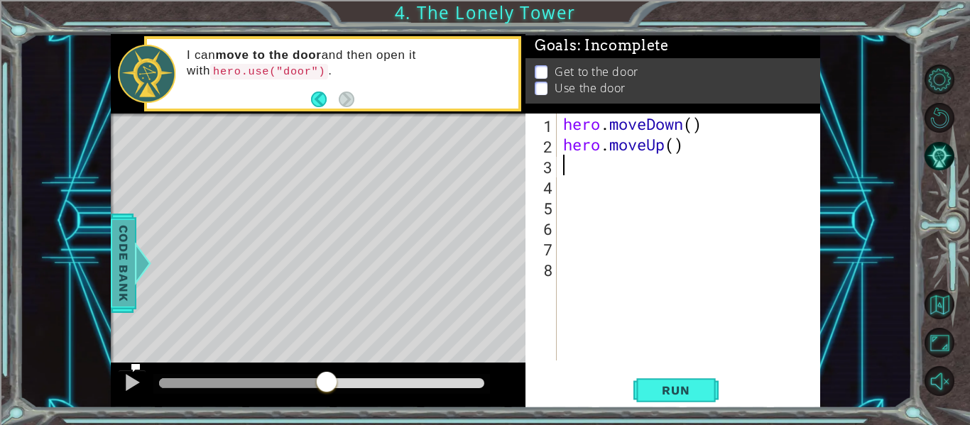
click at [130, 278] on span "Code Bank" at bounding box center [122, 263] width 23 height 87
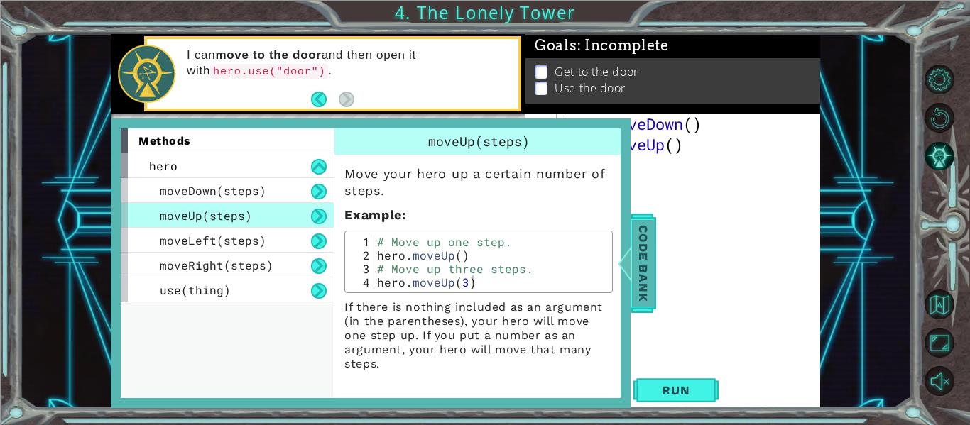
click at [630, 281] on div at bounding box center [621, 263] width 18 height 43
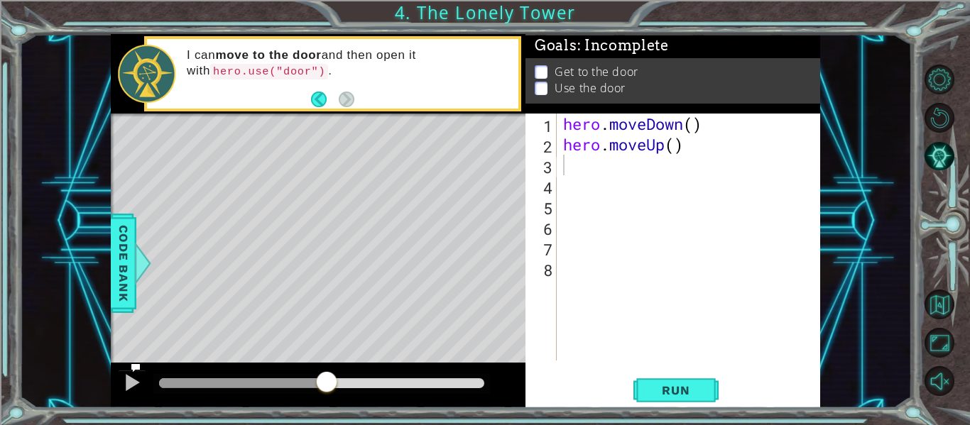
click at [677, 155] on div "hero . moveDown ( ) hero . moveUp ( )" at bounding box center [692, 258] width 264 height 288
click at [691, 135] on div "hero . moveDown ( ) hero . moveUp ( )" at bounding box center [692, 258] width 264 height 288
click at [697, 123] on div "hero . moveDown ( ) hero . moveUp ( )" at bounding box center [692, 258] width 264 height 288
click at [114, 277] on span "Code Bank" at bounding box center [122, 263] width 23 height 87
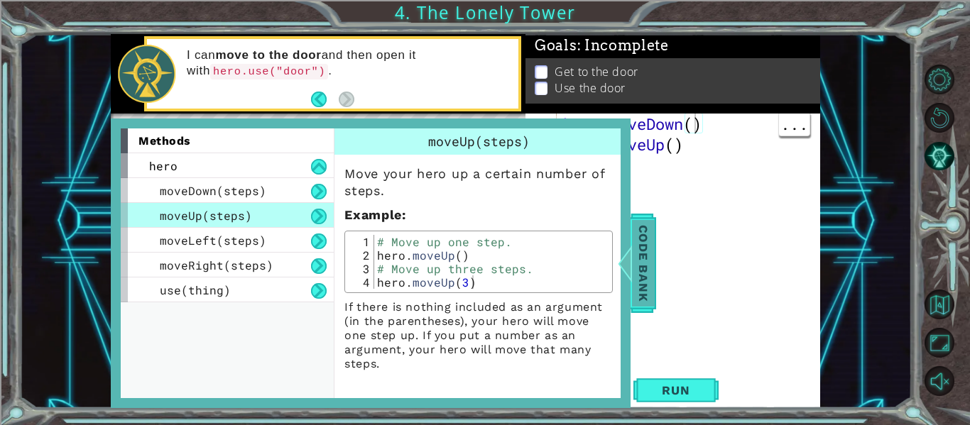
click at [646, 304] on span "Code Bank" at bounding box center [641, 263] width 23 height 87
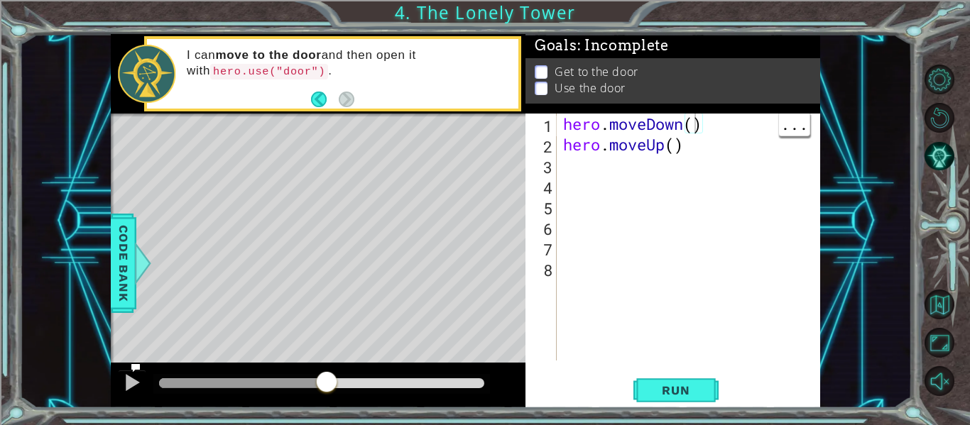
click at [670, 153] on div "hero . moveDown ( ) hero . moveUp ( )" at bounding box center [692, 258] width 264 height 288
click at [697, 127] on div "hero . moveDown ( ) hero . moveUp ( )" at bounding box center [692, 258] width 264 height 288
click at [672, 154] on div "hero . moveDown ( down steps ) hero . moveUp ( )" at bounding box center [692, 258] width 264 height 288
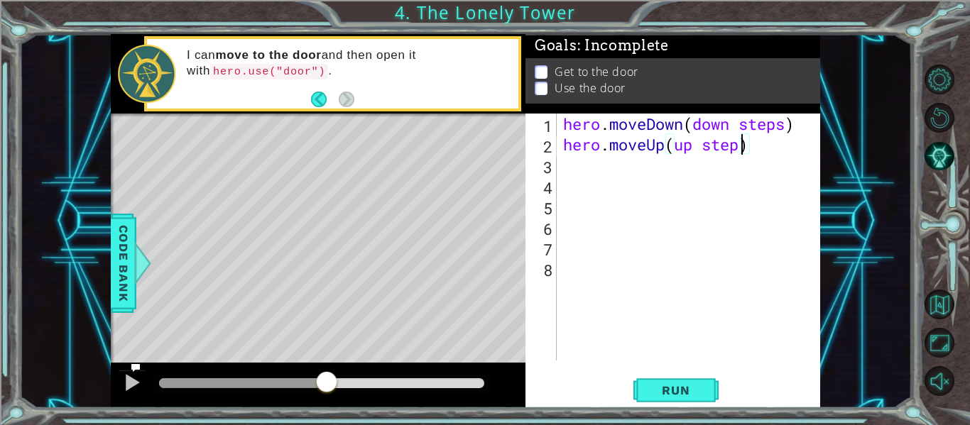
type textarea "hero.moveUp(up steps)"
click at [575, 168] on div "hero . moveDown ( down steps ) hero . moveUp ( up steps )" at bounding box center [692, 258] width 264 height 288
click at [141, 271] on div at bounding box center [141, 263] width 18 height 43
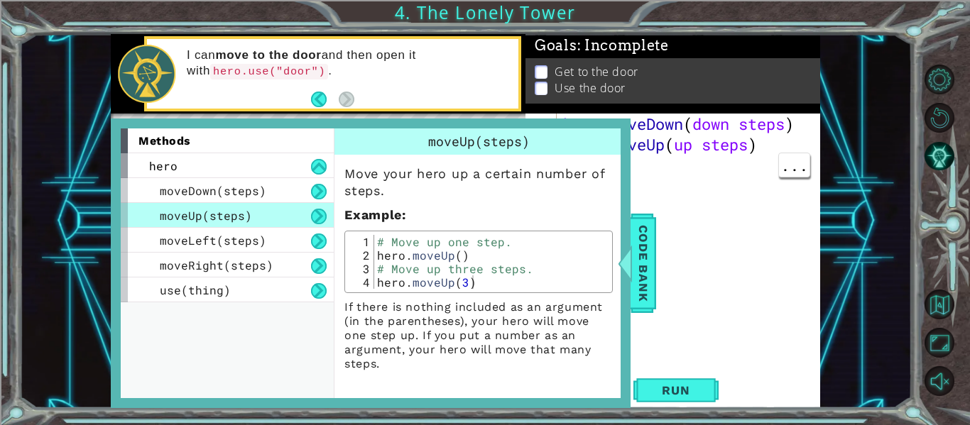
click at [623, 292] on div "methods hero moveDown(steps) moveUp(steps) moveLeft(steps) moveRight(steps) use…" at bounding box center [371, 264] width 520 height 290
click at [630, 274] on div at bounding box center [621, 263] width 18 height 43
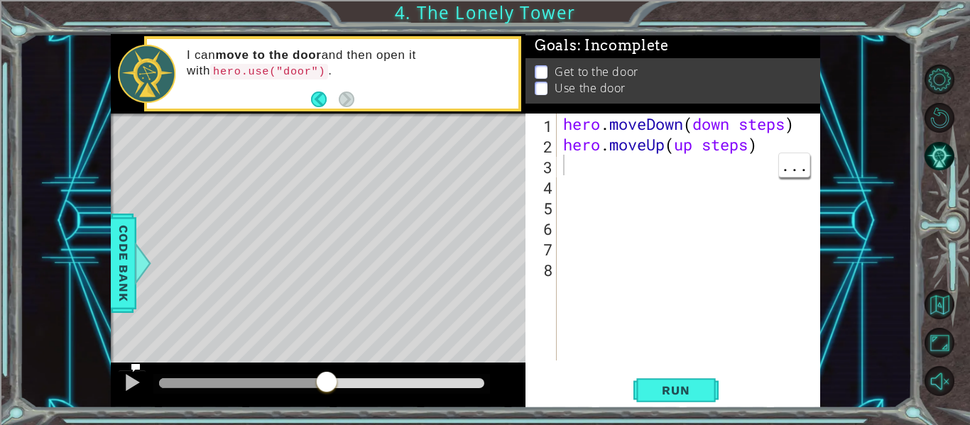
click at [547, 168] on div "3" at bounding box center [542, 167] width 28 height 21
type textarea "h"
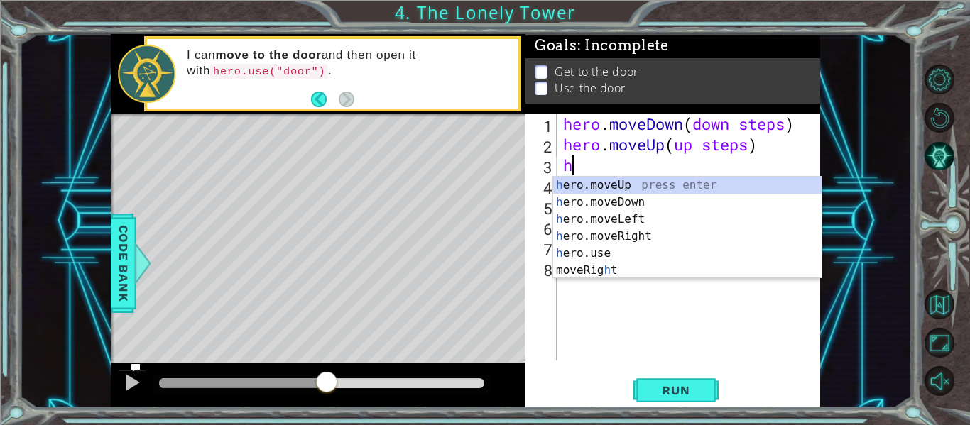
click at [642, 222] on div "h ero.moveUp press enter h ero.moveDown press enter h ero.moveLeft press enter …" at bounding box center [687, 245] width 268 height 136
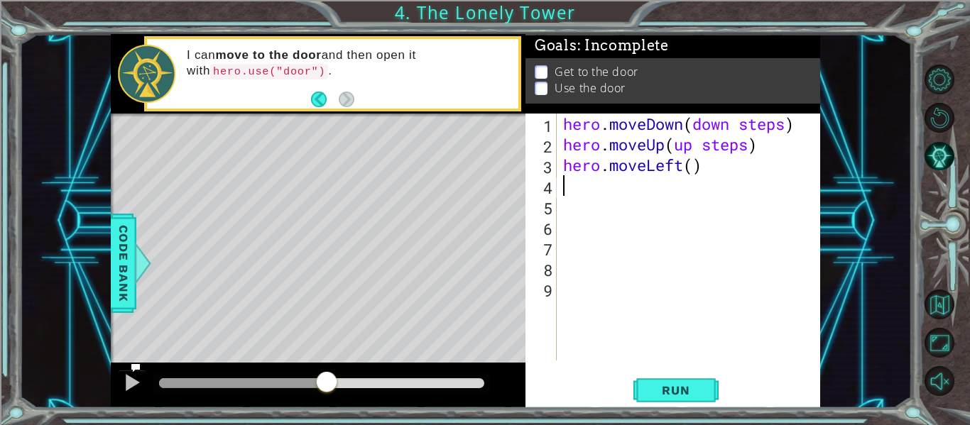
click at [696, 173] on div "hero . moveDown ( down steps ) hero . moveUp ( up steps ) hero . moveLeft ( )" at bounding box center [692, 258] width 264 height 288
type textarea "hero.moveLeft(steps)"
click at [587, 199] on div "hero . moveDown ( down steps ) hero . moveUp ( up steps ) hero . moveLeft ( ste…" at bounding box center [692, 258] width 264 height 288
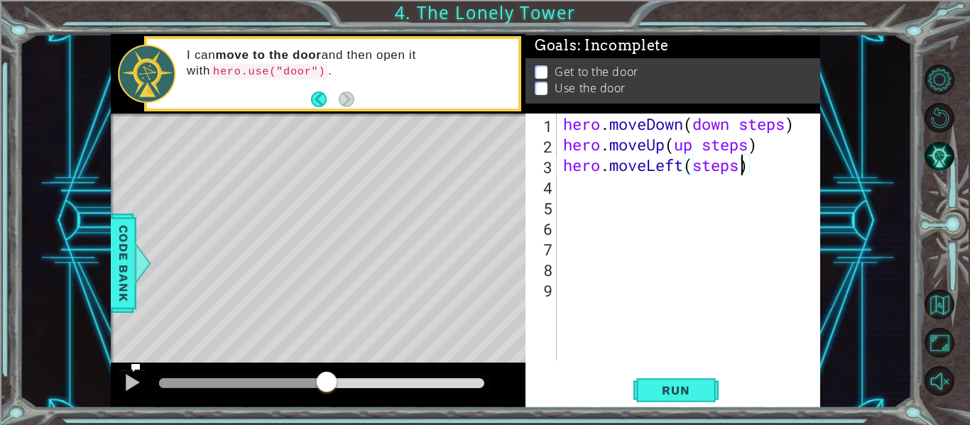
scroll to position [0, 0]
click at [563, 180] on div "hero . moveDown ( down steps ) hero . moveUp ( up steps ) hero . moveLeft ( ste…" at bounding box center [692, 258] width 264 height 288
click at [132, 275] on span "Code Bank" at bounding box center [122, 263] width 23 height 87
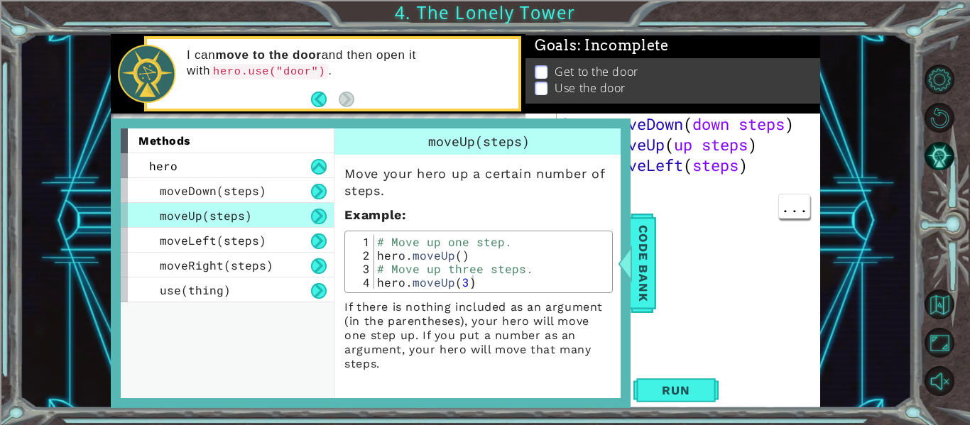
click at [515, 82] on div "I can move to the door and then open it with hero.use("door") ." at bounding box center [347, 73] width 341 height 67
click at [636, 269] on span "Code Bank" at bounding box center [641, 263] width 23 height 87
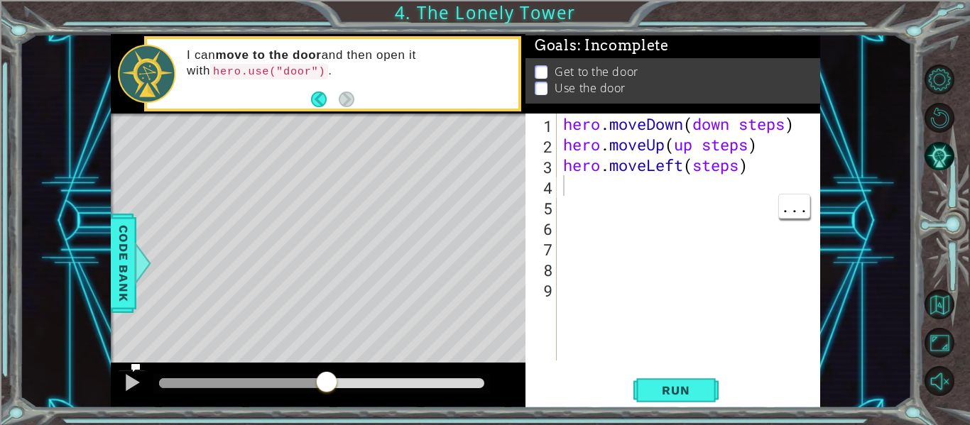
click at [556, 197] on div "4" at bounding box center [542, 187] width 28 height 21
type textarea "h"
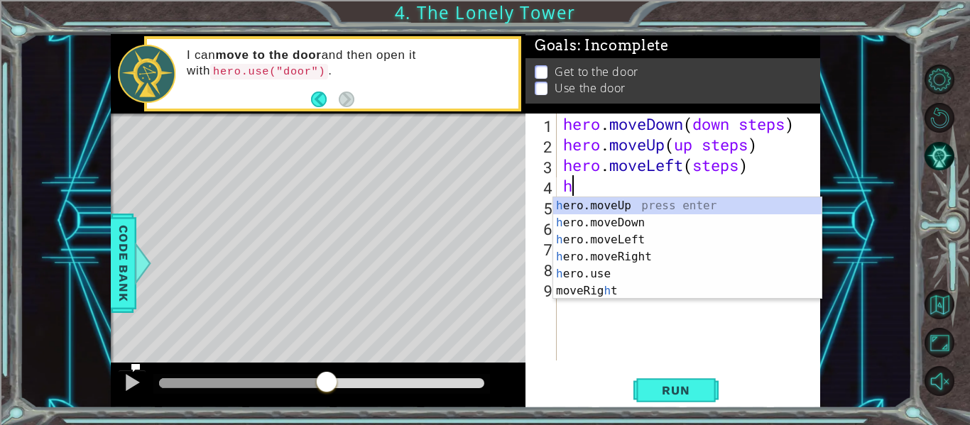
click at [646, 266] on div "h ero.moveUp press enter h ero.moveDown press enter h ero.moveLeft press enter …" at bounding box center [687, 265] width 268 height 136
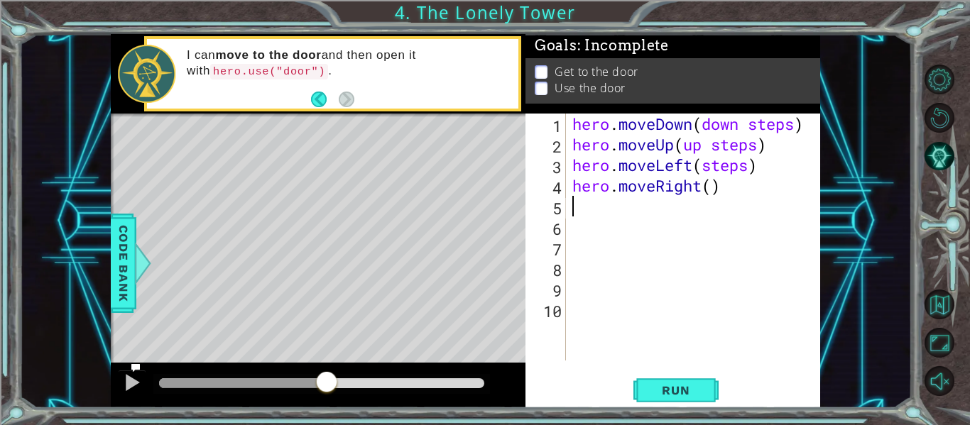
click at [711, 190] on div "hero . moveDown ( down steps ) hero . moveUp ( up steps ) hero . moveLeft ( ste…" at bounding box center [696, 258] width 255 height 288
click at [684, 400] on button "Run" at bounding box center [675, 390] width 85 height 29
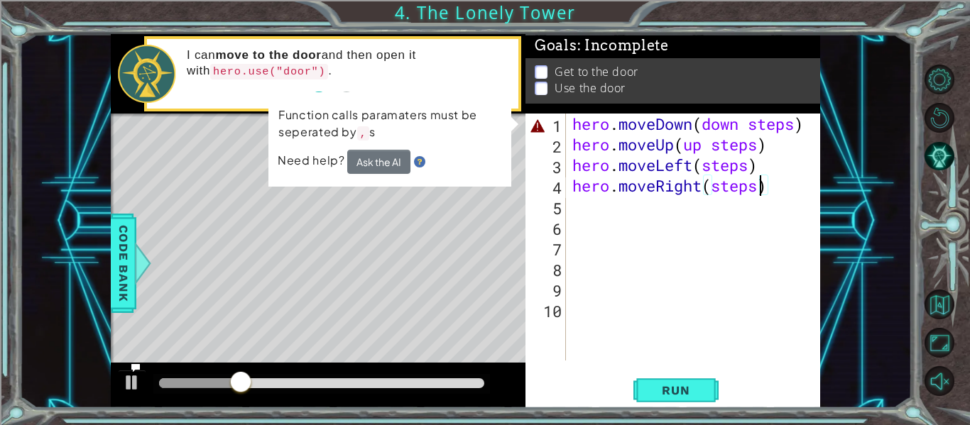
click at [486, 261] on div "Level Map" at bounding box center [439, 323] width 656 height 418
click at [802, 147] on div "hero . moveDown ( down steps ) hero . moveUp ( up steps ) hero . moveLeft ( ste…" at bounding box center [696, 258] width 255 height 288
click at [804, 128] on div "hero . moveDown ( down steps ) hero . moveUp ( up steps ) hero . moveLeft ( ste…" at bounding box center [696, 258] width 255 height 288
click at [814, 132] on div "hero . moveDown ( down steps ) hero . moveUp ( up steps ) hero . moveLeft ( ste…" at bounding box center [696, 258] width 255 height 288
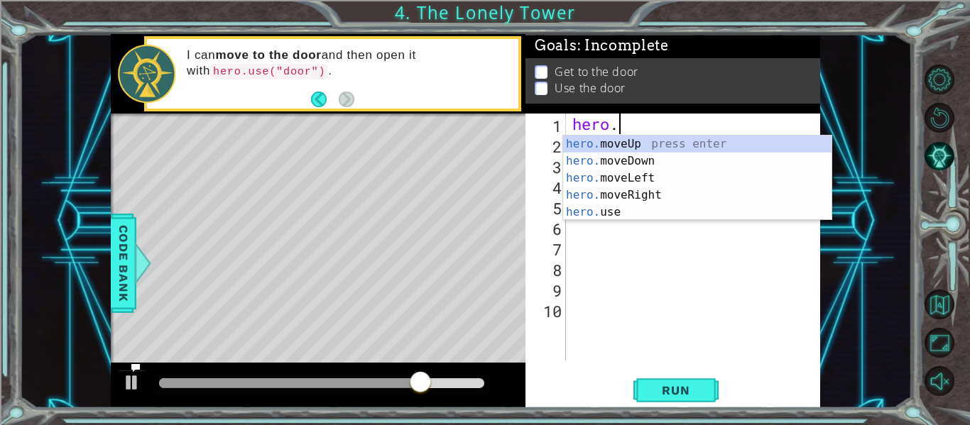
scroll to position [0, 0]
type textarea "h"
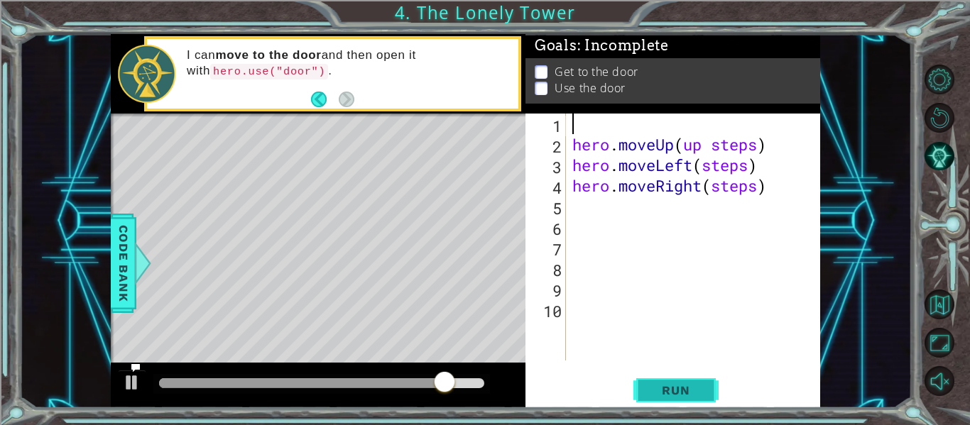
click at [679, 387] on span "Run" at bounding box center [675, 390] width 56 height 14
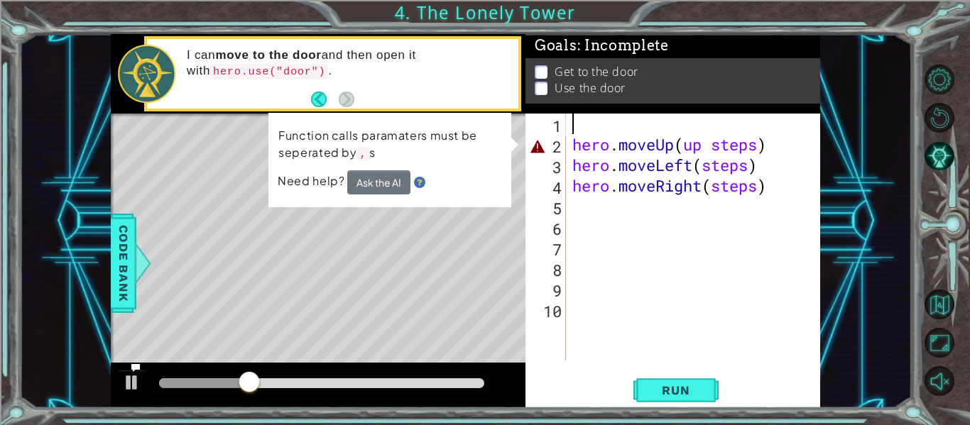
click at [770, 254] on div "hero . moveUp ( up steps ) hero . moveLeft ( steps ) hero . moveRight ( steps )" at bounding box center [696, 258] width 255 height 288
